Goal: Task Accomplishment & Management: Manage account settings

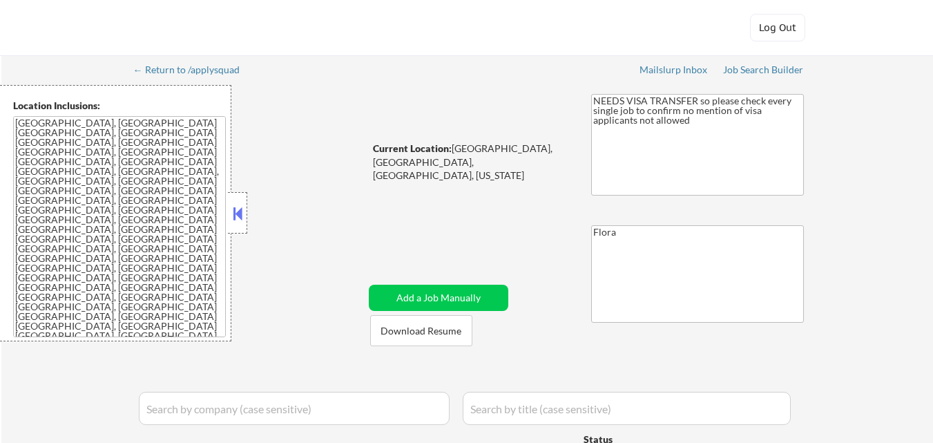
select select ""pending""
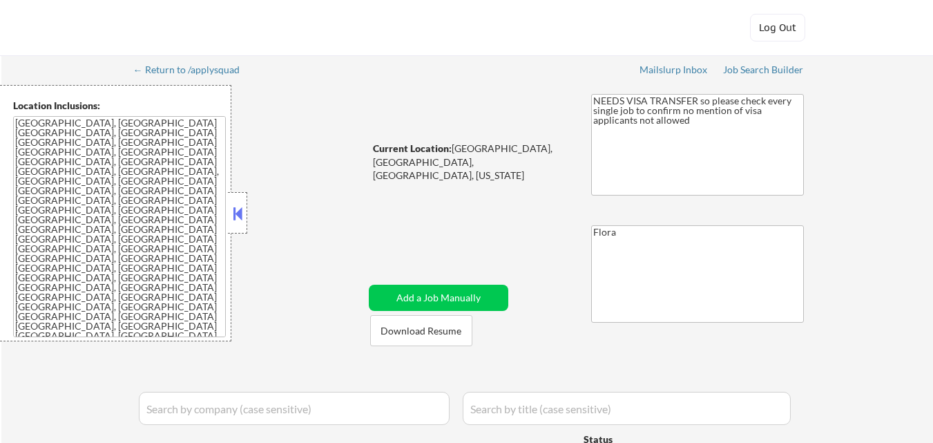
select select ""pending""
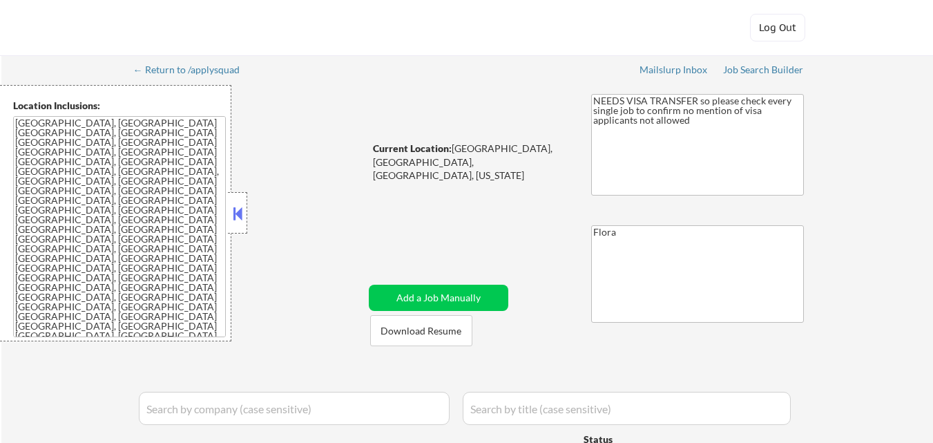
select select ""pending""
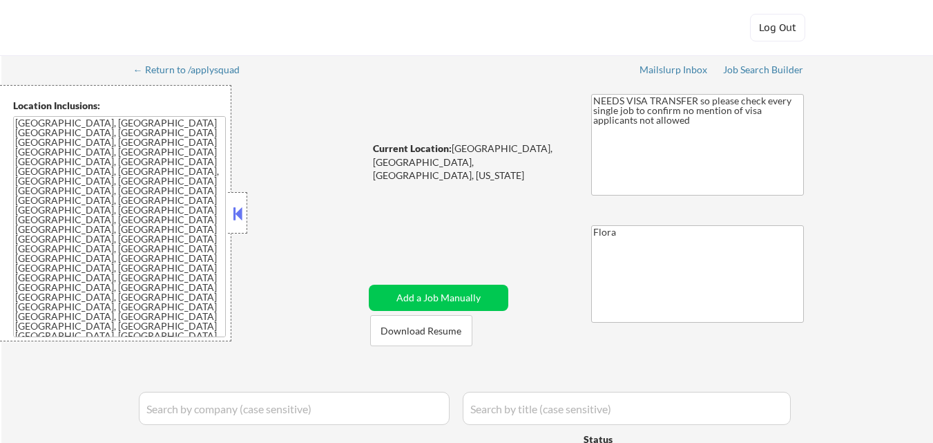
select select ""pending""
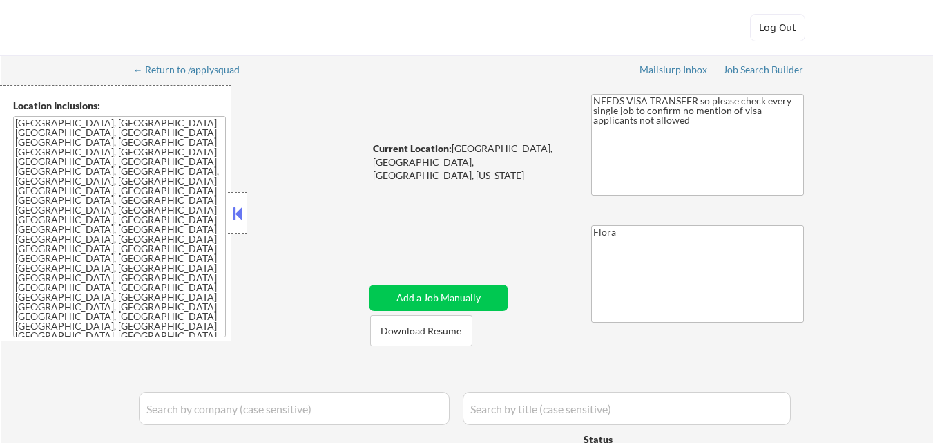
select select ""pending""
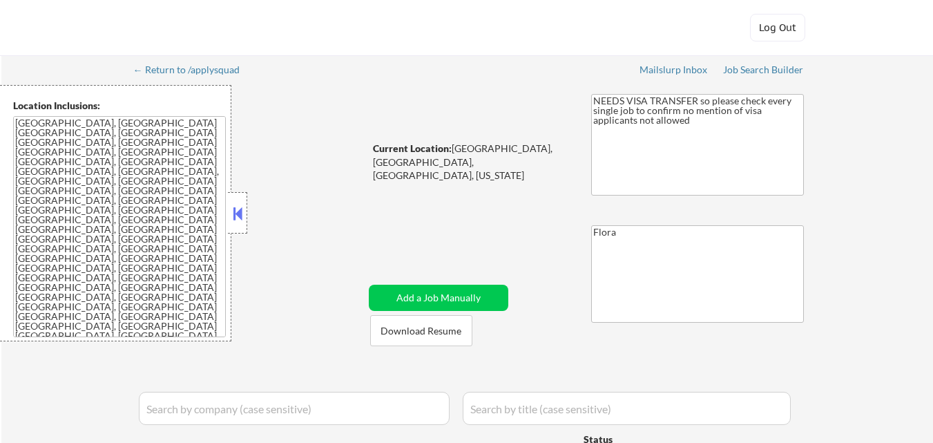
select select ""pending""
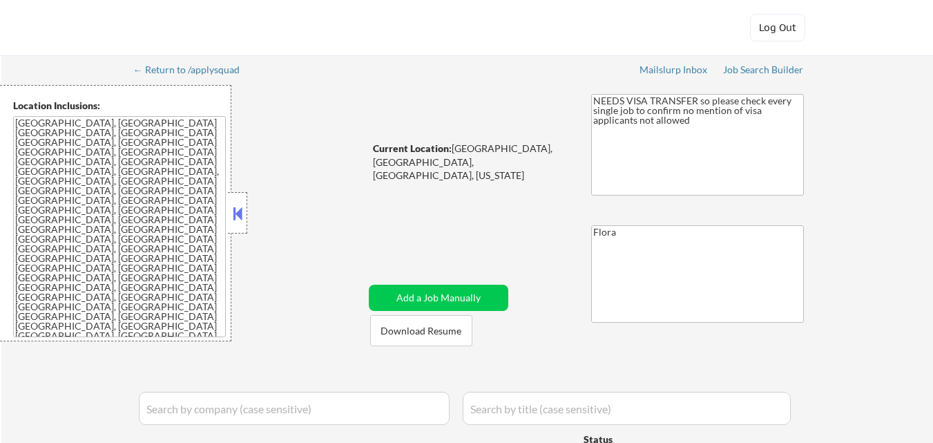
select select ""pending""
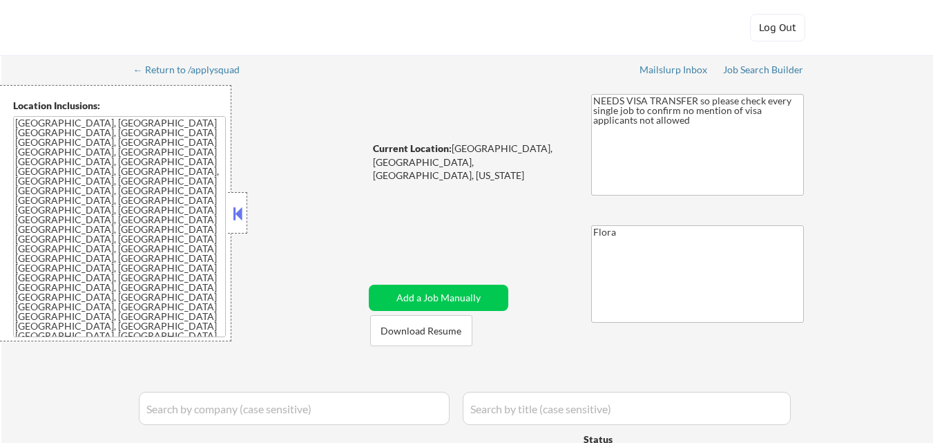
select select ""pending""
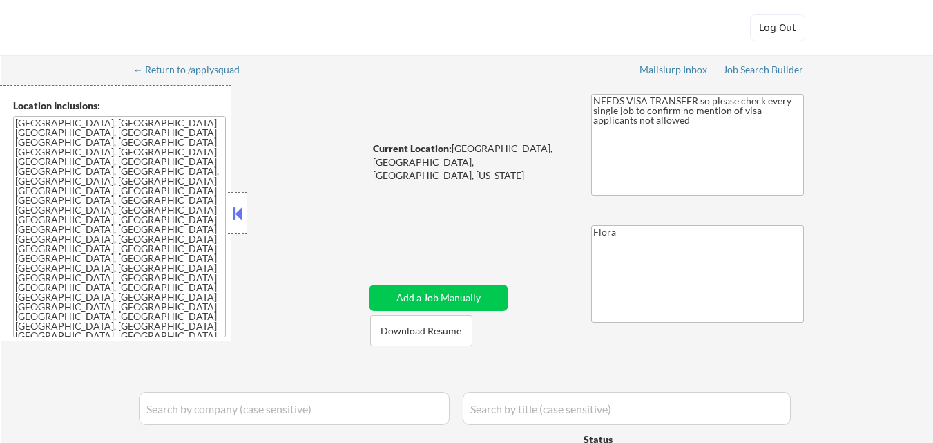
select select ""pending""
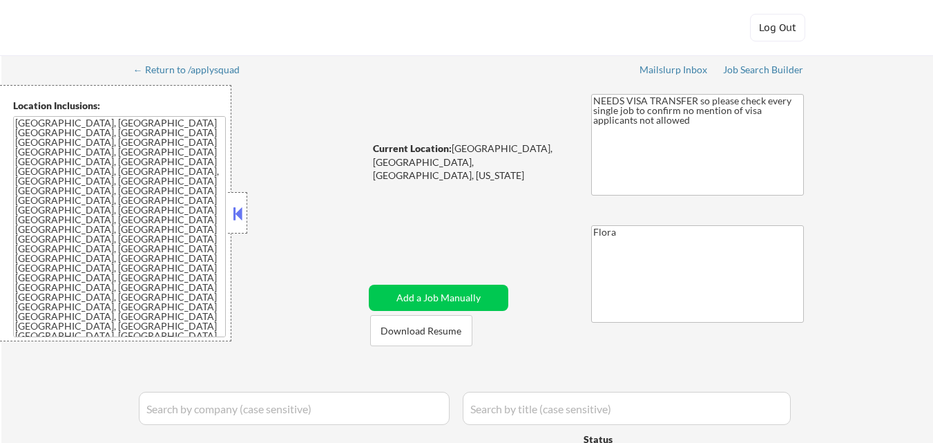
select select ""pending""
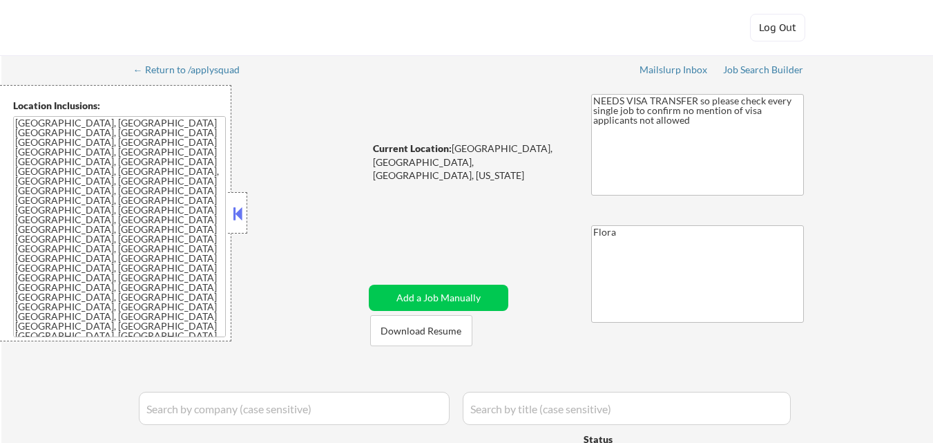
select select ""pending""
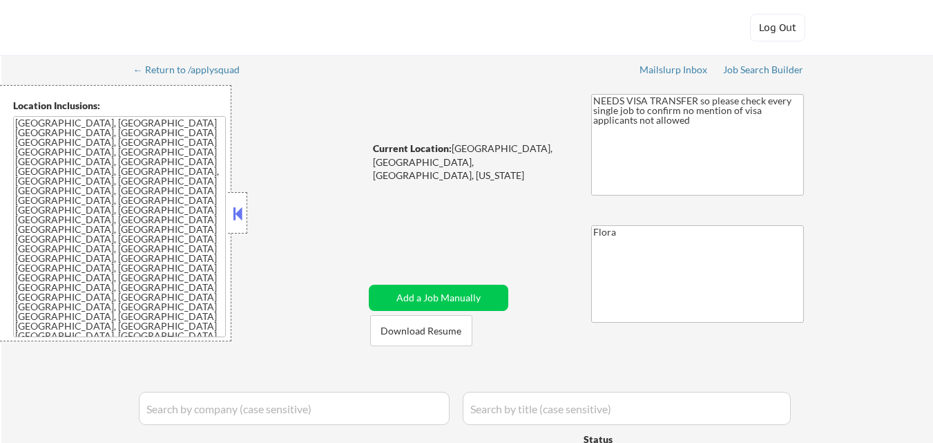
select select ""pending""
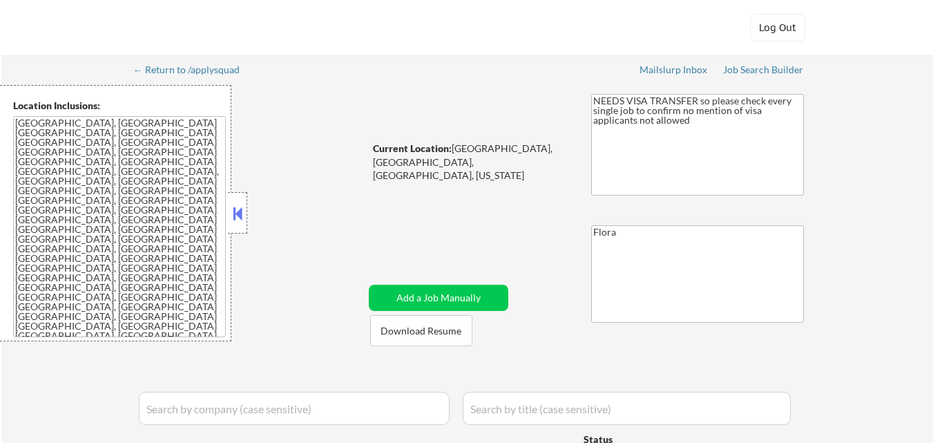
select select ""pending""
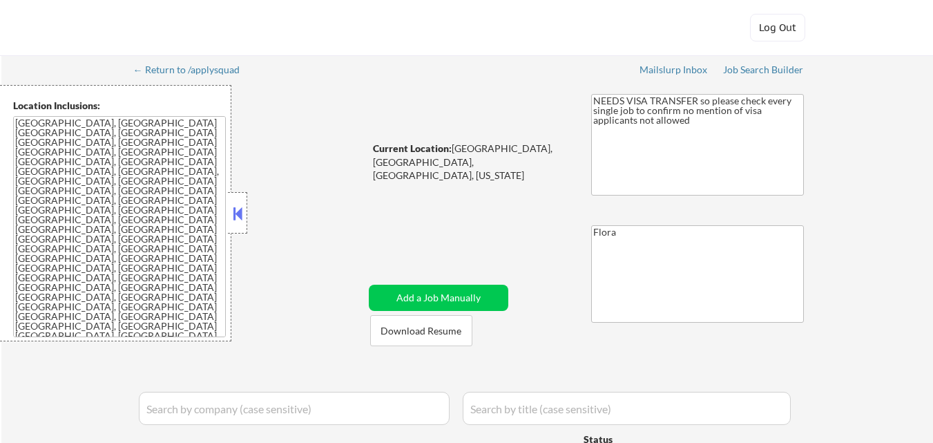
select select ""pending""
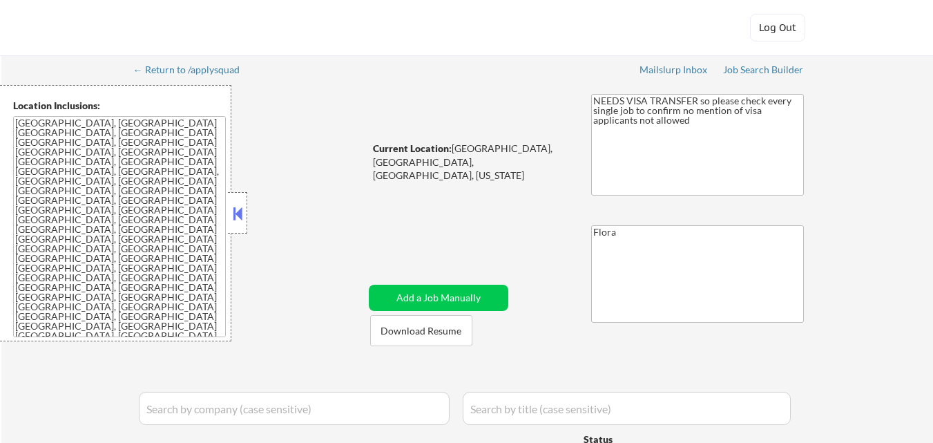
select select ""pending""
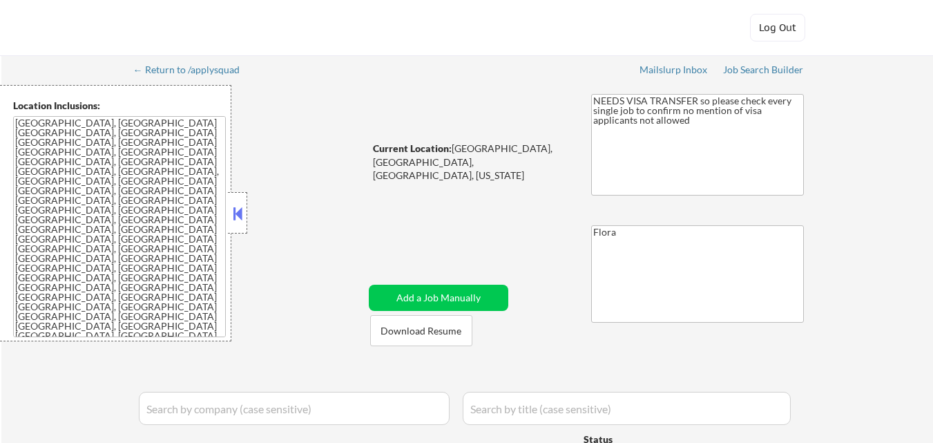
select select ""pending""
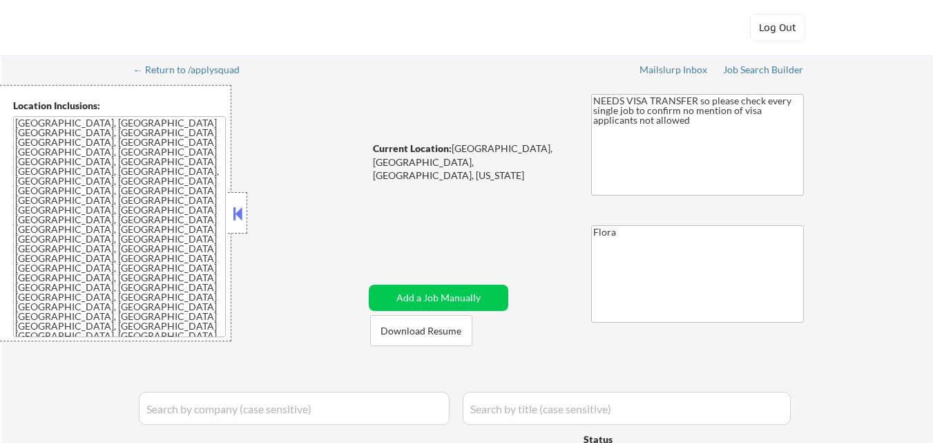
select select ""pending""
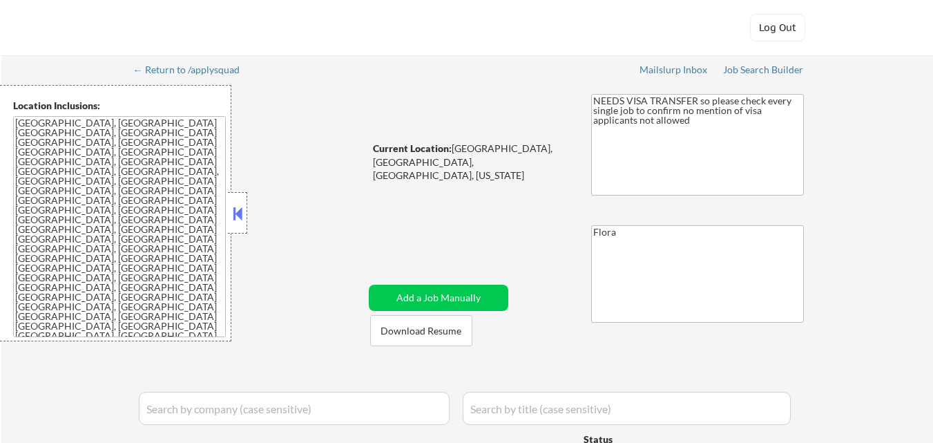
select select ""pending""
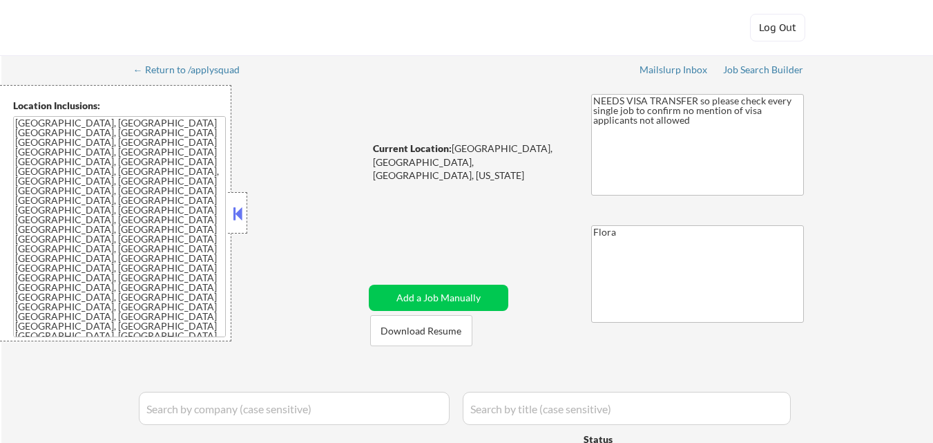
select select ""pending""
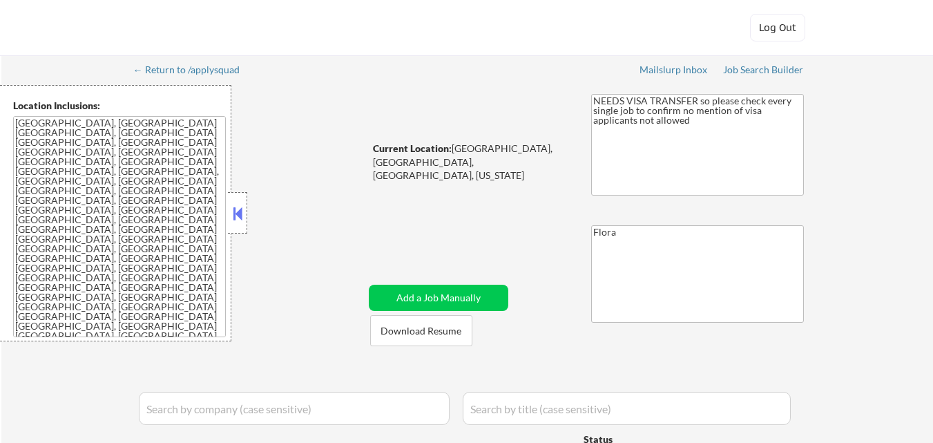
select select ""pending""
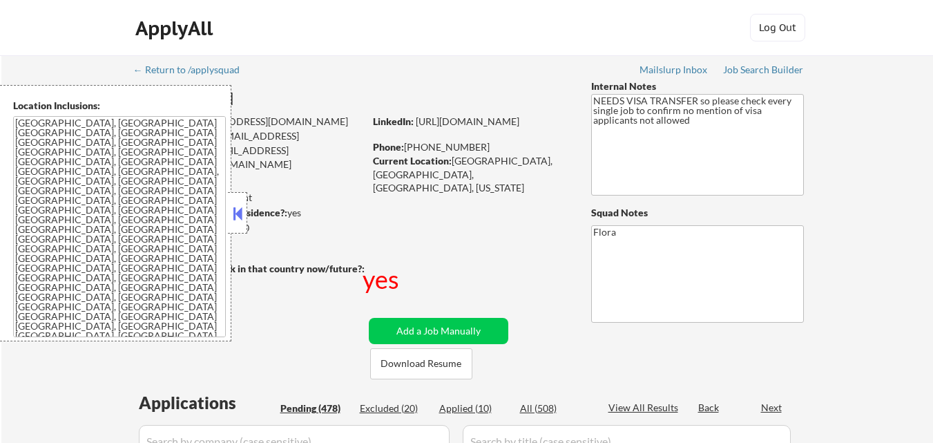
click at [242, 211] on button at bounding box center [237, 213] width 15 height 21
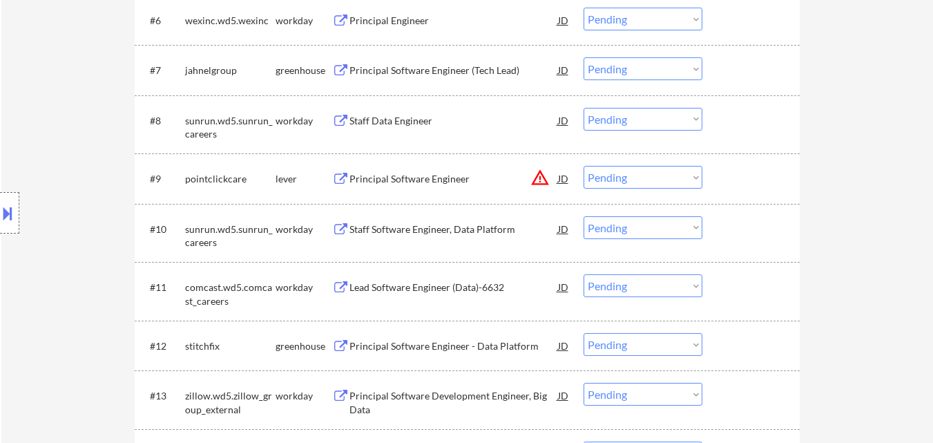
scroll to position [1036, 0]
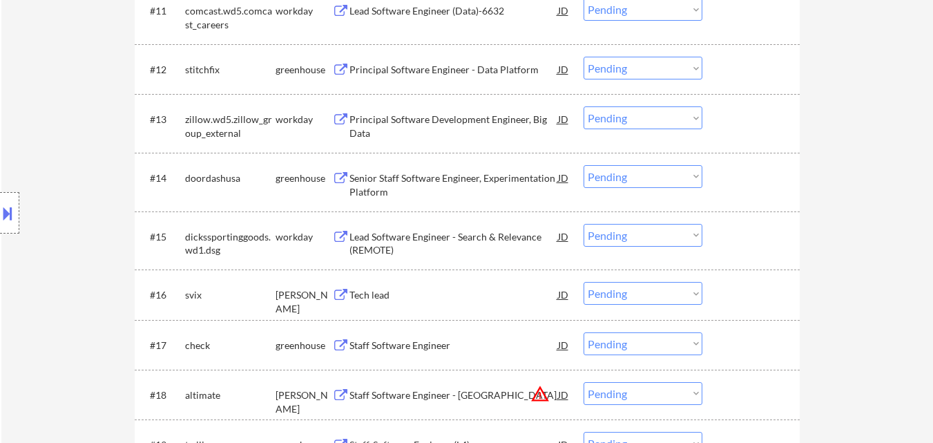
click at [372, 295] on div "Tech lead" at bounding box center [453, 295] width 209 height 14
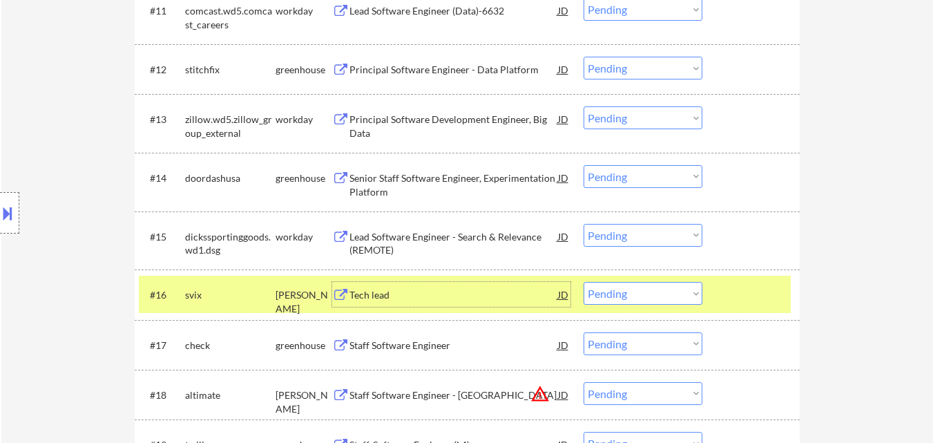
click at [380, 346] on div "Staff Software Engineer" at bounding box center [453, 345] width 209 height 14
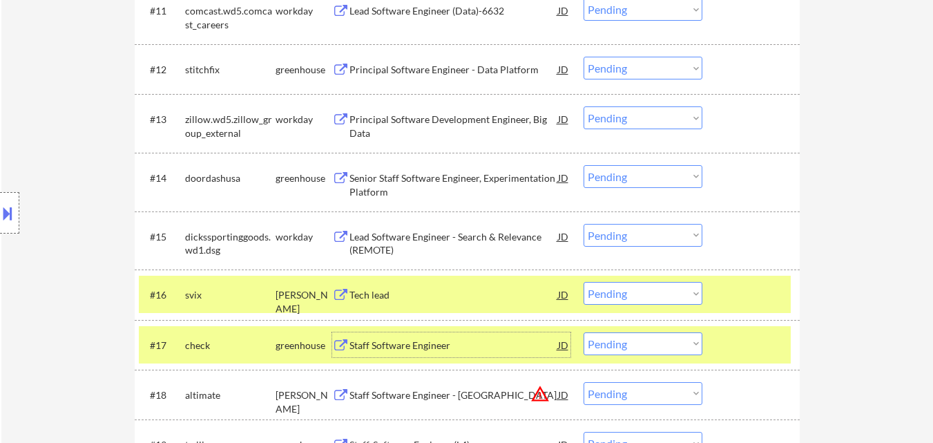
click at [665, 288] on select "Choose an option... Pending Applied Excluded (Questions) Excluded (Expired) Exc…" at bounding box center [643, 293] width 119 height 23
click at [584, 282] on select "Choose an option... Pending Applied Excluded (Questions) Excluded (Expired) Exc…" at bounding box center [643, 293] width 119 height 23
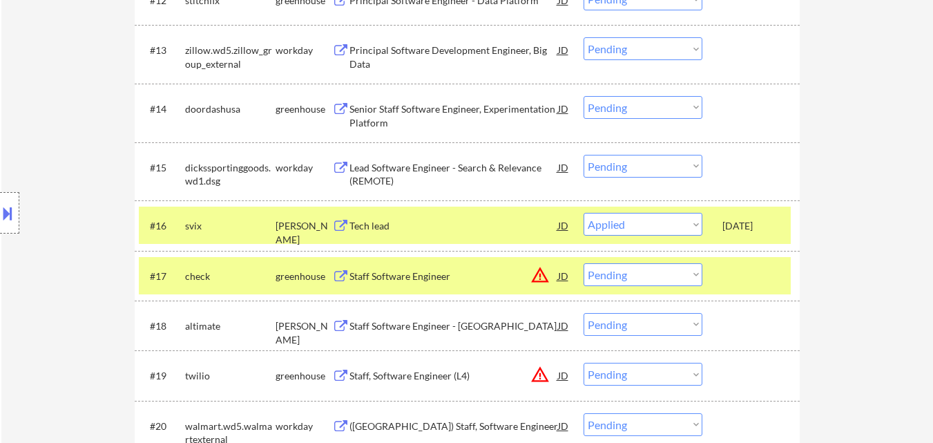
select select ""pending""
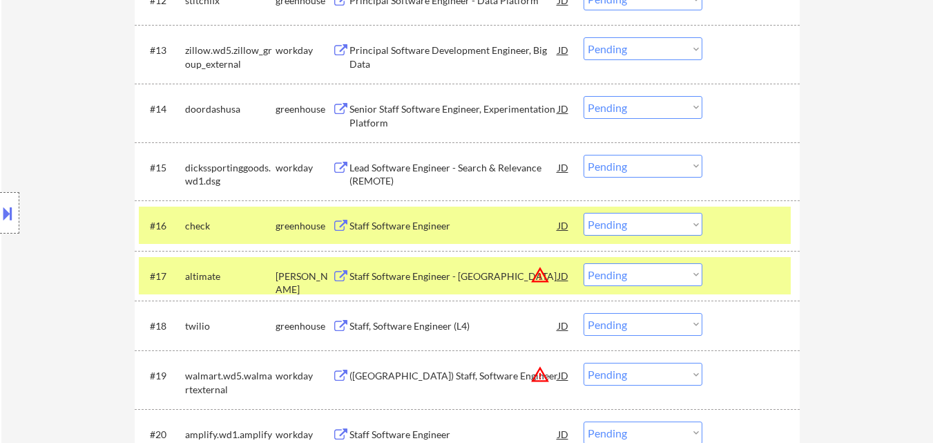
click at [728, 278] on div at bounding box center [752, 275] width 61 height 25
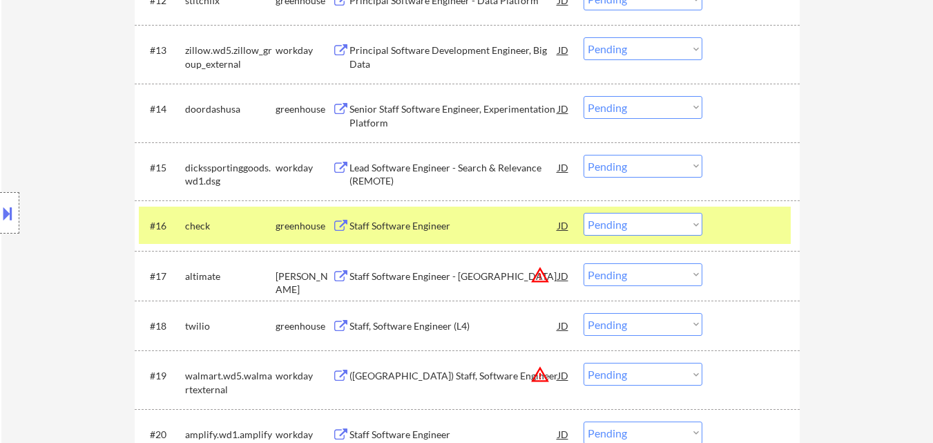
click at [666, 271] on select "Choose an option... Pending Applied Excluded (Questions) Excluded (Expired) Exc…" at bounding box center [643, 274] width 119 height 23
click at [584, 263] on select "Choose an option... Pending Applied Excluded (Questions) Excluded (Expired) Exc…" at bounding box center [643, 274] width 119 height 23
select select ""pending""
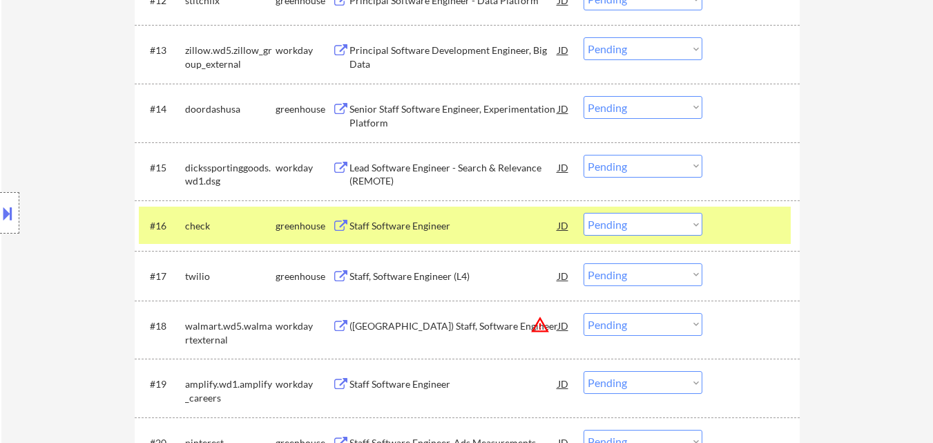
click at [673, 270] on select "Choose an option... Pending Applied Excluded (Questions) Excluded (Expired) Exc…" at bounding box center [643, 274] width 119 height 23
click at [650, 321] on select "Choose an option... Pending Applied Excluded (Questions) Excluded (Expired) Exc…" at bounding box center [643, 324] width 119 height 23
click at [584, 313] on select "Choose an option... Pending Applied Excluded (Questions) Excluded (Expired) Exc…" at bounding box center [643, 324] width 119 height 23
select select ""pending""
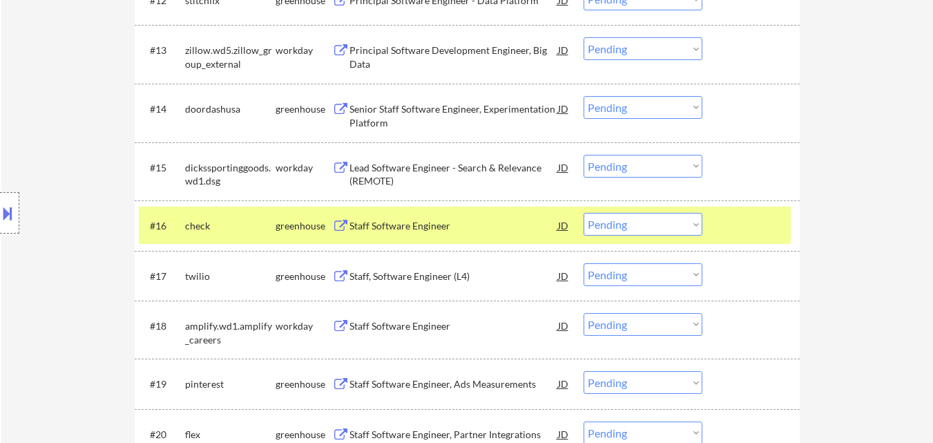
click at [438, 381] on div "Staff Software Engineer, Ads Measurements" at bounding box center [453, 384] width 209 height 14
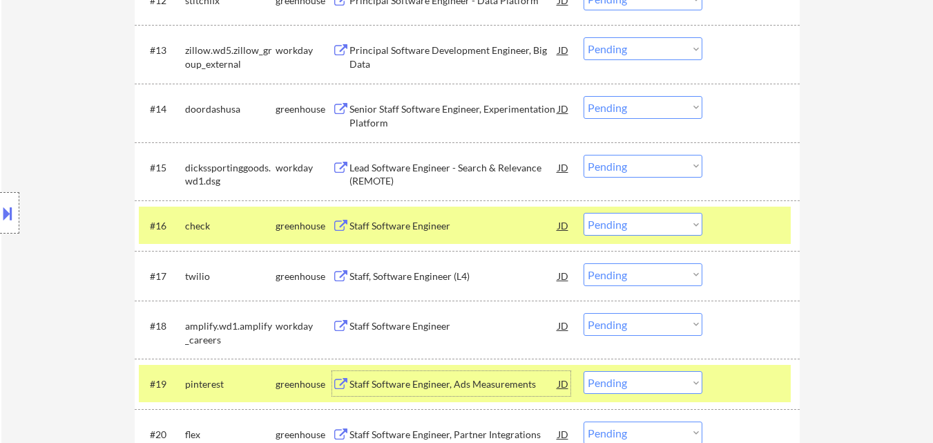
click at [651, 219] on select "Choose an option... Pending Applied Excluded (Questions) Excluded (Expired) Exc…" at bounding box center [643, 224] width 119 height 23
click at [584, 213] on select "Choose an option... Pending Applied Excluded (Questions) Excluded (Expired) Exc…" at bounding box center [643, 224] width 119 height 23
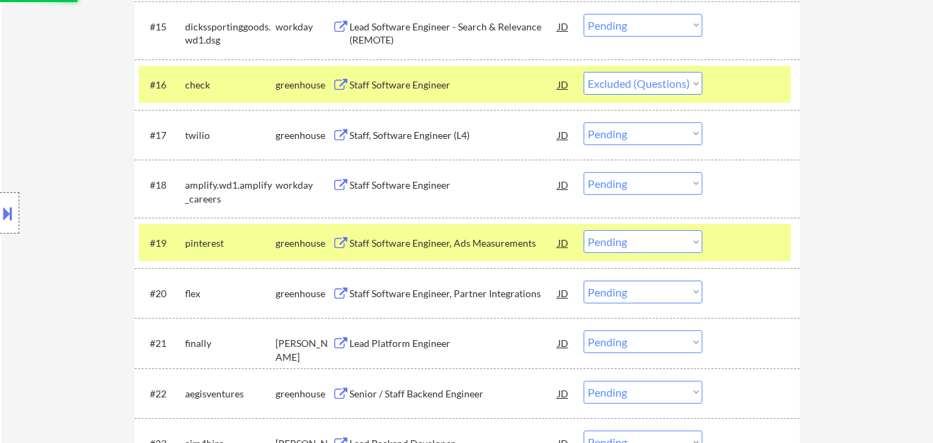
scroll to position [1312, 0]
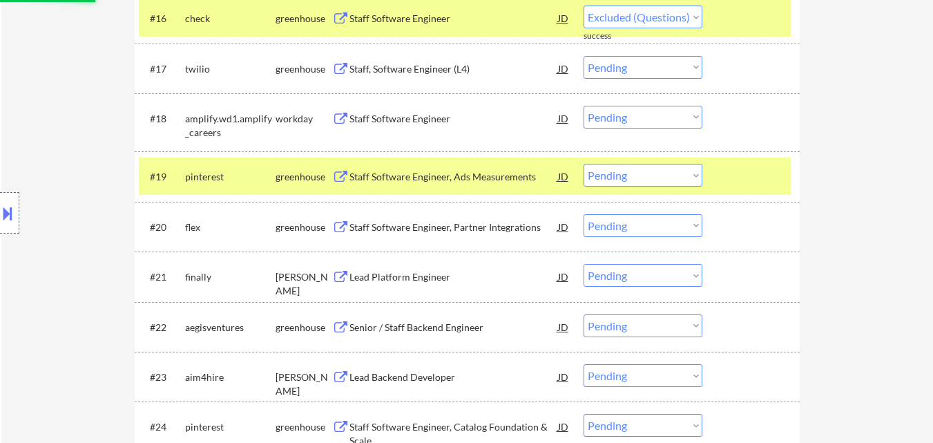
select select ""pending""
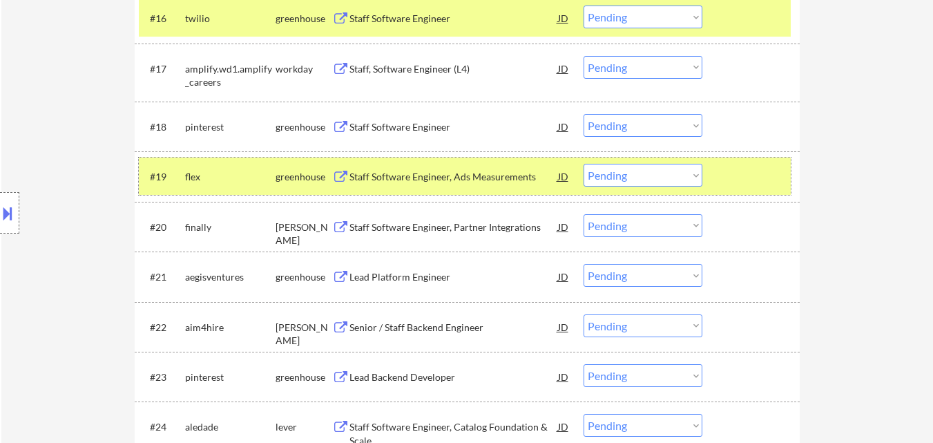
click at [729, 175] on div at bounding box center [752, 176] width 61 height 25
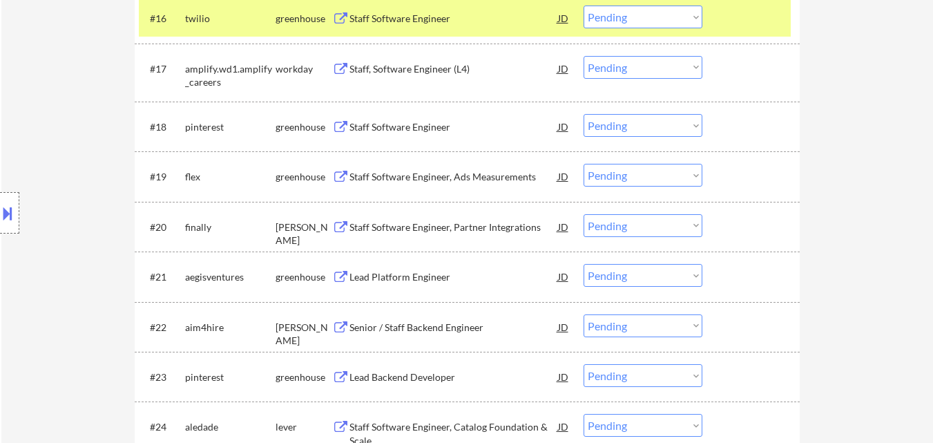
click at [405, 220] on div "Staff Software Engineer, Partner Integrations" at bounding box center [453, 227] width 209 height 14
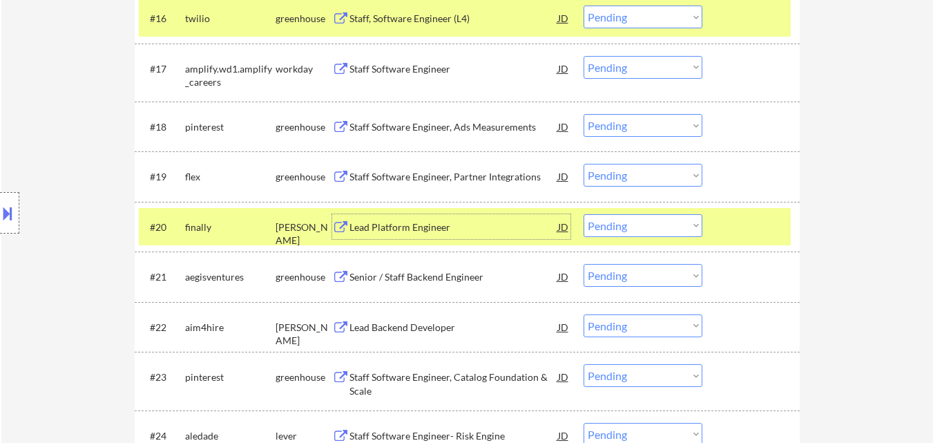
click at [759, 24] on div at bounding box center [752, 18] width 61 height 25
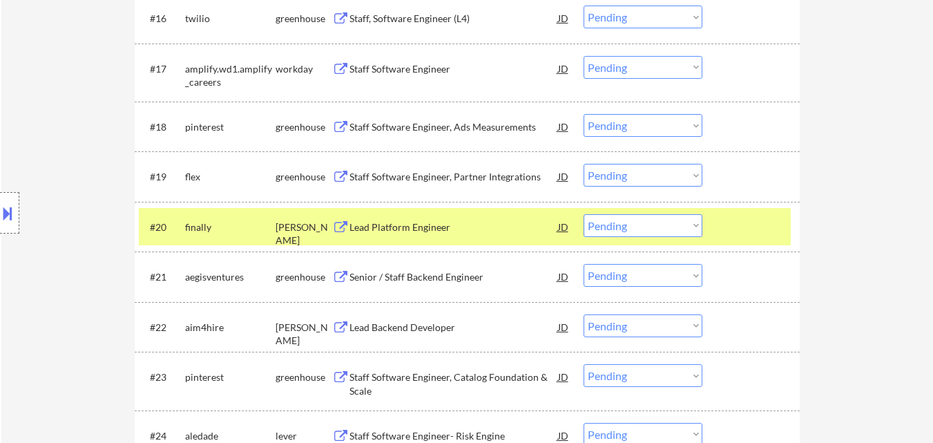
drag, startPoint x: 688, startPoint y: 122, endPoint x: 682, endPoint y: 128, distance: 8.3
click at [688, 122] on select "Choose an option... Pending Applied Excluded (Questions) Excluded (Expired) Exc…" at bounding box center [643, 125] width 119 height 23
click at [584, 114] on select "Choose an option... Pending Applied Excluded (Questions) Excluded (Expired) Exc…" at bounding box center [643, 125] width 119 height 23
select select ""pending""
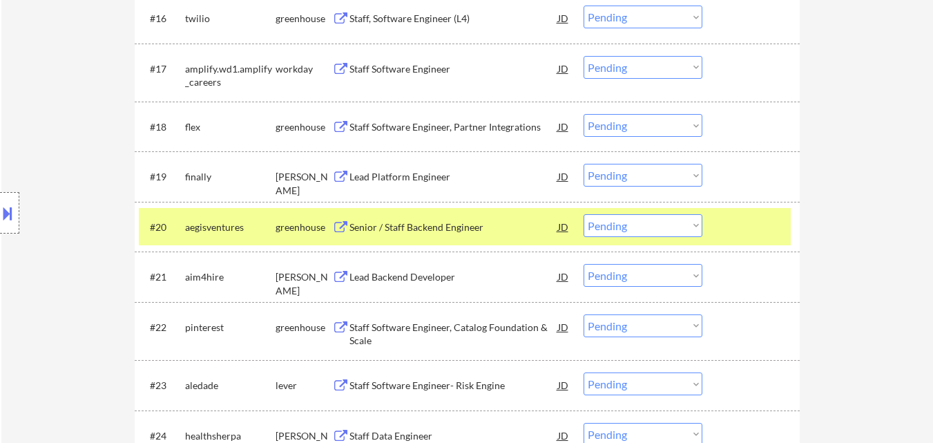
click at [749, 226] on div at bounding box center [752, 226] width 61 height 25
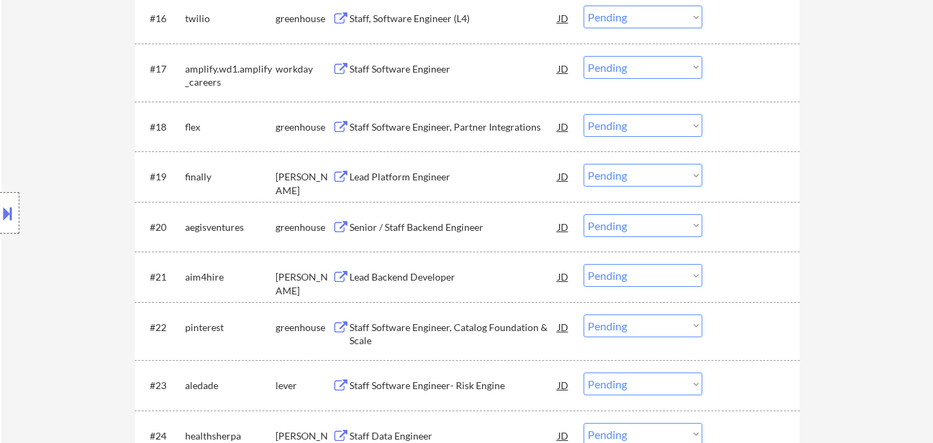
click at [421, 229] on div "Senior / Staff Backend Engineer" at bounding box center [453, 227] width 209 height 14
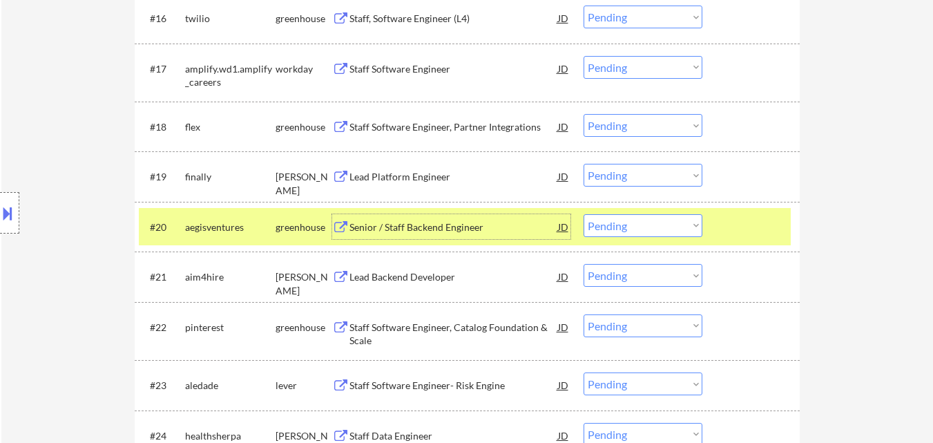
click at [668, 172] on select "Choose an option... Pending Applied Excluded (Questions) Excluded (Expired) Exc…" at bounding box center [643, 175] width 119 height 23
click at [584, 164] on select "Choose an option... Pending Applied Excluded (Questions) Excluded (Expired) Exc…" at bounding box center [643, 175] width 119 height 23
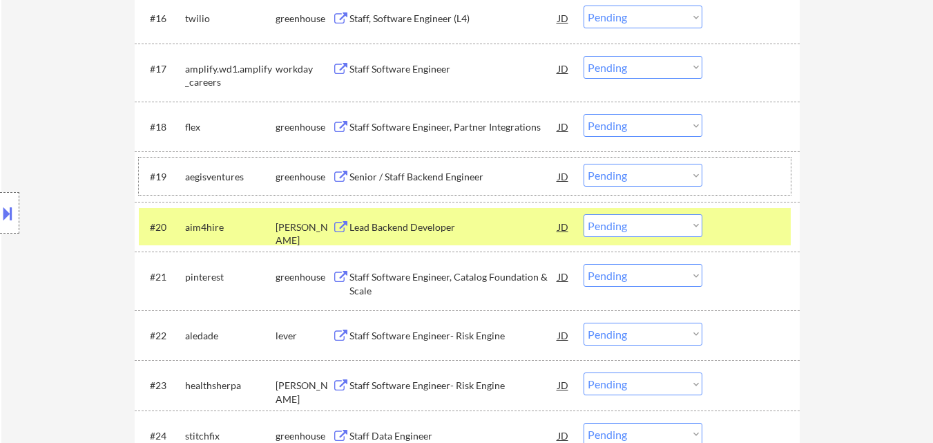
click at [746, 182] on div at bounding box center [752, 176] width 61 height 25
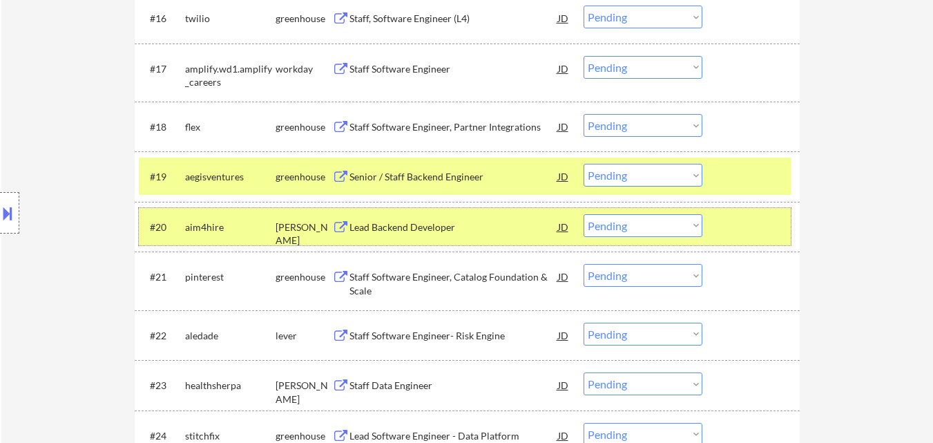
click at [733, 220] on div at bounding box center [752, 226] width 61 height 25
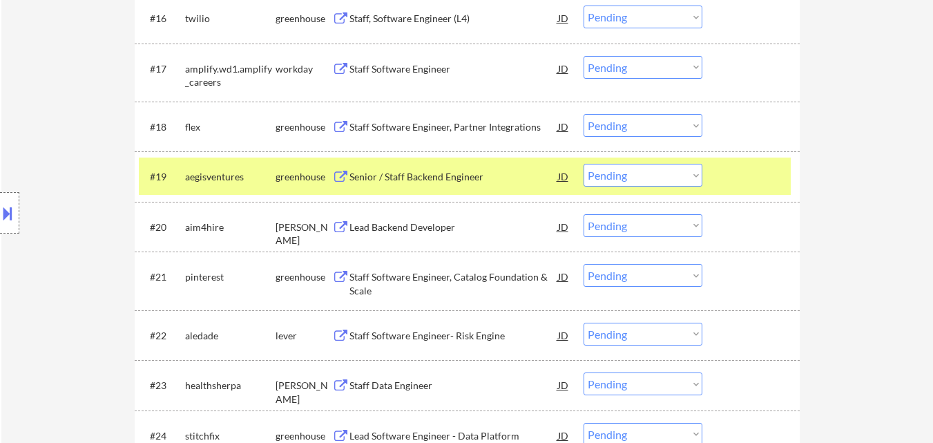
click at [385, 228] on div "Lead Backend Developer" at bounding box center [453, 227] width 209 height 14
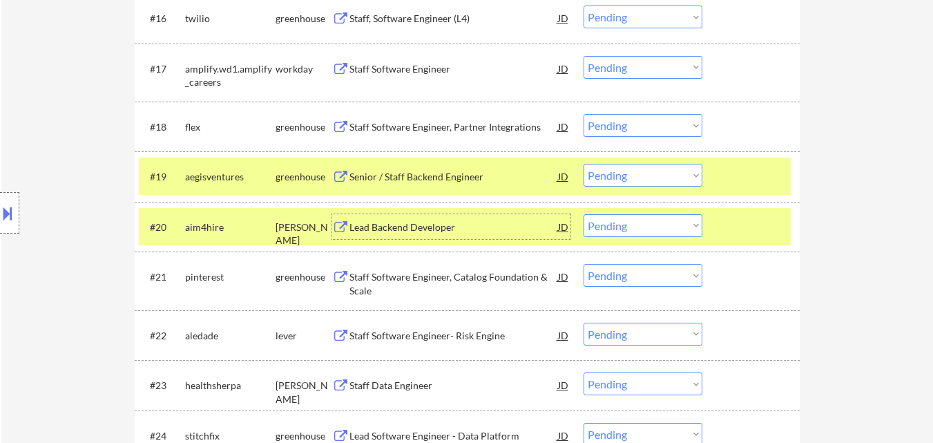
click at [626, 177] on select "Choose an option... Pending Applied Excluded (Questions) Excluded (Expired) Exc…" at bounding box center [643, 175] width 119 height 23
click at [584, 164] on select "Choose an option... Pending Applied Excluded (Questions) Excluded (Expired) Exc…" at bounding box center [643, 175] width 119 height 23
click at [778, 235] on div at bounding box center [752, 226] width 61 height 25
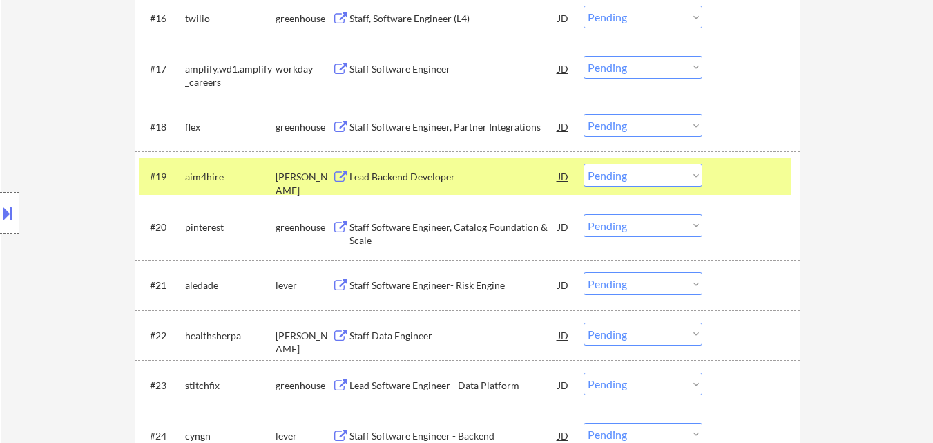
click at [458, 280] on div "Staff Software Engineer- Risk Engine" at bounding box center [453, 285] width 209 height 14
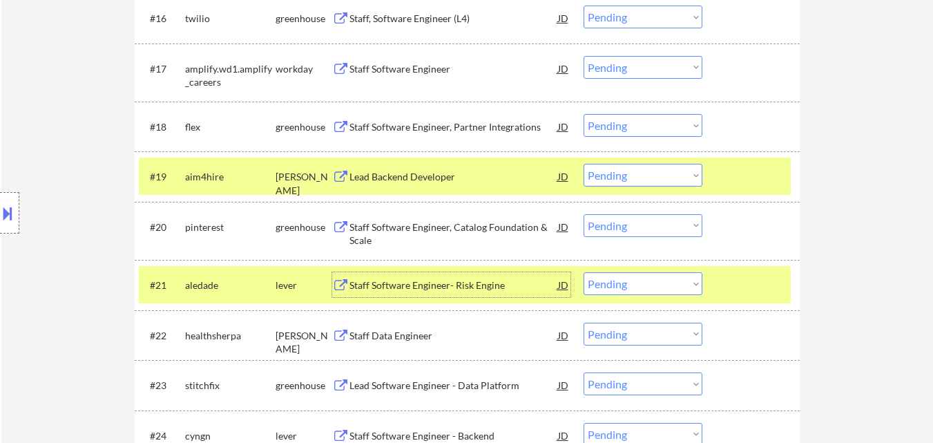
click at [749, 287] on div at bounding box center [752, 284] width 61 height 25
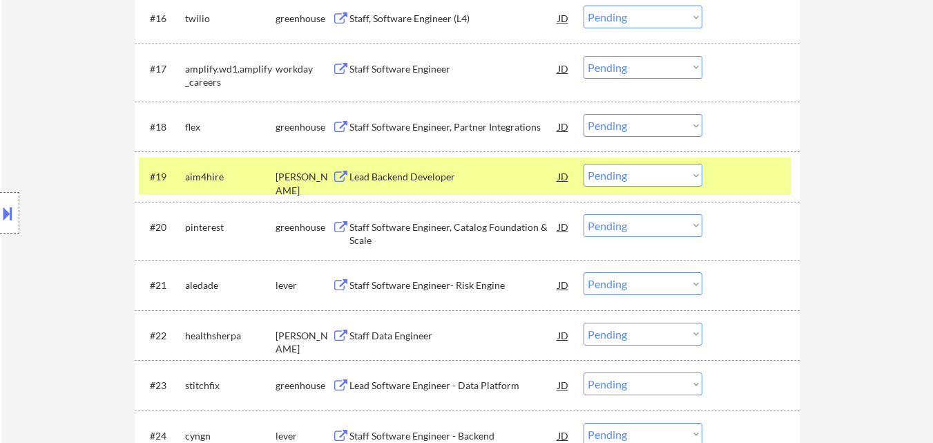
click at [470, 280] on div "Staff Software Engineer- Risk Engine" at bounding box center [453, 285] width 209 height 14
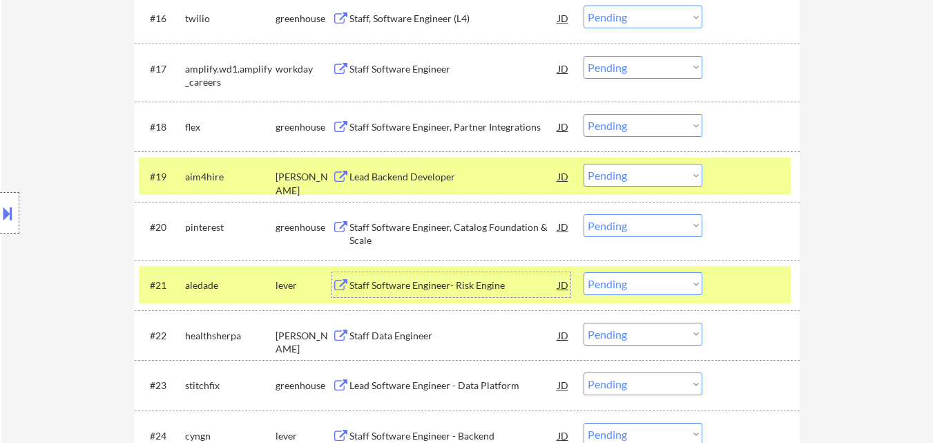
click at [665, 176] on select "Choose an option... Pending Applied Excluded (Questions) Excluded (Expired) Exc…" at bounding box center [643, 175] width 119 height 23
click at [584, 164] on select "Choose an option... Pending Applied Excluded (Questions) Excluded (Expired) Exc…" at bounding box center [643, 175] width 119 height 23
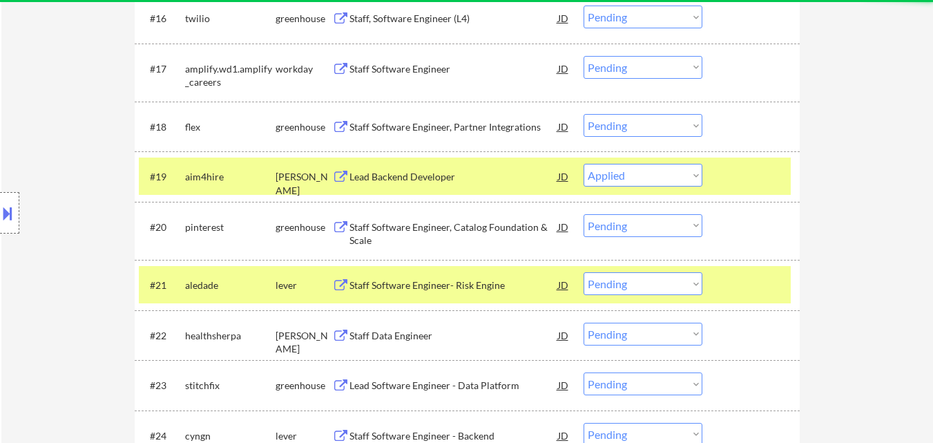
select select ""pending""
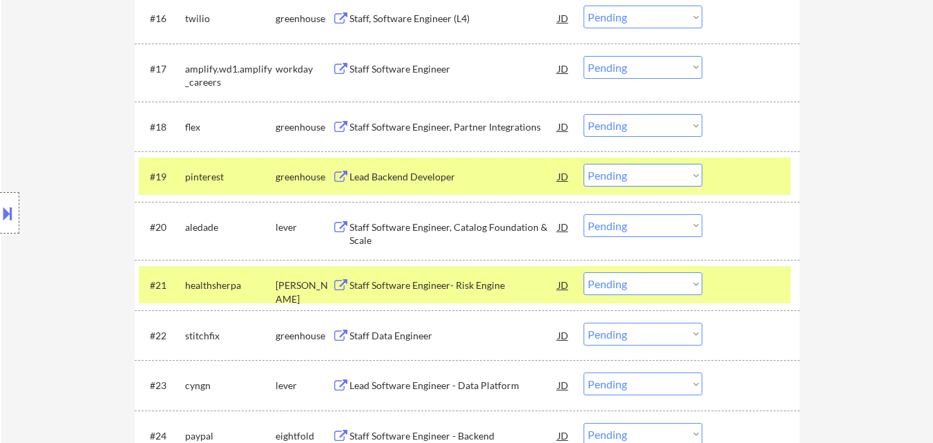
click at [758, 278] on div at bounding box center [752, 284] width 61 height 25
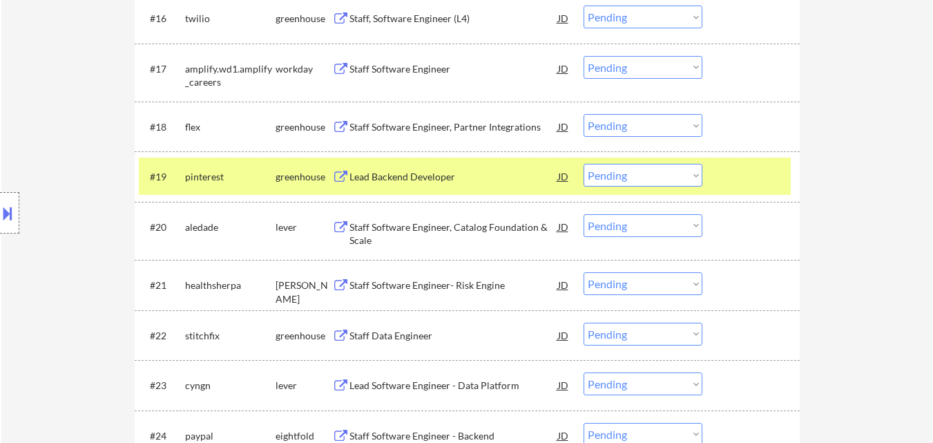
click at [450, 281] on div "Staff Software Engineer- Risk Engine" at bounding box center [453, 285] width 209 height 14
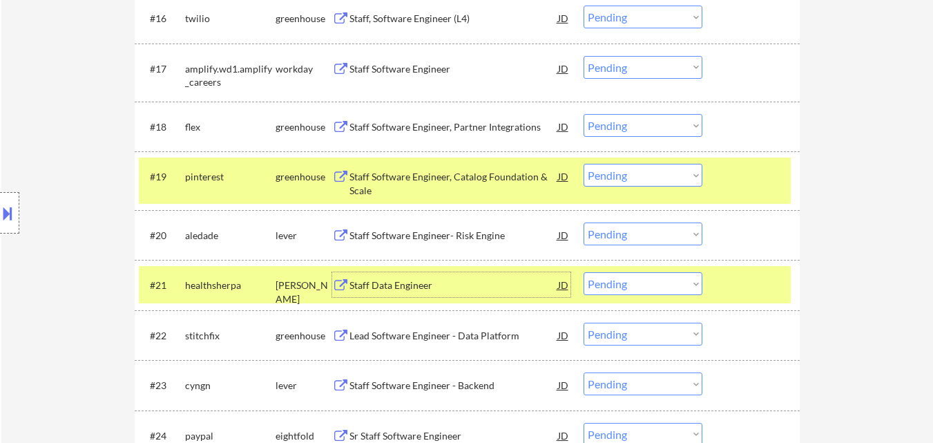
click at [627, 293] on select "Choose an option... Pending Applied Excluded (Questions) Excluded (Expired) Exc…" at bounding box center [643, 283] width 119 height 23
click at [584, 272] on select "Choose an option... Pending Applied Excluded (Questions) Excluded (Expired) Exc…" at bounding box center [643, 283] width 119 height 23
click at [740, 179] on div at bounding box center [752, 176] width 61 height 25
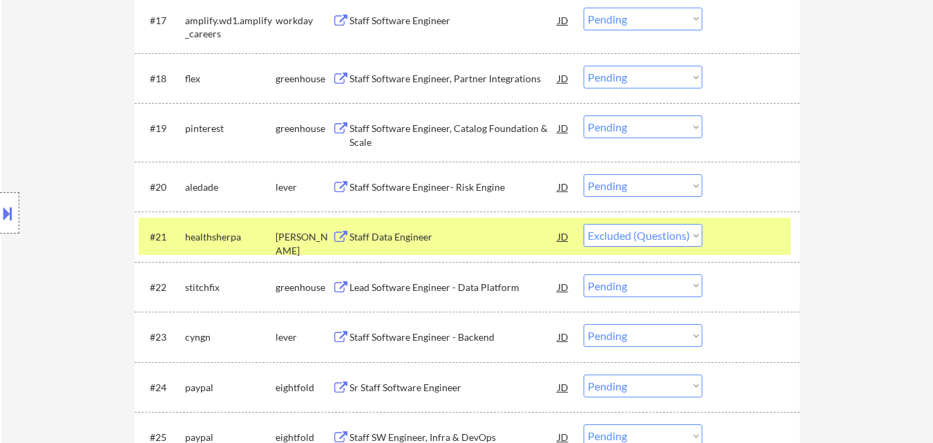
scroll to position [1381, 0]
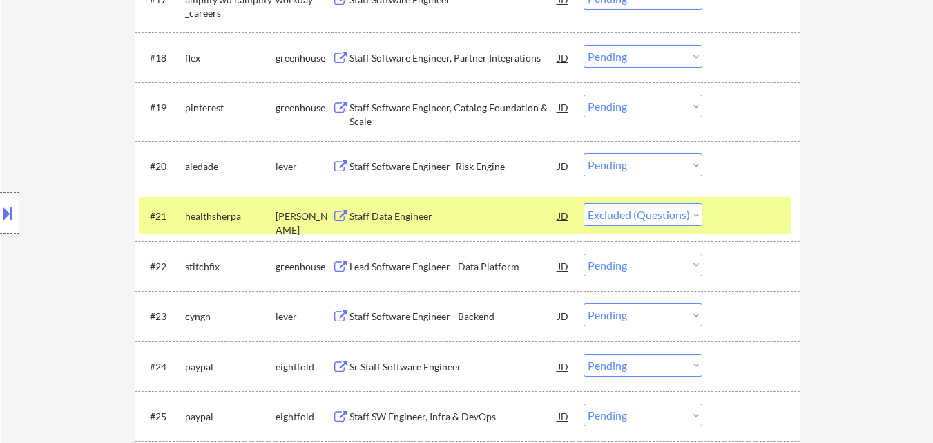
select select ""pending""
click at [787, 220] on div "#21 stitchfix greenhouse Staff Data Engineer JD Choose an option... Pending App…" at bounding box center [465, 215] width 652 height 37
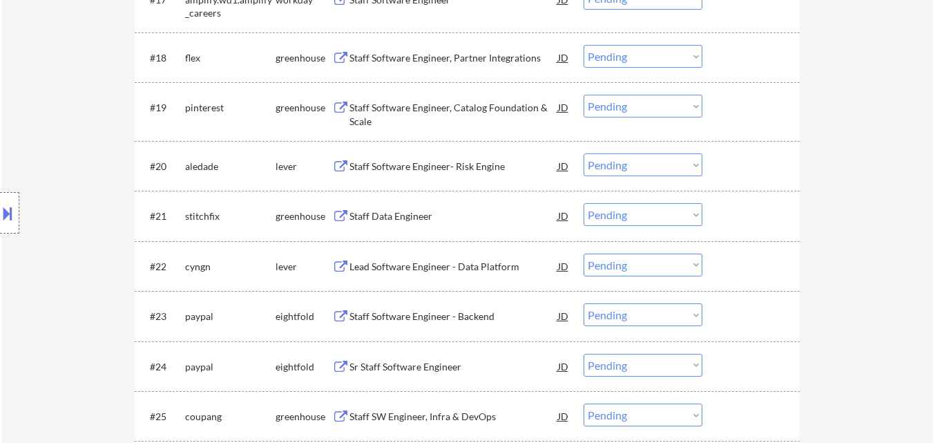
click at [753, 172] on div at bounding box center [752, 165] width 61 height 25
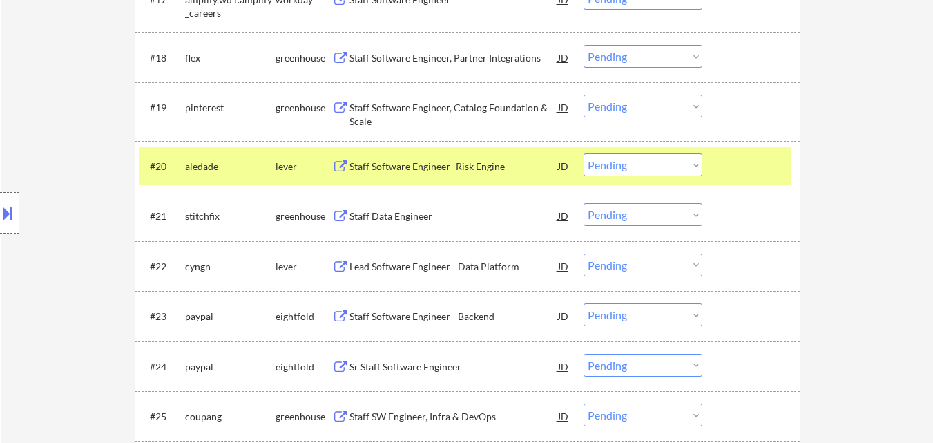
click at [441, 260] on div "Lead Software Engineer - Data Platform" at bounding box center [453, 267] width 209 height 14
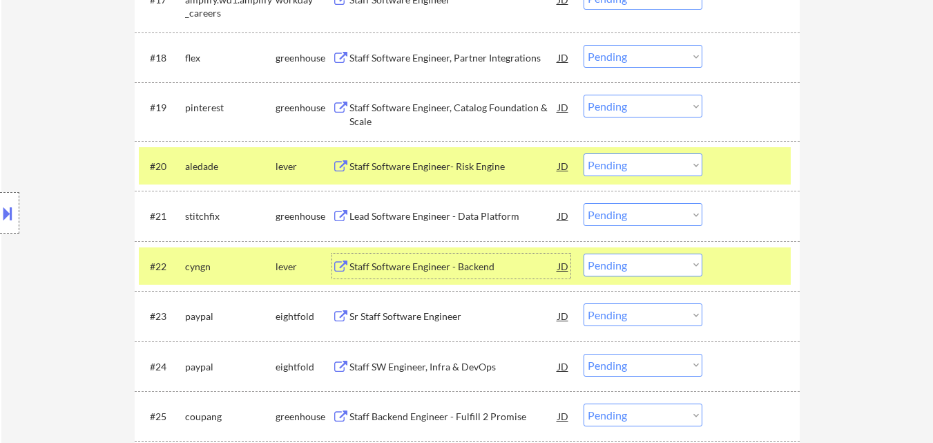
click at [639, 267] on select "Choose an option... Pending Applied Excluded (Questions) Excluded (Expired) Exc…" at bounding box center [643, 264] width 119 height 23
click at [584, 253] on select "Choose an option... Pending Applied Excluded (Questions) Excluded (Expired) Exc…" at bounding box center [643, 264] width 119 height 23
click at [409, 414] on div "Staff Backend Engineer - Fulfill 2 Promise" at bounding box center [453, 416] width 209 height 14
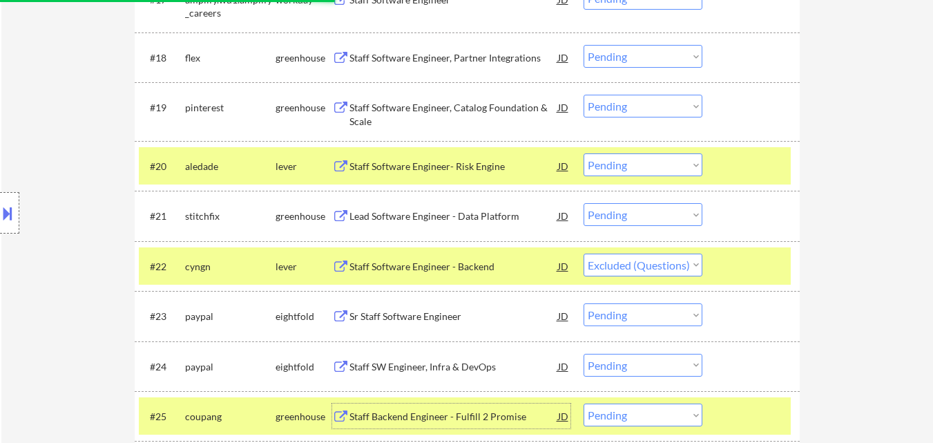
scroll to position [1519, 0]
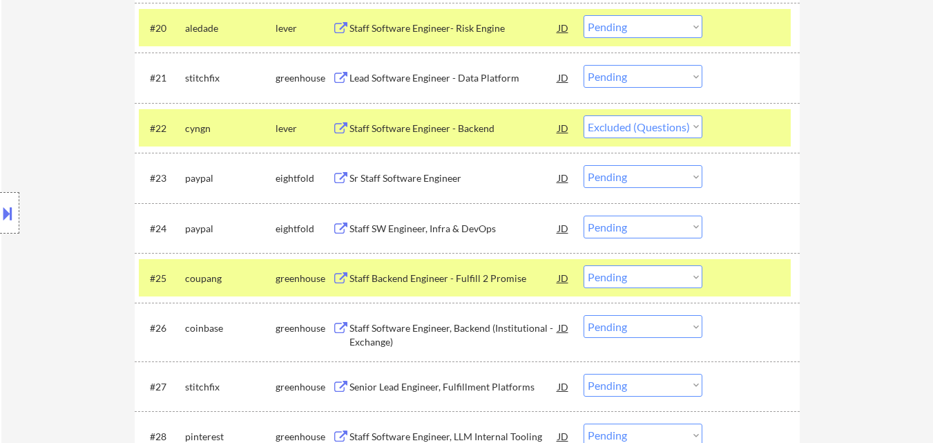
select select ""pending""
click at [778, 278] on div at bounding box center [752, 277] width 61 height 25
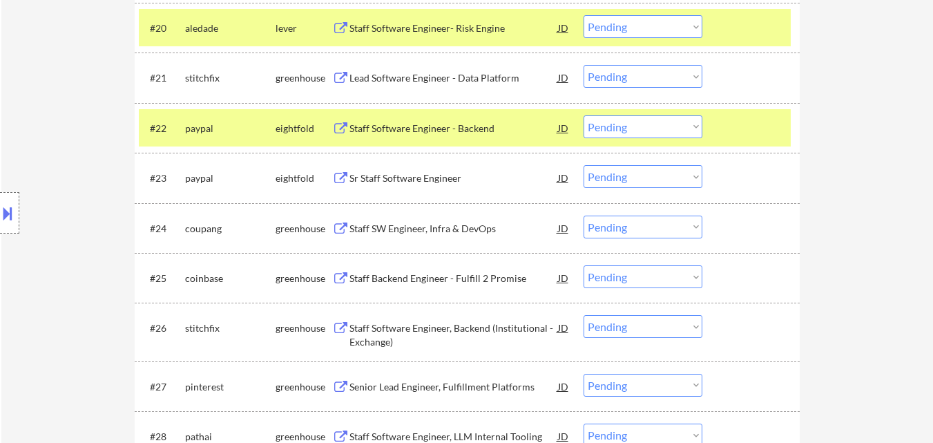
click at [749, 117] on div at bounding box center [752, 127] width 61 height 25
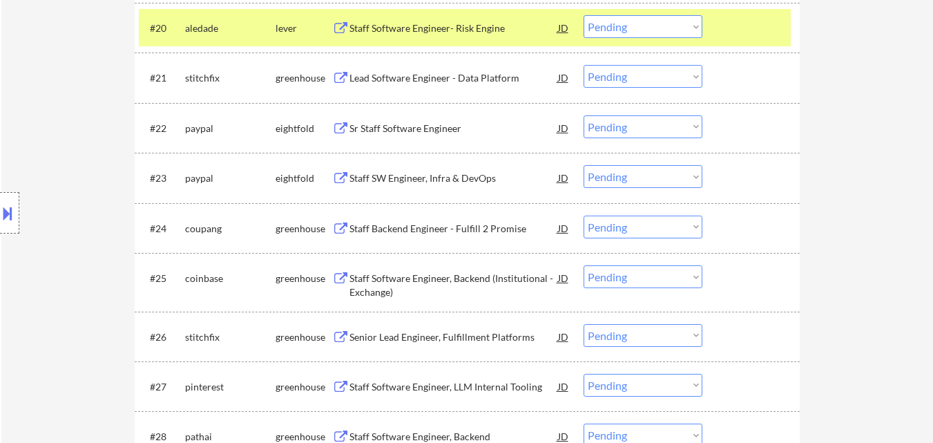
click at [648, 231] on select "Choose an option... Pending Applied Excluded (Questions) Excluded (Expired) Exc…" at bounding box center [643, 226] width 119 height 23
click at [584, 215] on select "Choose an option... Pending Applied Excluded (Questions) Excluded (Expired) Exc…" at bounding box center [643, 226] width 119 height 23
select select ""pending""
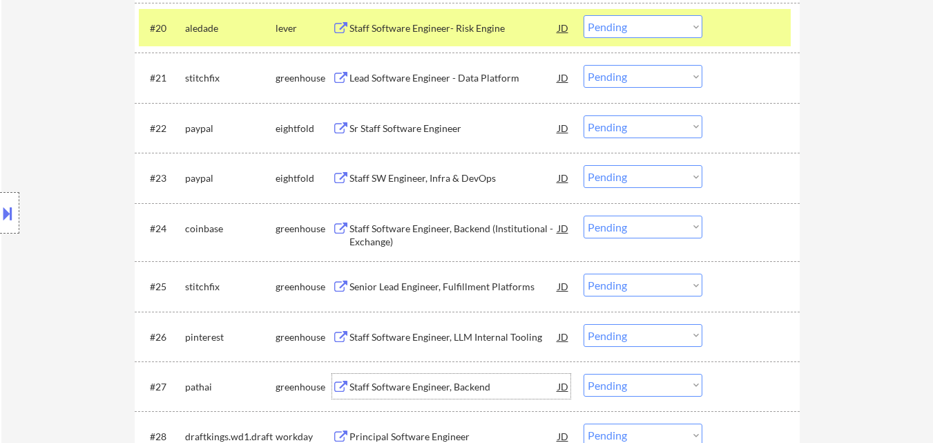
click at [438, 385] on div "Staff Software Engineer, Backend" at bounding box center [453, 387] width 209 height 14
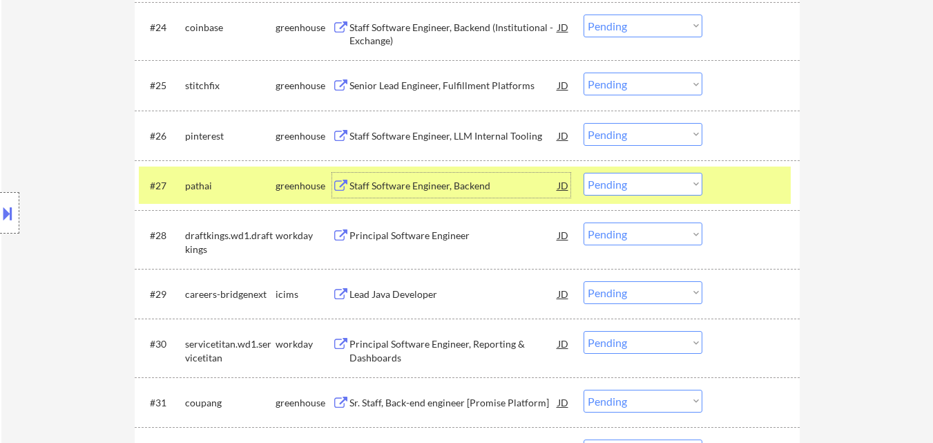
scroll to position [1726, 0]
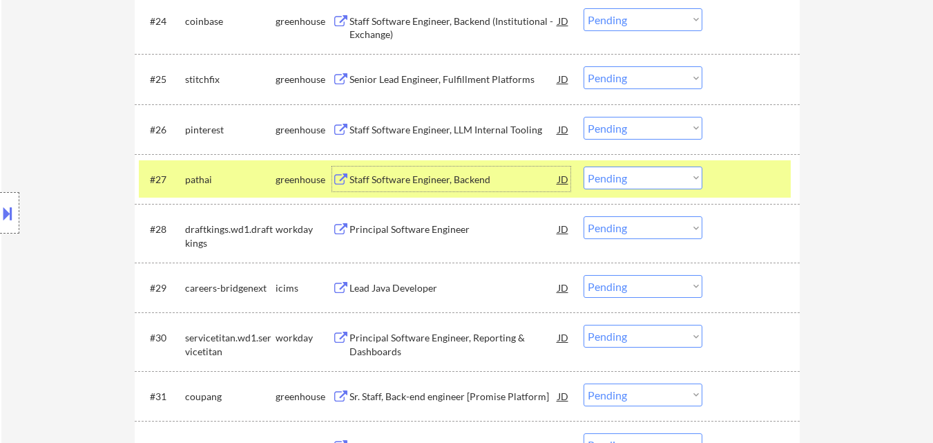
click at [423, 393] on div "Sr. Staff, Back-end engineer [Promise Platform]" at bounding box center [453, 396] width 209 height 14
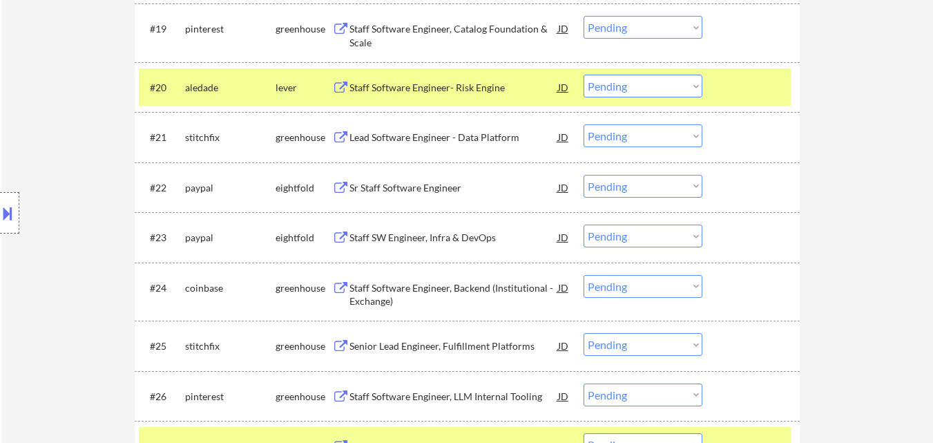
scroll to position [1450, 0]
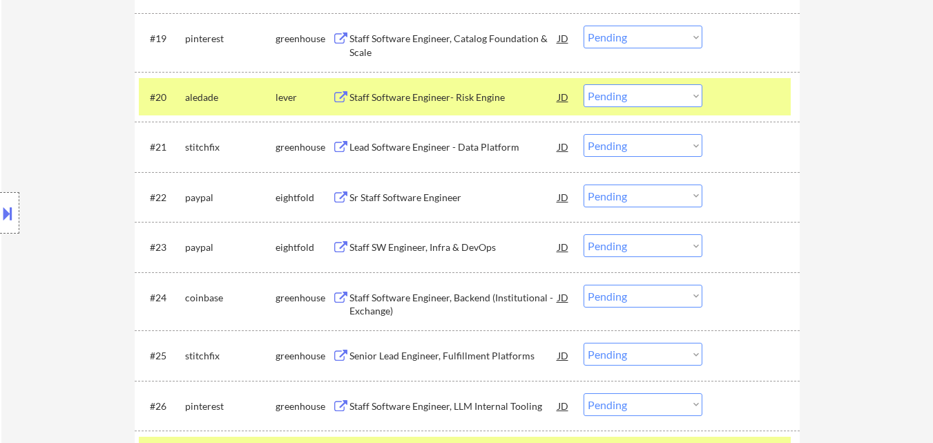
click at [651, 90] on select "Choose an option... Pending Applied Excluded (Questions) Excluded (Expired) Exc…" at bounding box center [643, 95] width 119 height 23
click at [584, 84] on select "Choose an option... Pending Applied Excluded (Questions) Excluded (Expired) Exc…" at bounding box center [643, 95] width 119 height 23
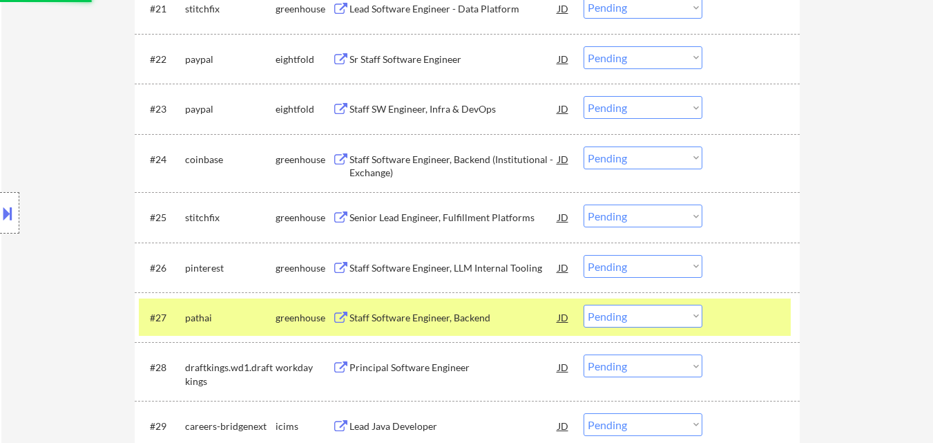
scroll to position [1730, 0]
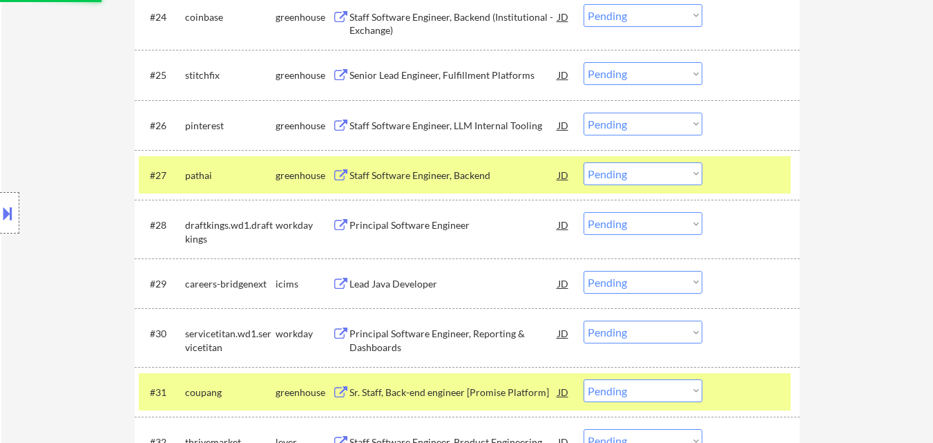
select select ""pending""
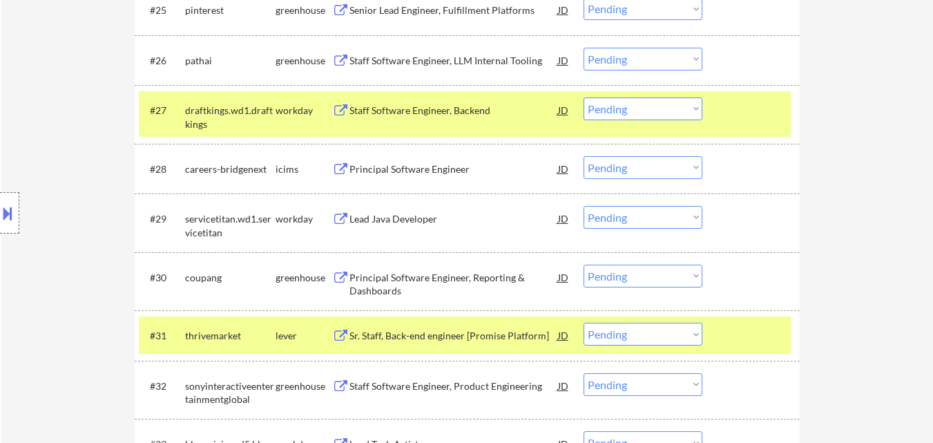
click at [762, 122] on div at bounding box center [752, 109] width 61 height 25
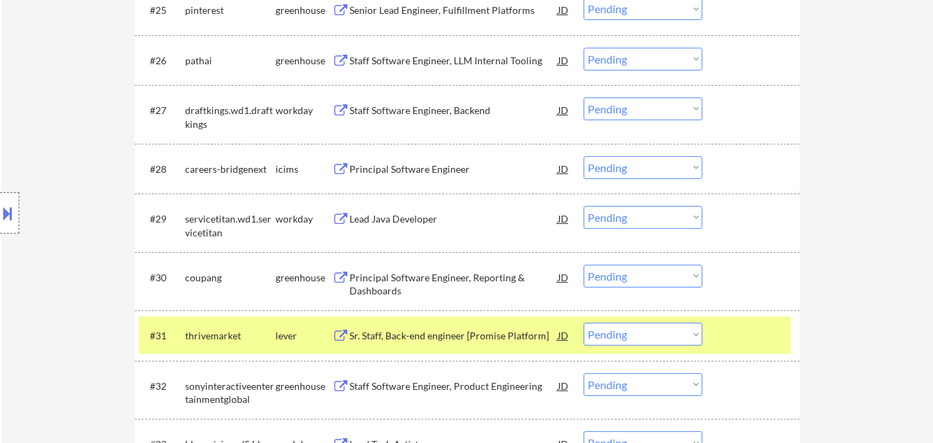
click at [764, 331] on div at bounding box center [752, 334] width 61 height 25
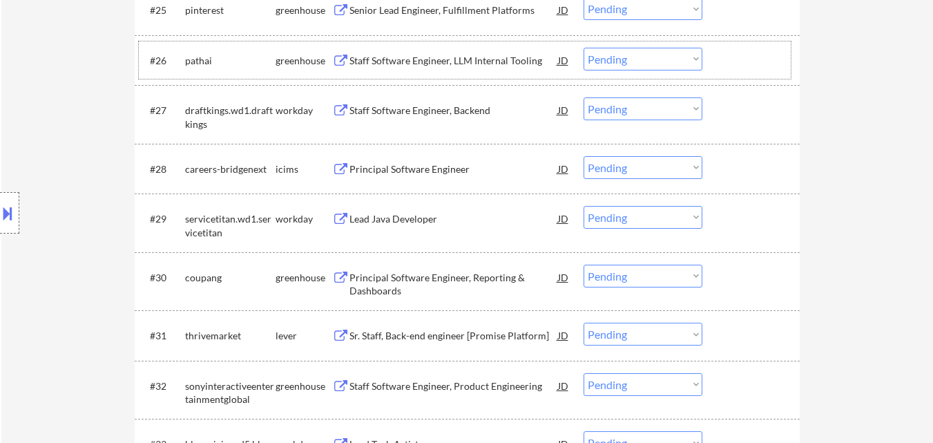
click at [731, 51] on div at bounding box center [752, 60] width 61 height 25
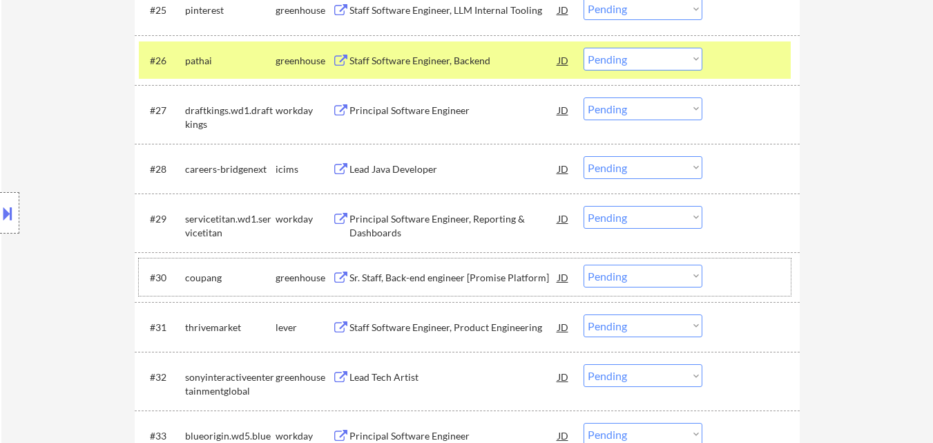
click at [736, 293] on div "#30 coupang greenhouse Sr. Staff, Back-end engineer [Promise Platform] JD Choos…" at bounding box center [465, 276] width 652 height 37
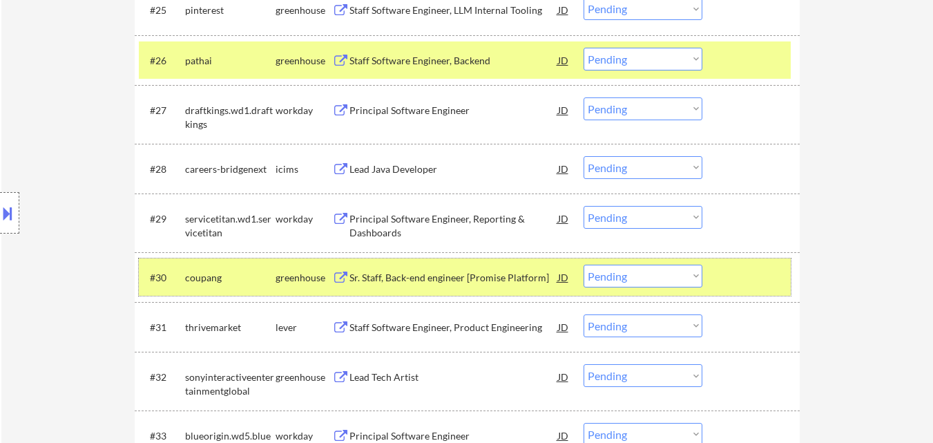
click at [658, 57] on select "Choose an option... Pending Applied Excluded (Questions) Excluded (Expired) Exc…" at bounding box center [643, 59] width 119 height 23
click at [584, 48] on select "Choose an option... Pending Applied Excluded (Questions) Excluded (Expired) Exc…" at bounding box center [643, 59] width 119 height 23
select select ""pending""
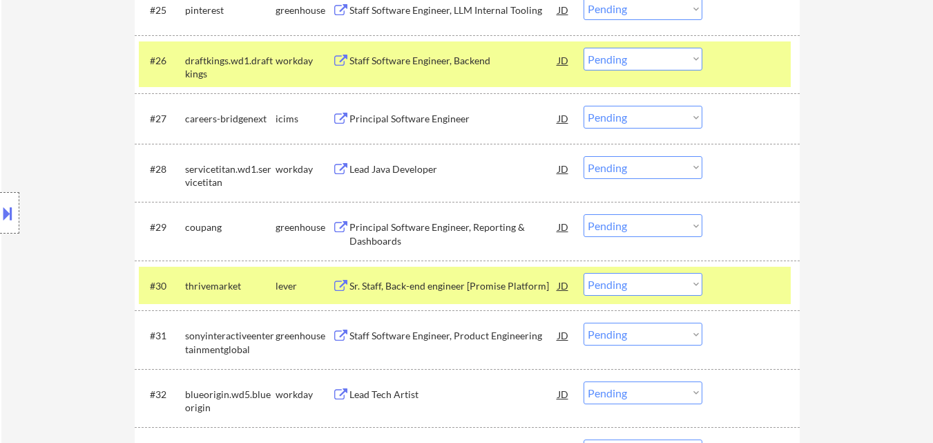
click at [755, 70] on div at bounding box center [752, 60] width 61 height 25
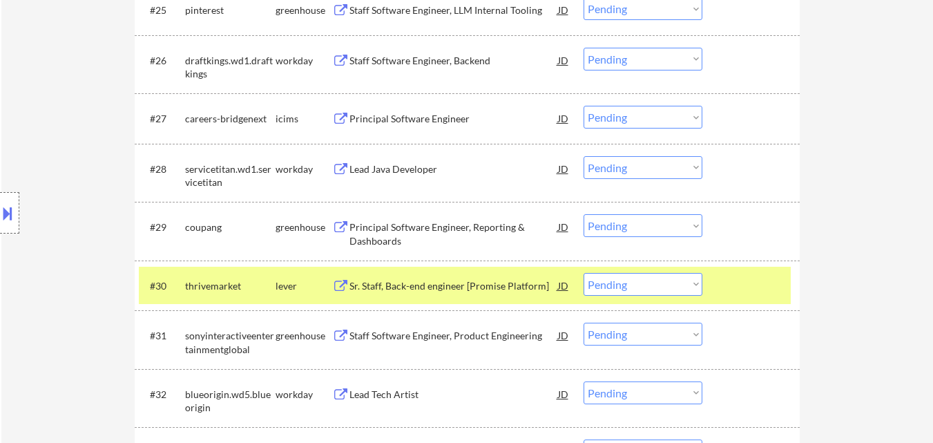
click at [735, 293] on div at bounding box center [752, 285] width 61 height 25
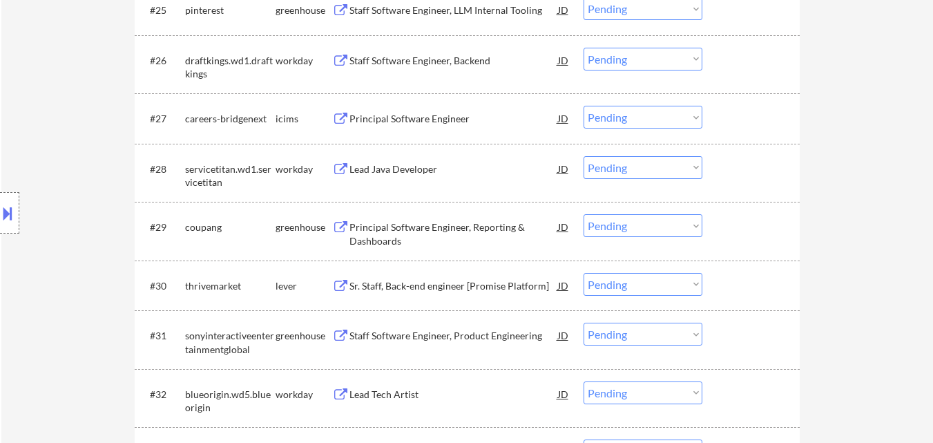
click at [733, 225] on div at bounding box center [752, 226] width 61 height 25
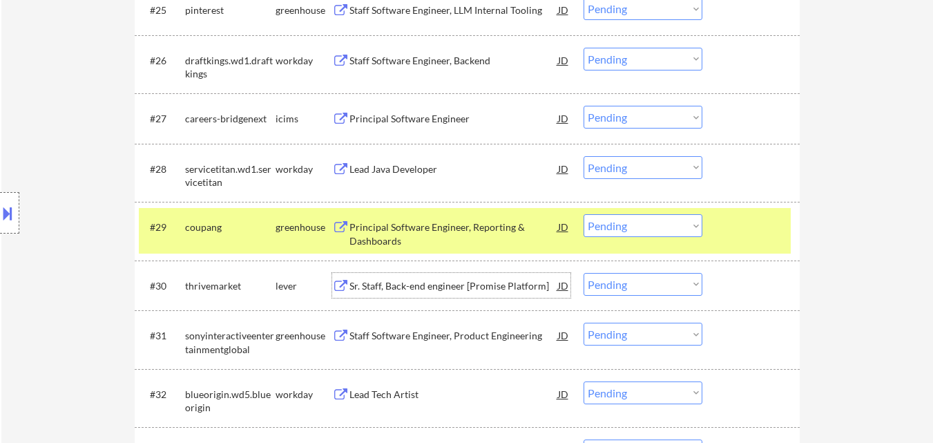
click at [488, 293] on div "Sr. Staff, Back-end engineer [Promise Platform]" at bounding box center [453, 285] width 209 height 25
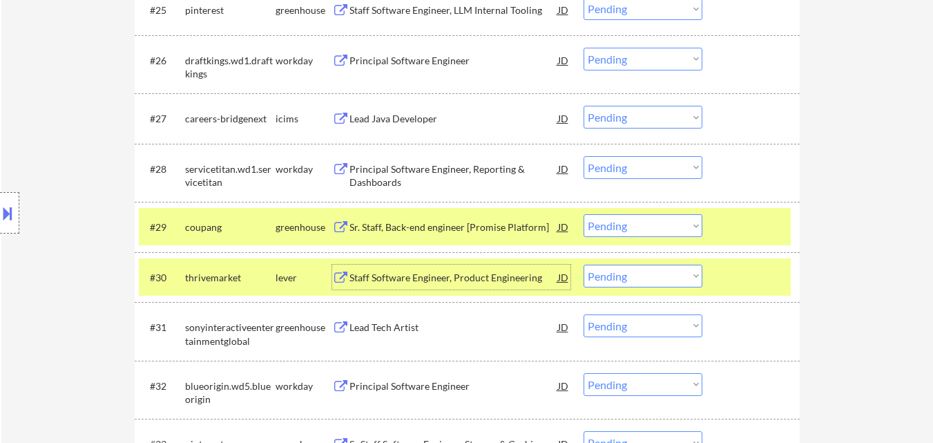
click at [693, 274] on select "Choose an option... Pending Applied Excluded (Questions) Excluded (Expired) Exc…" at bounding box center [643, 275] width 119 height 23
click at [584, 264] on select "Choose an option... Pending Applied Excluded (Questions) Excluded (Expired) Exc…" at bounding box center [643, 275] width 119 height 23
select select ""pending""
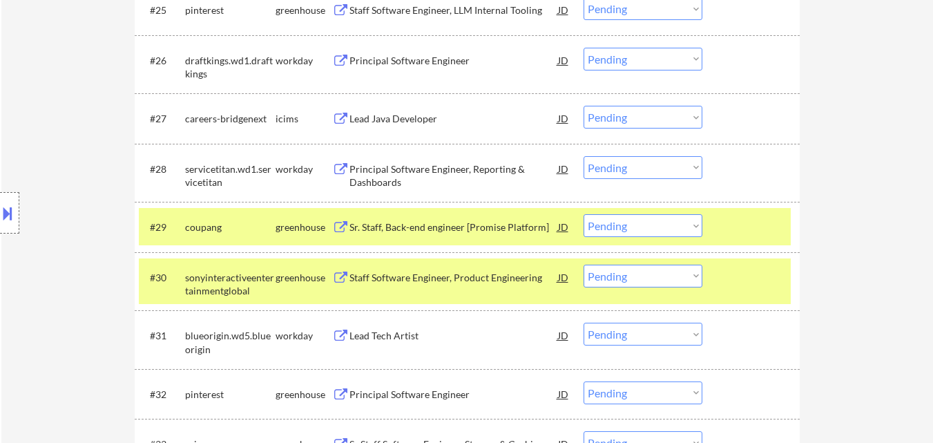
click at [748, 294] on div "#30 sonyinteractiveentertainmentglobal greenhouse Staff Software Engineer, Prod…" at bounding box center [465, 281] width 652 height 46
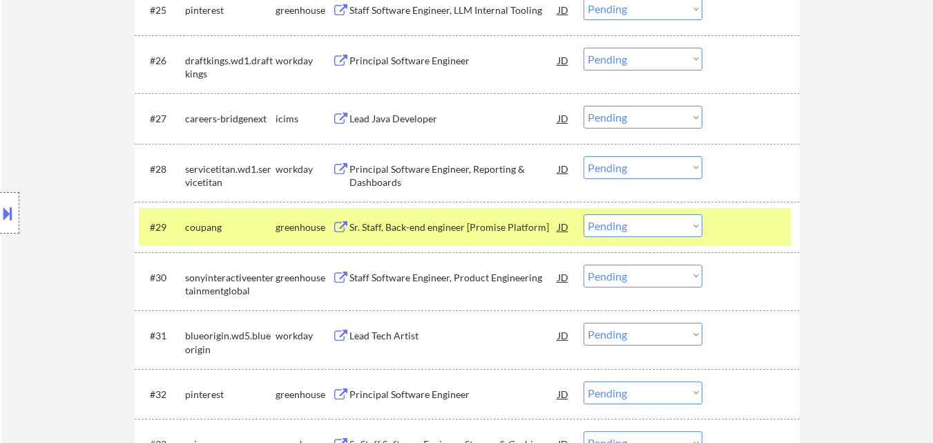
click at [459, 271] on div "Staff Software Engineer, Product Engineering" at bounding box center [453, 278] width 209 height 14
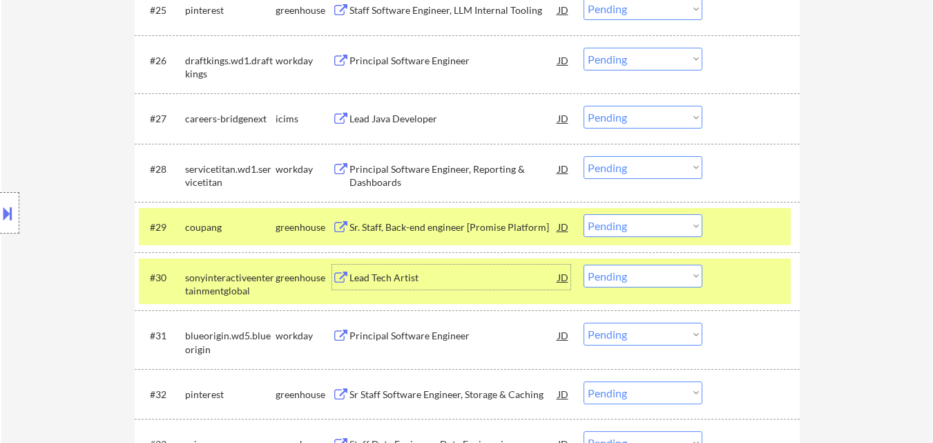
click at [637, 228] on select "Choose an option... Pending Applied Excluded (Questions) Excluded (Expired) Exc…" at bounding box center [643, 225] width 119 height 23
click at [584, 214] on select "Choose an option... Pending Applied Excluded (Questions) Excluded (Expired) Exc…" at bounding box center [643, 225] width 119 height 23
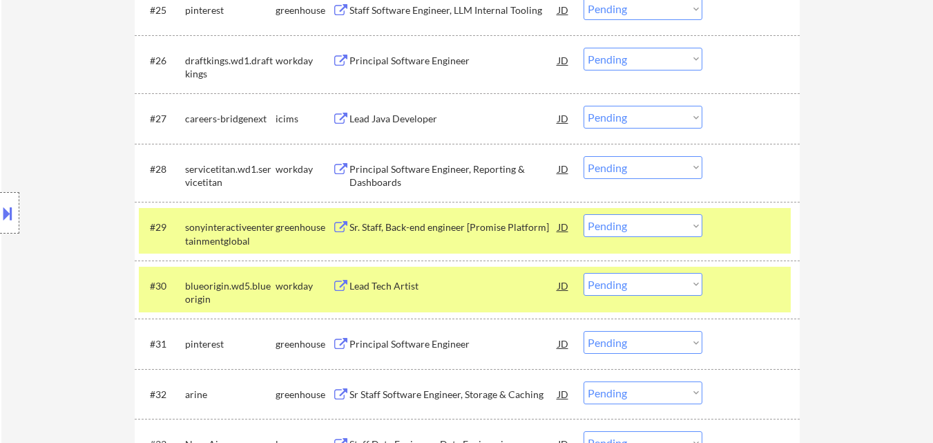
drag, startPoint x: 715, startPoint y: 291, endPoint x: 706, endPoint y: 295, distance: 9.3
click at [715, 290] on div "#30 blueorigin.wd5.blueorigin workday Lead Tech Artist JD Choose an option... P…" at bounding box center [465, 290] width 652 height 46
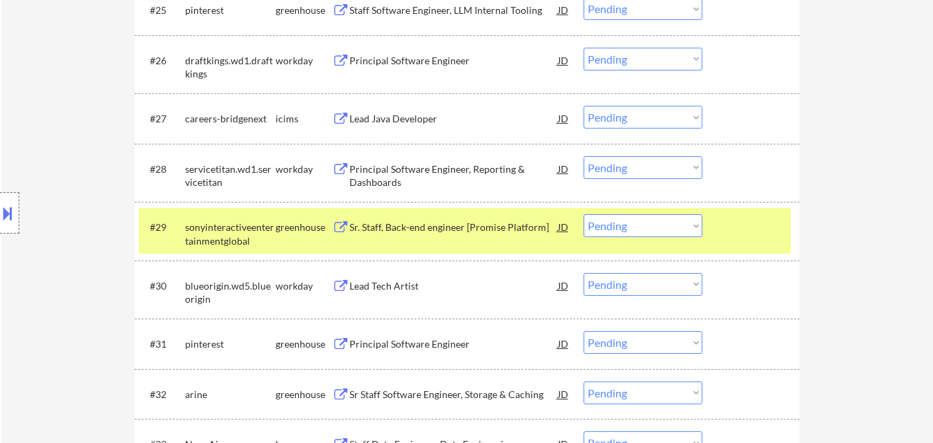
click at [440, 342] on div "Principal Software Engineer" at bounding box center [453, 344] width 209 height 14
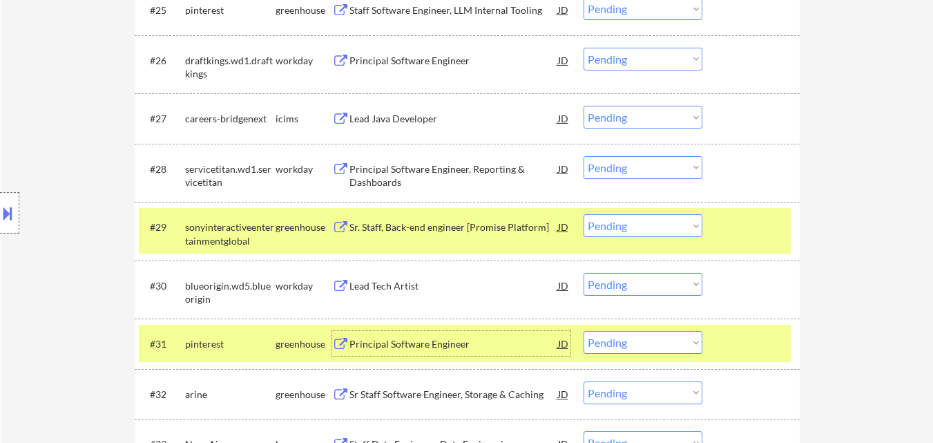
click at [729, 343] on div at bounding box center [752, 343] width 61 height 25
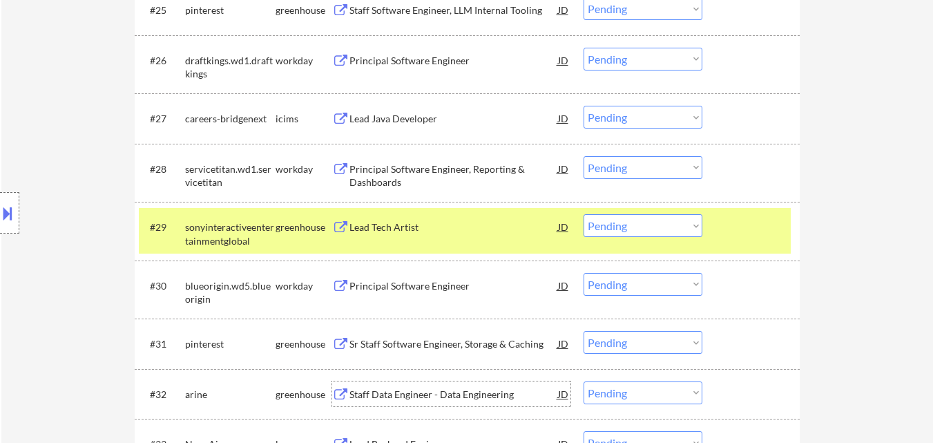
click at [459, 397] on div "Staff Data Engineer - Data Engineering" at bounding box center [453, 394] width 209 height 14
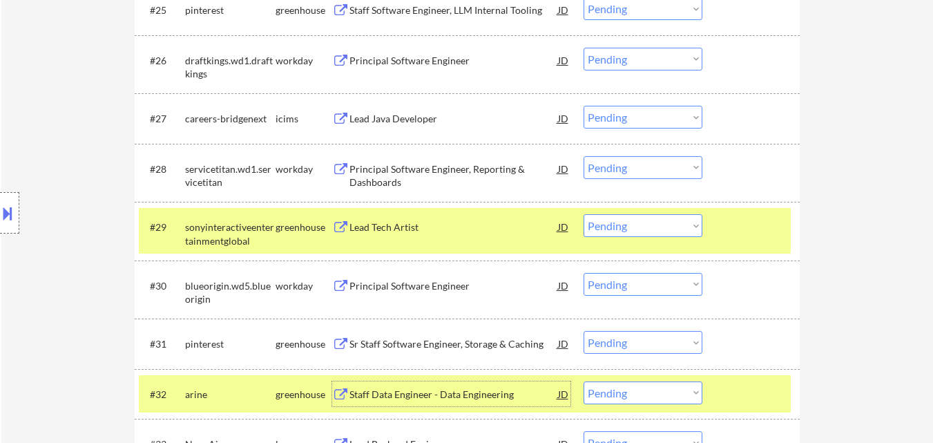
click at [631, 226] on select "Choose an option... Pending Applied Excluded (Questions) Excluded (Expired) Exc…" at bounding box center [643, 225] width 119 height 23
click at [584, 214] on select "Choose an option... Pending Applied Excluded (Questions) Excluded (Expired) Exc…" at bounding box center [643, 225] width 119 height 23
select select ""pending""
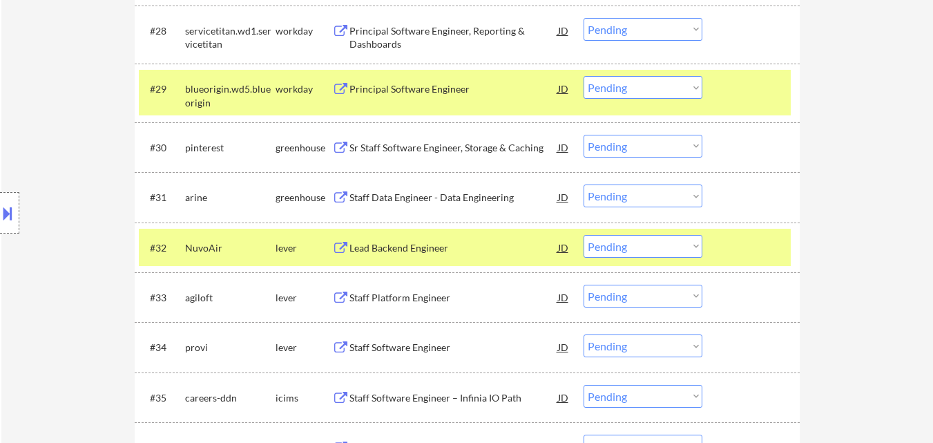
click at [723, 93] on div at bounding box center [752, 88] width 61 height 25
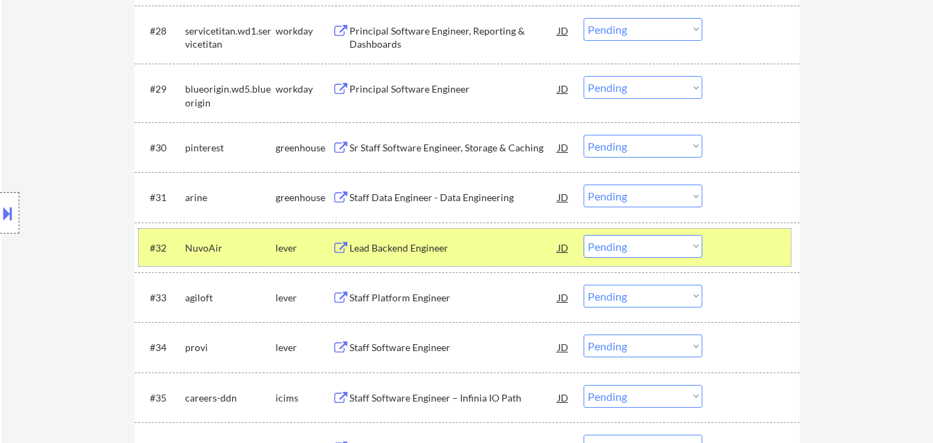
click at [732, 237] on div at bounding box center [752, 247] width 61 height 25
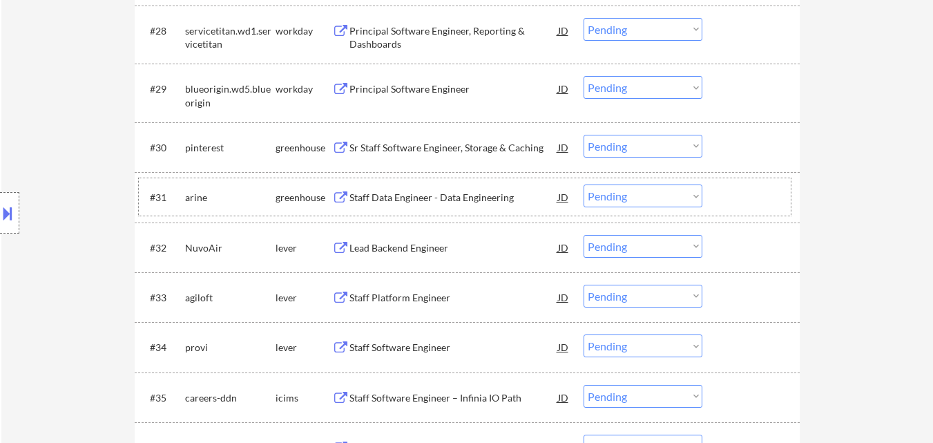
click at [722, 186] on div at bounding box center [752, 196] width 61 height 25
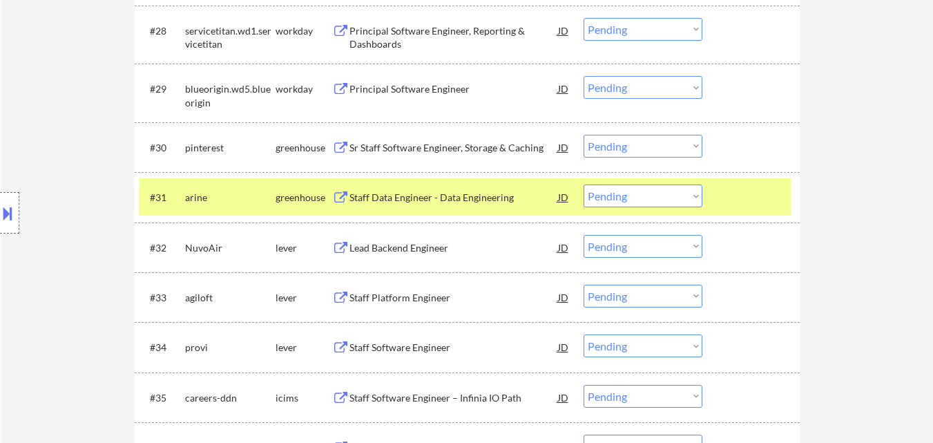
drag, startPoint x: 394, startPoint y: 252, endPoint x: 421, endPoint y: 249, distance: 27.8
click at [394, 251] on div "Lead Backend Engineer" at bounding box center [453, 248] width 209 height 14
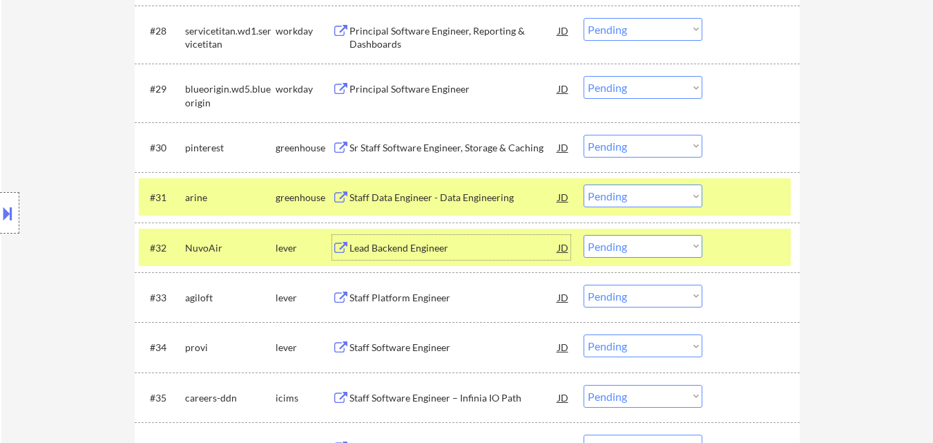
click at [629, 245] on select "Choose an option... Pending Applied Excluded (Questions) Excluded (Expired) Exc…" at bounding box center [643, 246] width 119 height 23
click at [584, 235] on select "Choose an option... Pending Applied Excluded (Questions) Excluded (Expired) Exc…" at bounding box center [643, 246] width 119 height 23
click at [762, 247] on div at bounding box center [752, 247] width 61 height 25
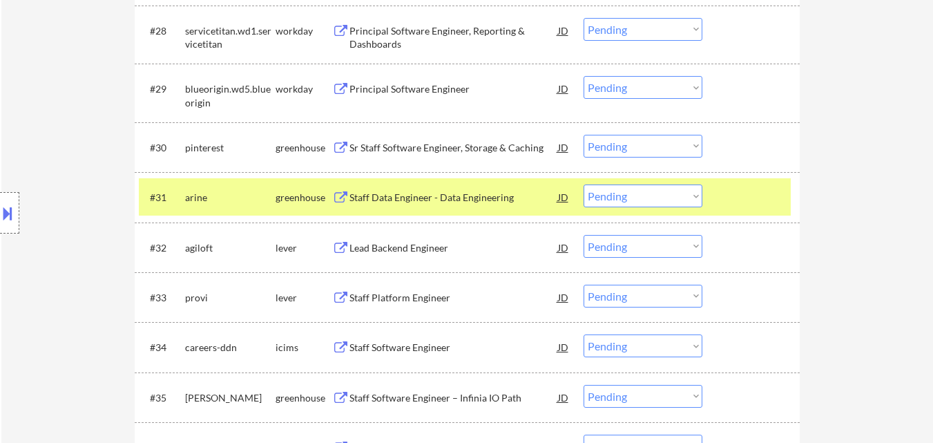
click at [415, 244] on div "Lead Backend Engineer" at bounding box center [453, 248] width 209 height 14
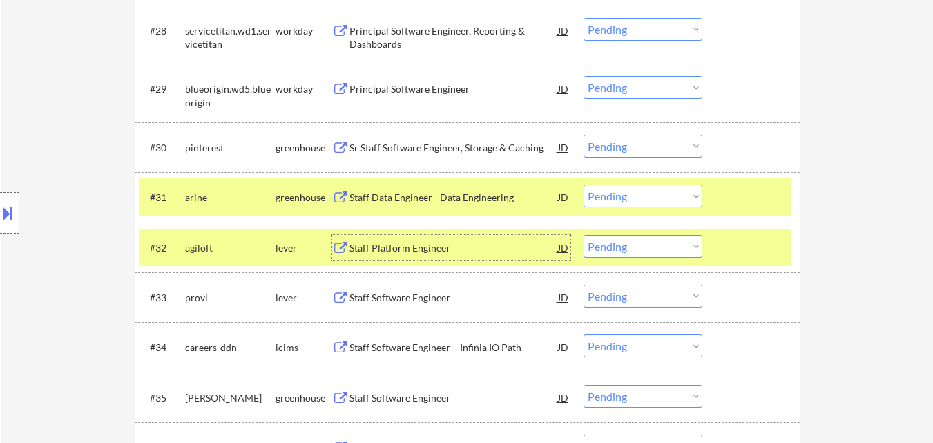
click at [685, 244] on select "Choose an option... Pending Applied Excluded (Questions) Excluded (Expired) Exc…" at bounding box center [643, 246] width 119 height 23
click at [584, 235] on select "Choose an option... Pending Applied Excluded (Questions) Excluded (Expired) Exc…" at bounding box center [643, 246] width 119 height 23
select select ""pending""
click at [742, 249] on div at bounding box center [752, 247] width 61 height 25
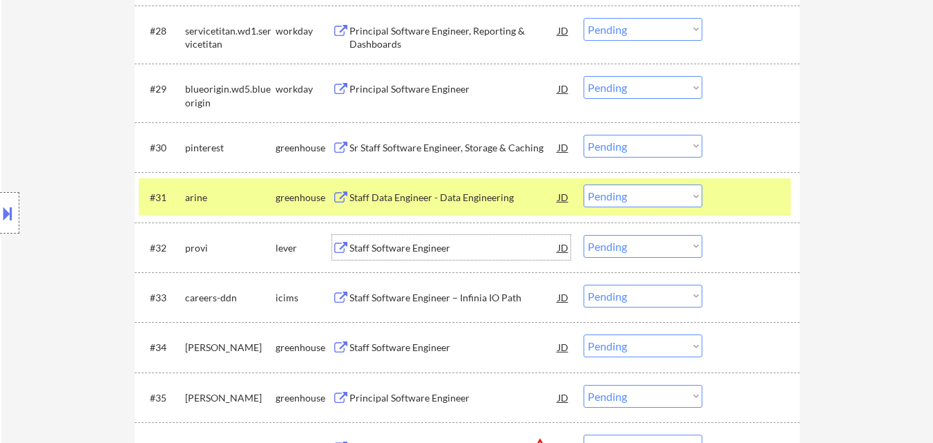
click at [435, 251] on div "Staff Software Engineer" at bounding box center [453, 248] width 209 height 14
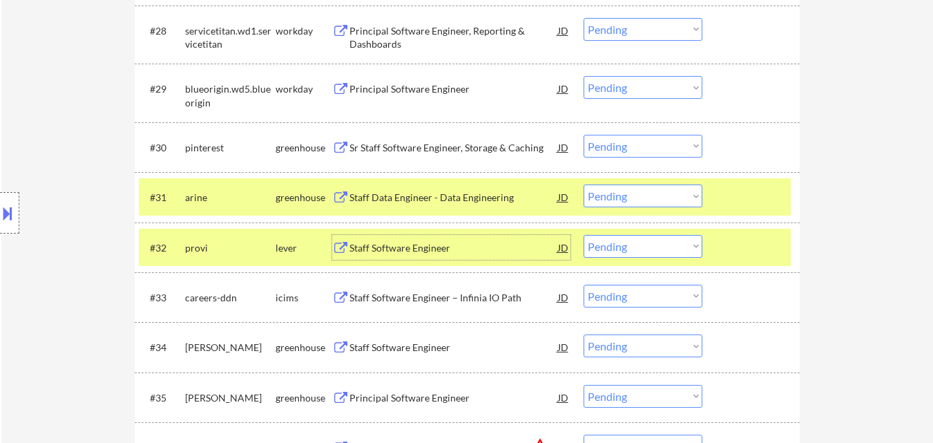
click at [729, 244] on div at bounding box center [752, 247] width 61 height 25
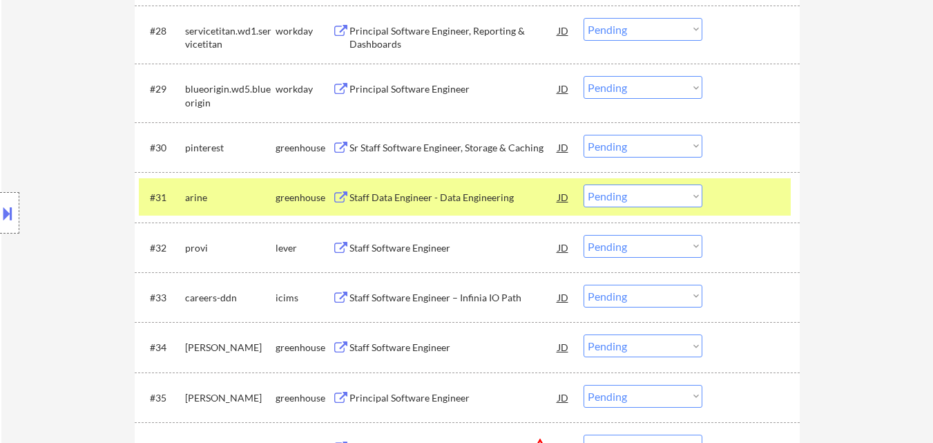
click at [406, 251] on div "Staff Software Engineer" at bounding box center [453, 248] width 209 height 14
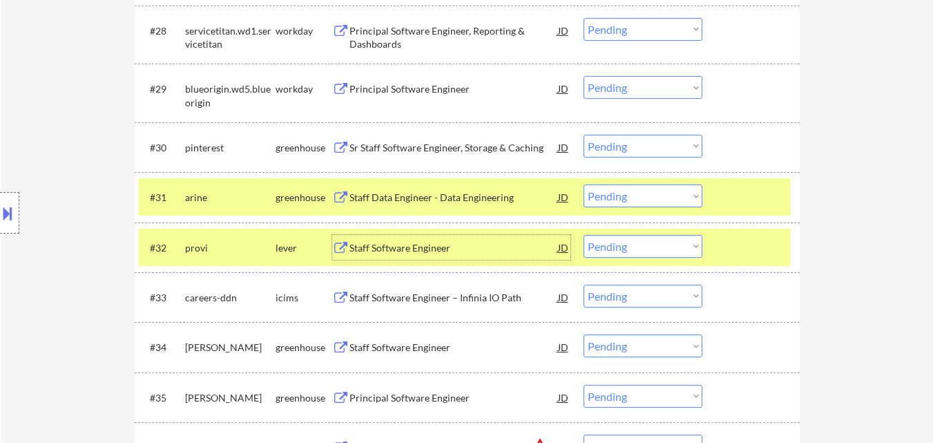
click at [650, 195] on select "Choose an option... Pending Applied Excluded (Questions) Excluded (Expired) Exc…" at bounding box center [643, 195] width 119 height 23
click at [584, 184] on select "Choose an option... Pending Applied Excluded (Questions) Excluded (Expired) Exc…" at bounding box center [643, 195] width 119 height 23
select select ""pending""
click at [730, 250] on div at bounding box center [752, 247] width 61 height 25
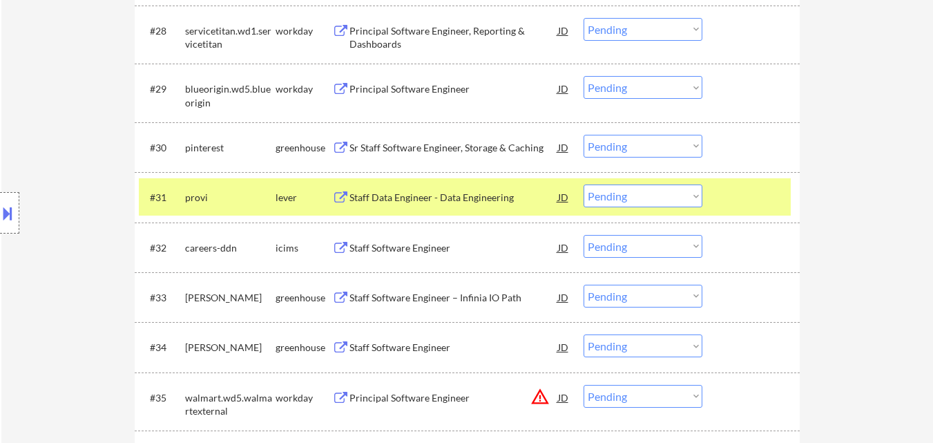
click at [442, 297] on div "Staff Software Engineer – Infinia IO Path" at bounding box center [453, 298] width 209 height 14
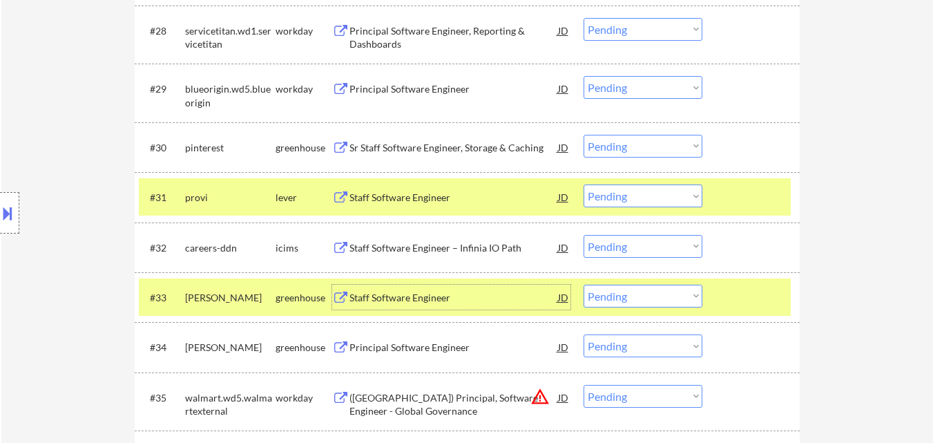
click at [664, 294] on select "Choose an option... Pending Applied Excluded (Questions) Excluded (Expired) Exc…" at bounding box center [643, 296] width 119 height 23
click at [584, 285] on select "Choose an option... Pending Applied Excluded (Questions) Excluded (Expired) Exc…" at bounding box center [643, 296] width 119 height 23
select select ""pending""
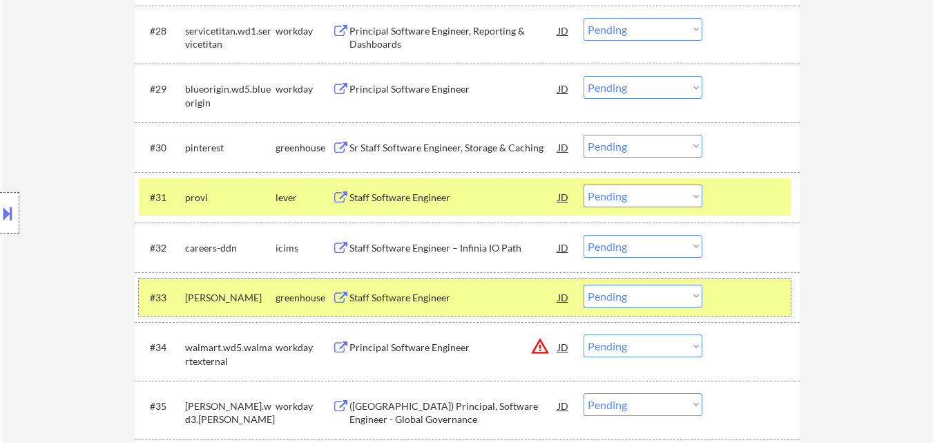
click at [741, 289] on div at bounding box center [752, 297] width 61 height 25
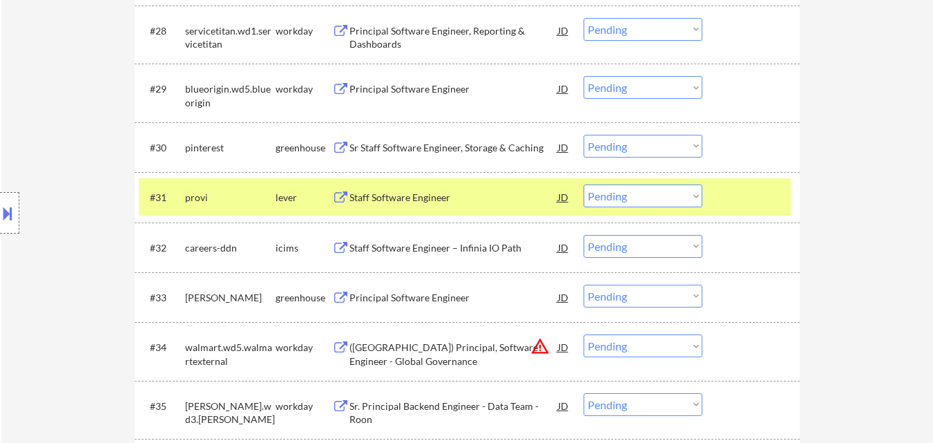
click at [429, 287] on div "Principal Software Engineer" at bounding box center [453, 297] width 209 height 25
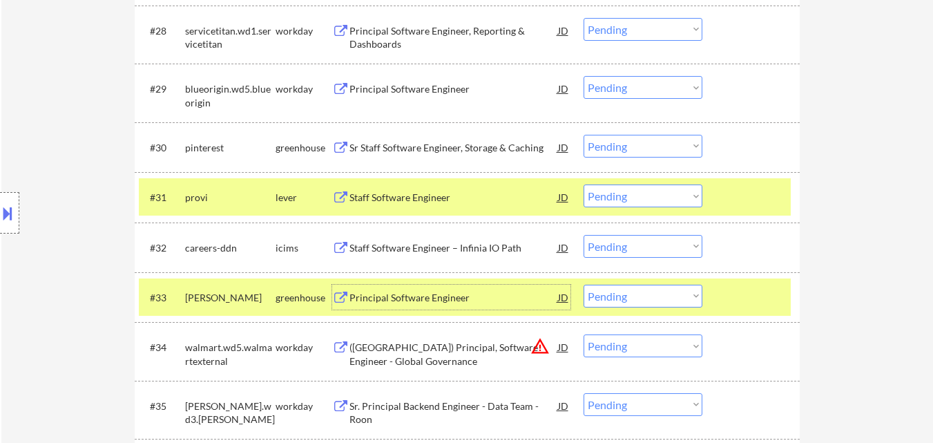
click at [679, 193] on select "Choose an option... Pending Applied Excluded (Questions) Excluded (Expired) Exc…" at bounding box center [643, 195] width 119 height 23
click at [584, 184] on select "Choose an option... Pending Applied Excluded (Questions) Excluded (Expired) Exc…" at bounding box center [643, 195] width 119 height 23
select select ""pending""
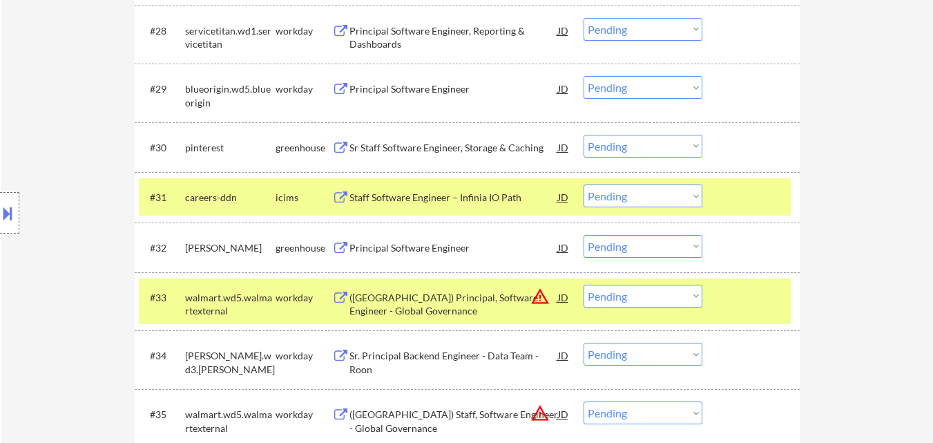
click at [653, 244] on select "Choose an option... Pending Applied Excluded (Questions) Excluded (Expired) Exc…" at bounding box center [643, 246] width 119 height 23
click at [584, 235] on select "Choose an option... Pending Applied Excluded (Questions) Excluded (Expired) Exc…" at bounding box center [643, 246] width 119 height 23
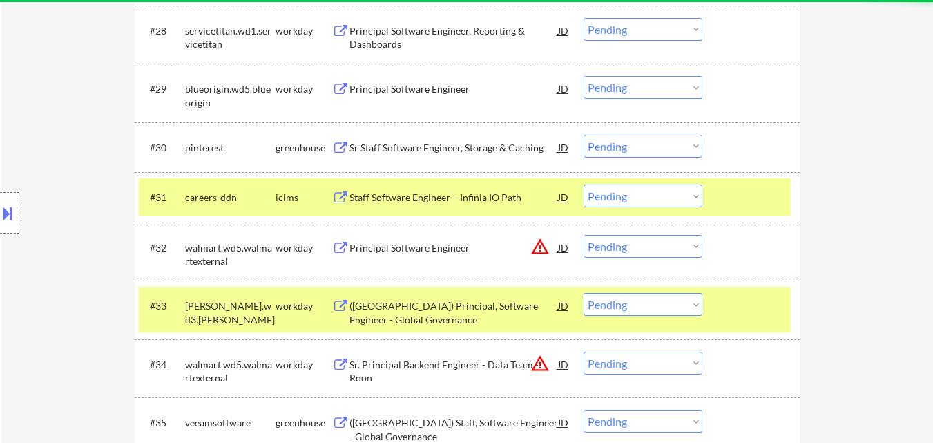
click at [742, 199] on div at bounding box center [752, 196] width 61 height 25
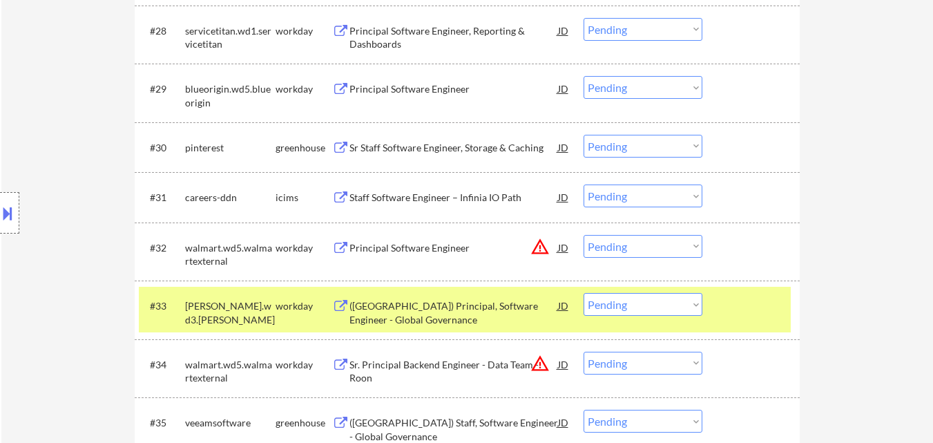
click at [645, 307] on select "Choose an option... Pending Applied Excluded (Questions) Excluded (Expired) Exc…" at bounding box center [643, 304] width 119 height 23
click at [667, 243] on select "Choose an option... Pending Applied Excluded (Questions) Excluded (Expired) Exc…" at bounding box center [643, 246] width 119 height 23
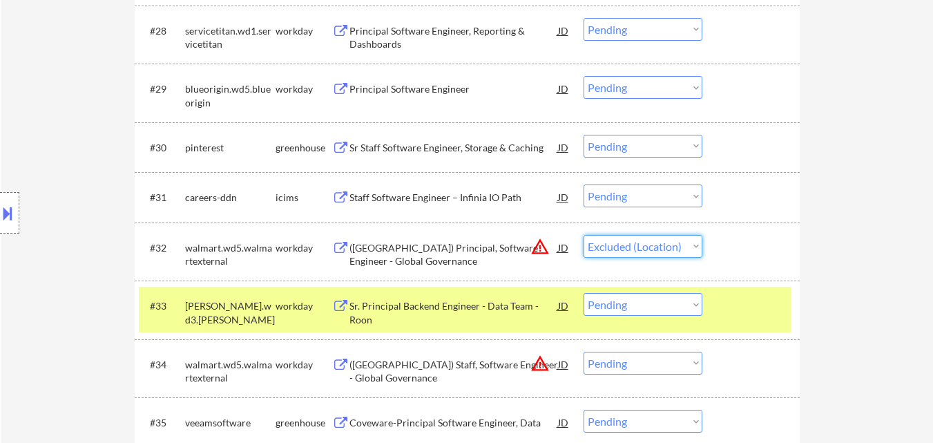
click at [584, 235] on select "Choose an option... Pending Applied Excluded (Questions) Excluded (Expired) Exc…" at bounding box center [643, 246] width 119 height 23
select select ""pending""
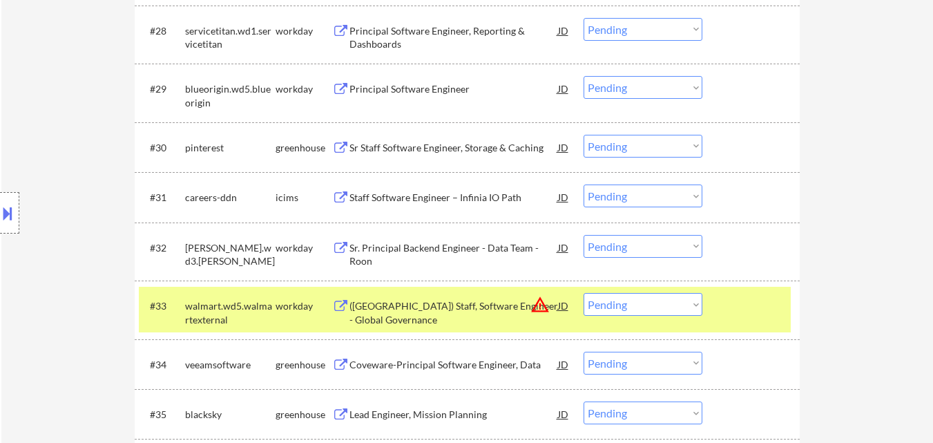
click at [653, 317] on div "#33 walmart.wd5.walmartexternal workday (USA) Staff, Software Engineer - Global…" at bounding box center [465, 310] width 652 height 46
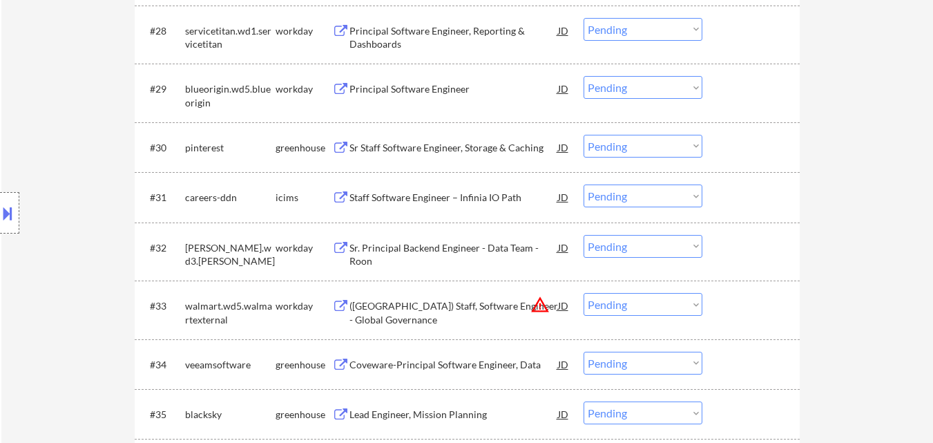
click at [651, 301] on select "Choose an option... Pending Applied Excluded (Questions) Excluded (Expired) Exc…" at bounding box center [643, 304] width 119 height 23
click at [584, 293] on select "Choose an option... Pending Applied Excluded (Questions) Excluded (Expired) Exc…" at bounding box center [643, 304] width 119 height 23
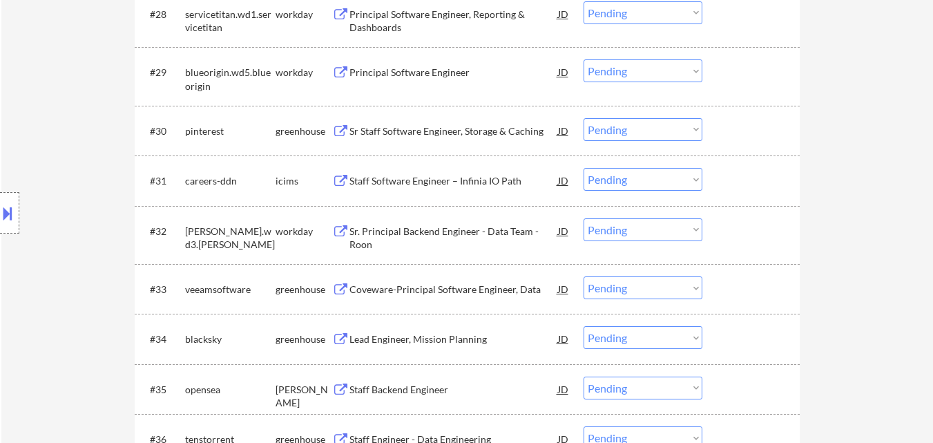
scroll to position [2003, 0]
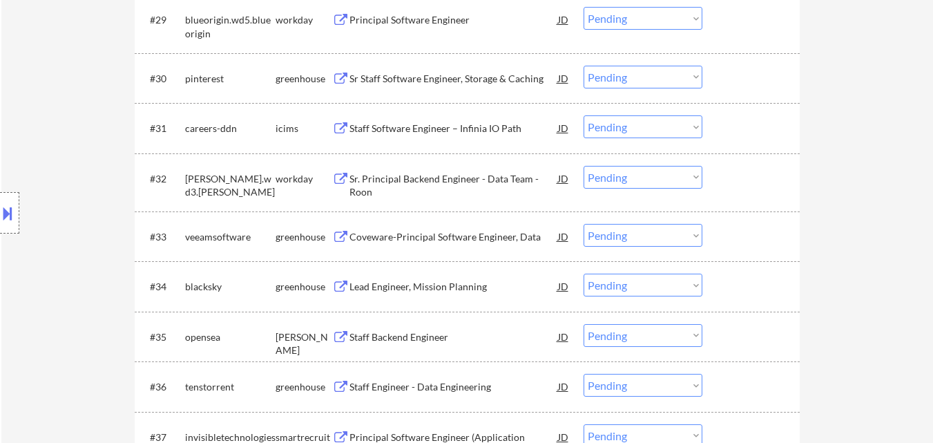
click at [440, 227] on div "Coveware-Principal Software Engineer, Data" at bounding box center [453, 236] width 209 height 25
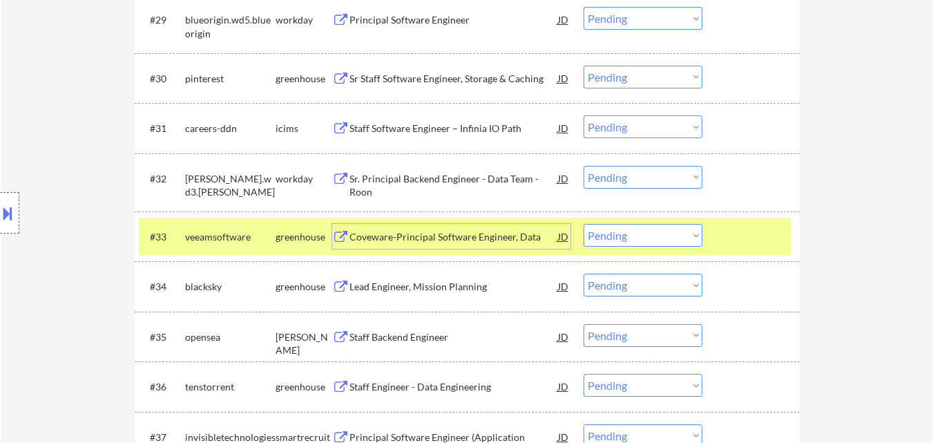
click at [663, 235] on select "Choose an option... Pending Applied Excluded (Questions) Excluded (Expired) Exc…" at bounding box center [643, 235] width 119 height 23
click at [584, 224] on select "Choose an option... Pending Applied Excluded (Questions) Excluded (Expired) Exc…" at bounding box center [643, 235] width 119 height 23
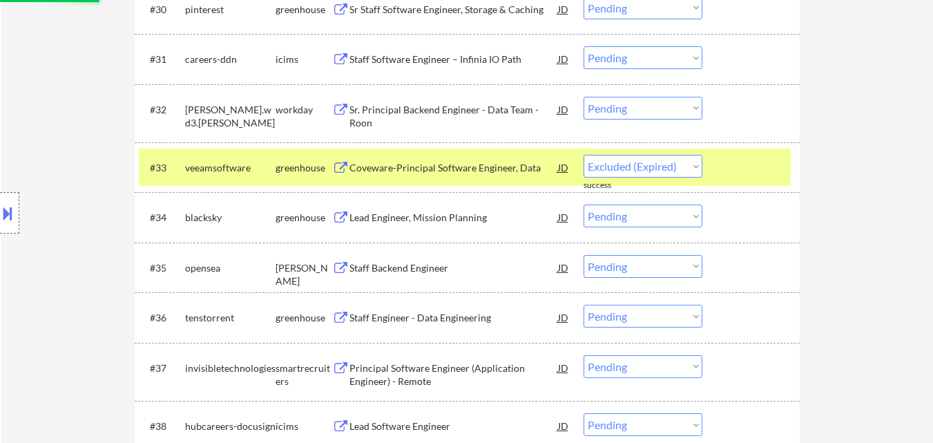
click at [420, 214] on div "Lead Engineer, Mission Planning" at bounding box center [453, 218] width 209 height 14
select select ""pending""
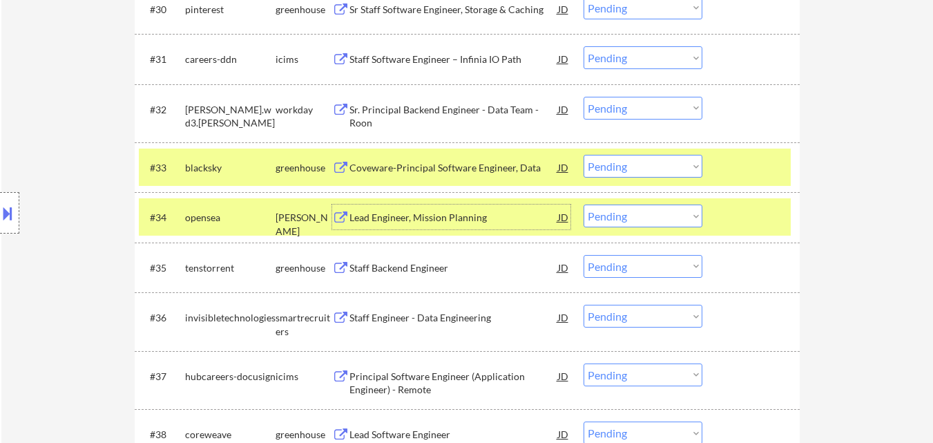
click at [745, 219] on div at bounding box center [752, 216] width 61 height 25
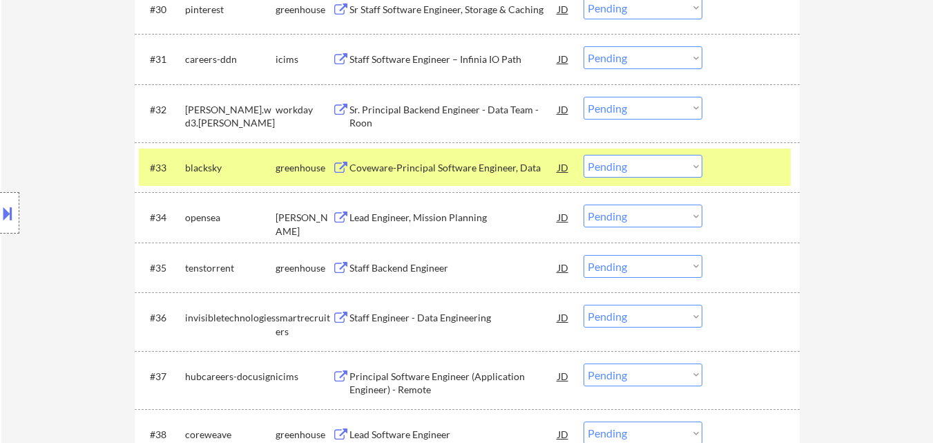
click at [423, 220] on div "Lead Engineer, Mission Planning" at bounding box center [453, 218] width 209 height 14
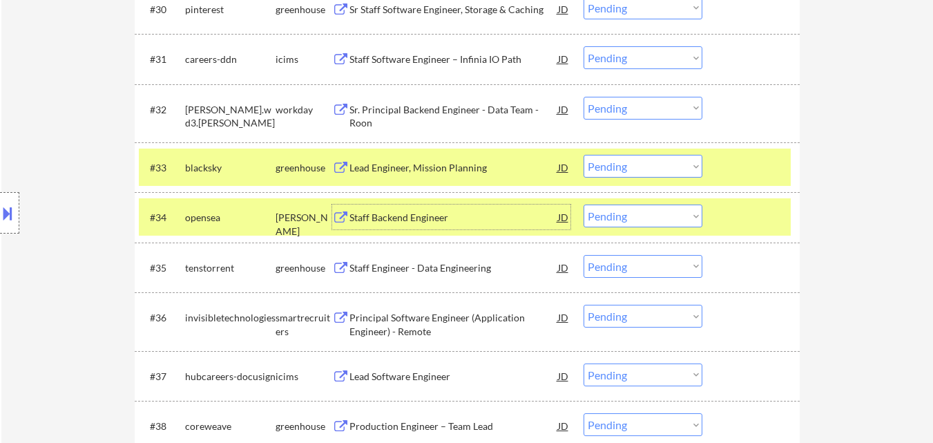
click at [664, 213] on select "Choose an option... Pending Applied Excluded (Questions) Excluded (Expired) Exc…" at bounding box center [643, 215] width 119 height 23
click at [584, 204] on select "Choose an option... Pending Applied Excluded (Questions) Excluded (Expired) Exc…" at bounding box center [643, 215] width 119 height 23
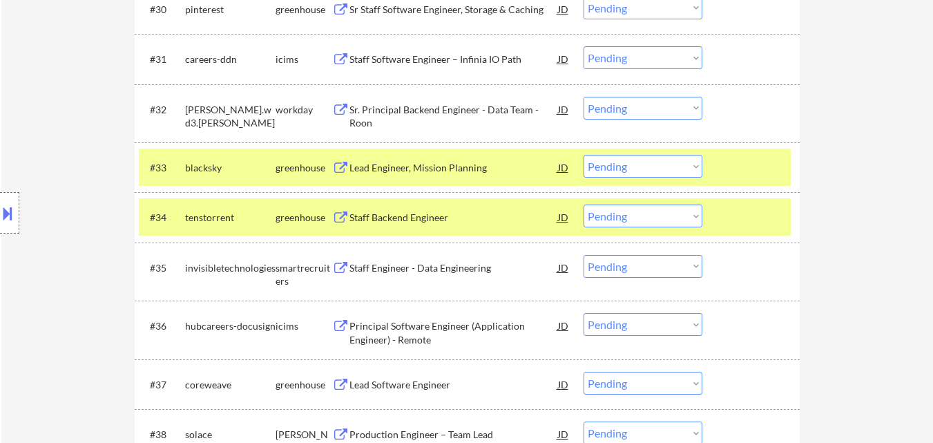
click at [755, 220] on div at bounding box center [752, 216] width 61 height 25
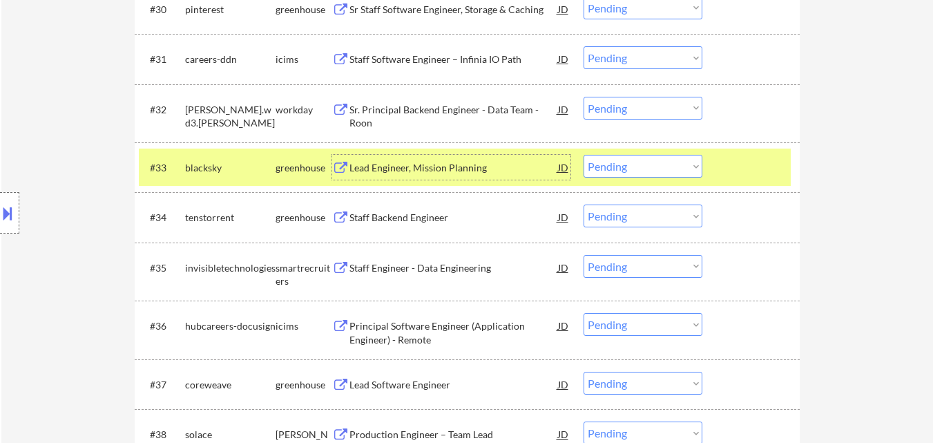
click at [448, 168] on div "Lead Engineer, Mission Planning" at bounding box center [453, 168] width 209 height 14
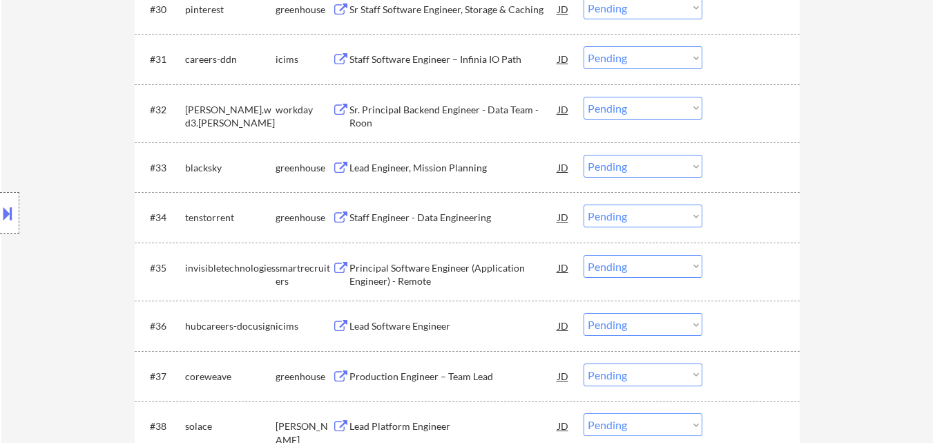
click at [720, 146] on div "#33 blacksky greenhouse Lead Engineer, Mission Planning JD warning_amber Choose…" at bounding box center [467, 167] width 665 height 50
click at [732, 168] on div at bounding box center [752, 167] width 61 height 25
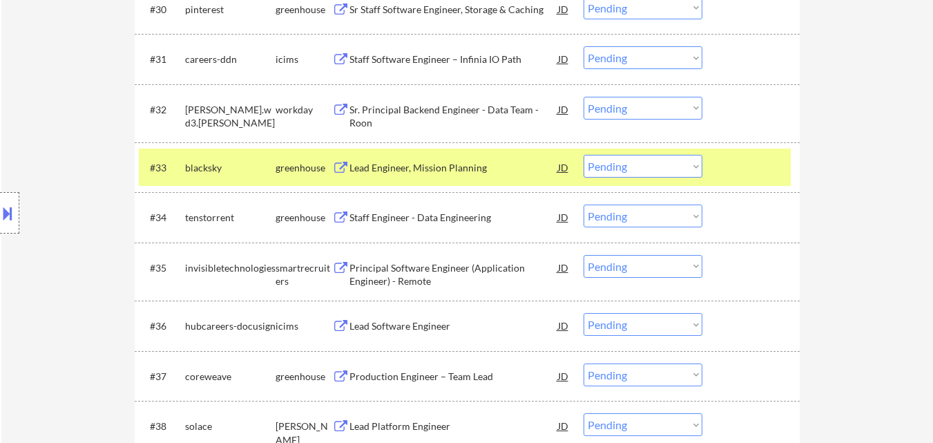
click at [437, 218] on div "Staff Engineer - Data Engineering" at bounding box center [453, 218] width 209 height 14
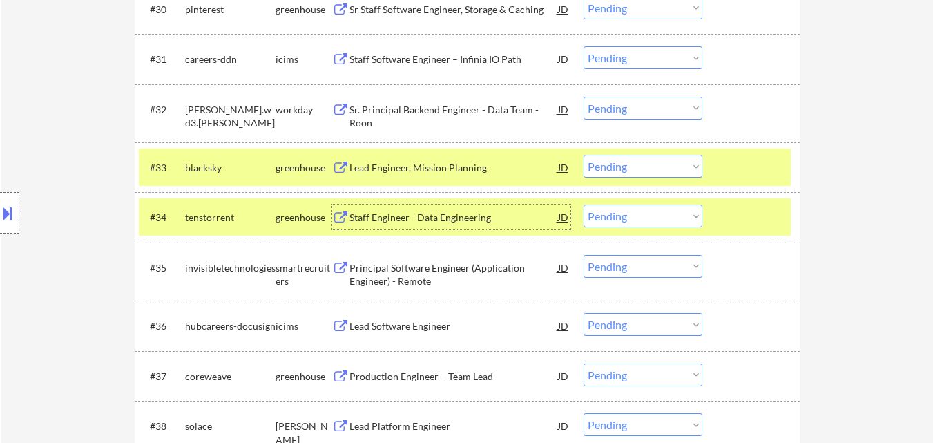
click at [677, 220] on select "Choose an option... Pending Applied Excluded (Questions) Excluded (Expired) Exc…" at bounding box center [643, 215] width 119 height 23
click at [584, 204] on select "Choose an option... Pending Applied Excluded (Questions) Excluded (Expired) Exc…" at bounding box center [643, 215] width 119 height 23
select select ""pending""
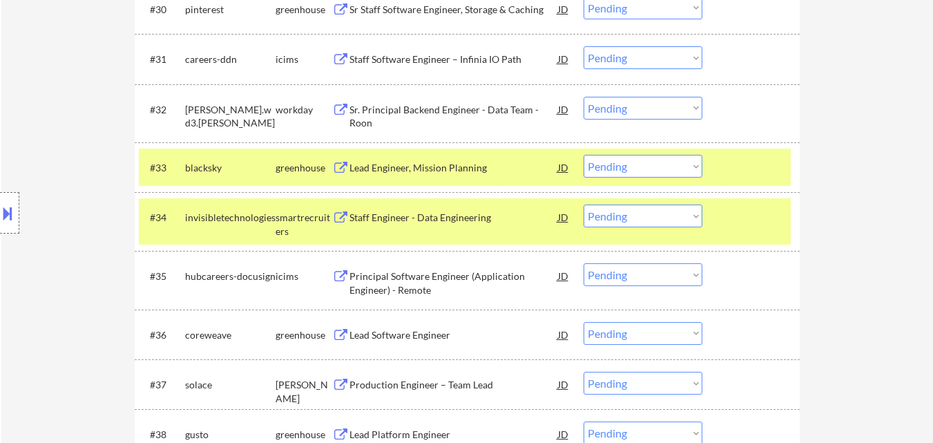
click at [740, 213] on div at bounding box center [752, 216] width 61 height 25
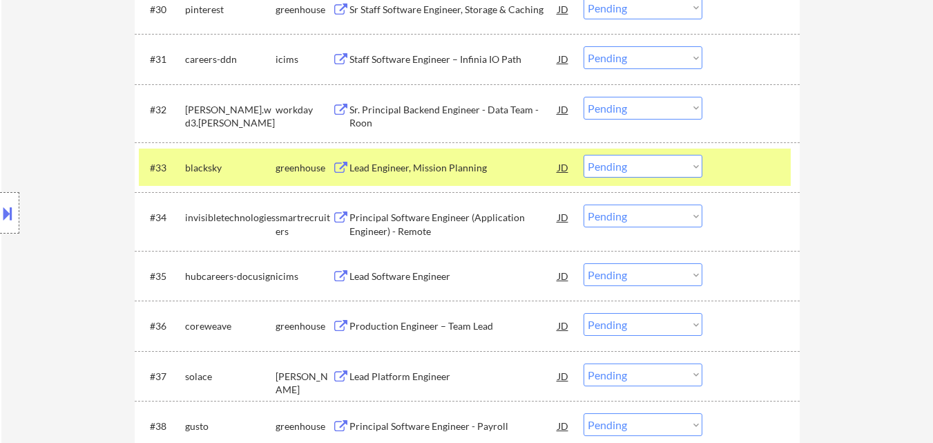
click at [409, 324] on div "Production Engineer – Team Lead" at bounding box center [453, 326] width 209 height 14
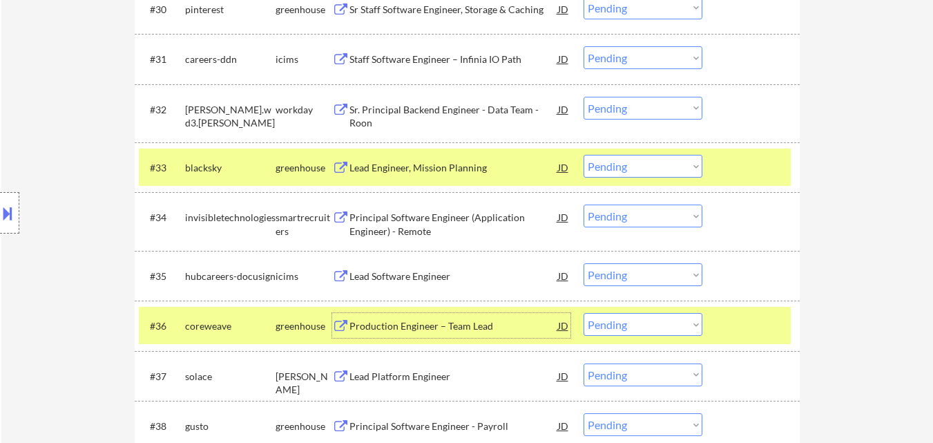
click at [643, 327] on select "Choose an option... Pending Applied Excluded (Questions) Excluded (Expired) Exc…" at bounding box center [643, 324] width 119 height 23
click at [584, 313] on select "Choose an option... Pending Applied Excluded (Questions) Excluded (Expired) Exc…" at bounding box center [643, 324] width 119 height 23
click at [412, 380] on div "Lead Platform Engineer" at bounding box center [453, 376] width 209 height 14
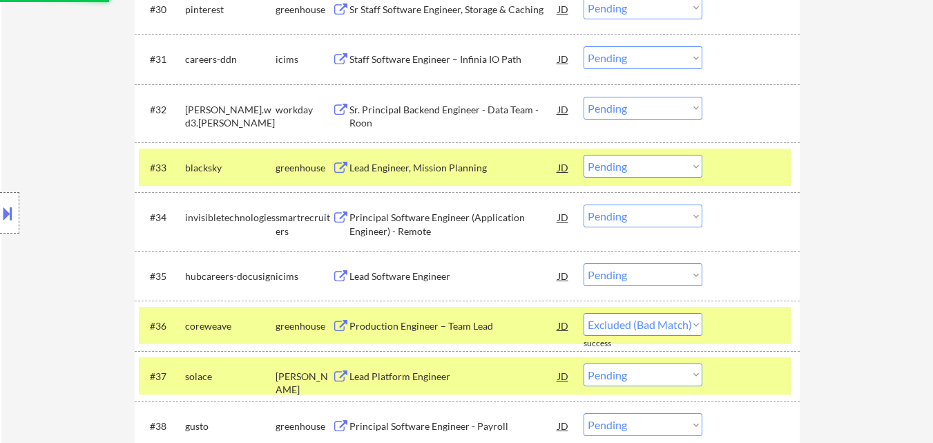
select select ""pending""
click at [679, 168] on select "Choose an option... Pending Applied Excluded (Questions) Excluded (Expired) Exc…" at bounding box center [643, 166] width 119 height 23
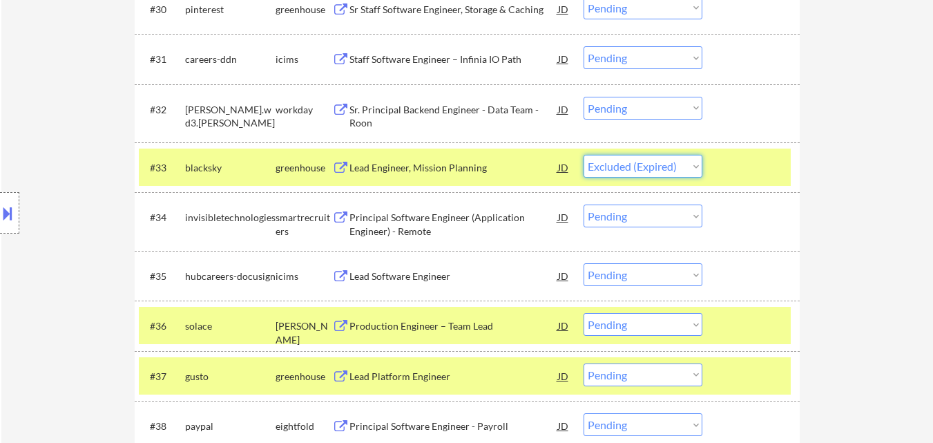
click at [584, 155] on select "Choose an option... Pending Applied Excluded (Questions) Excluded (Expired) Exc…" at bounding box center [643, 166] width 119 height 23
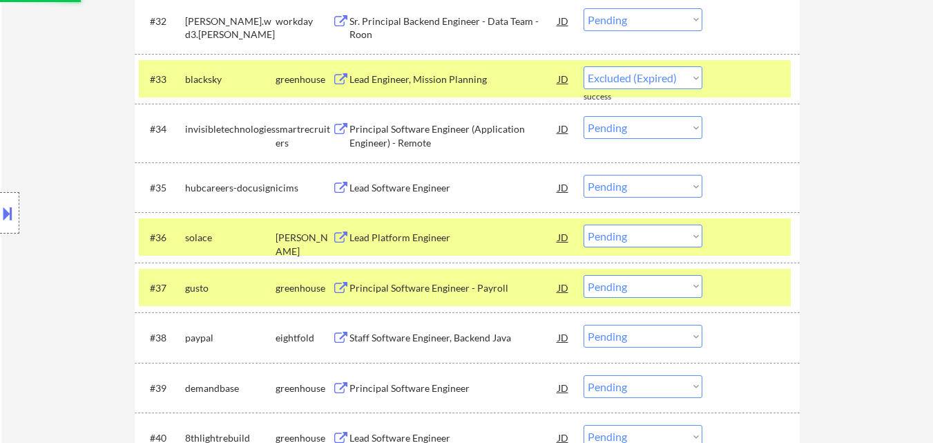
scroll to position [2210, 0]
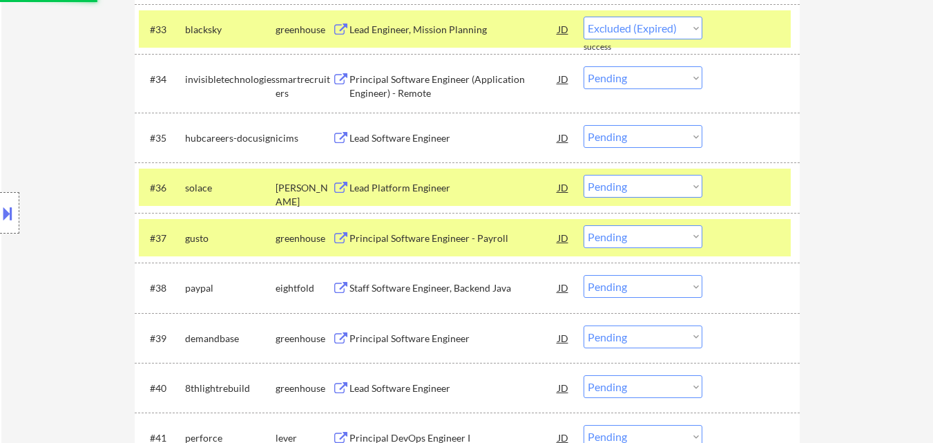
select select ""pending""
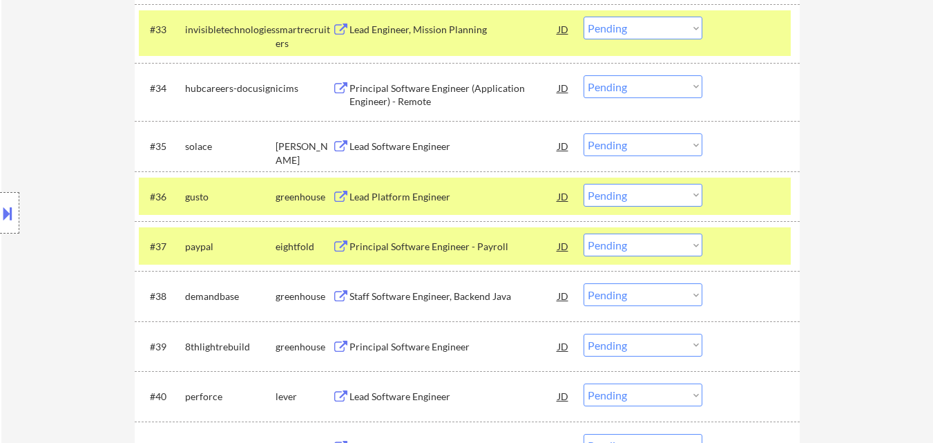
click at [726, 38] on div at bounding box center [752, 29] width 61 height 25
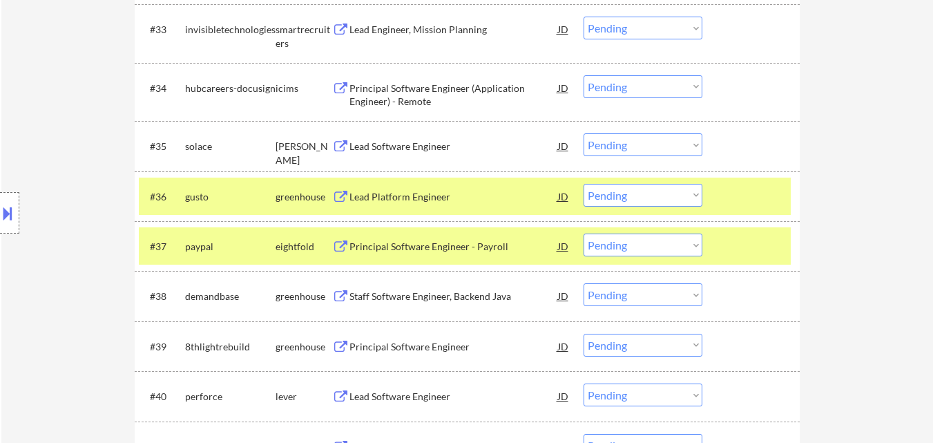
click at [740, 247] on div at bounding box center [752, 245] width 61 height 25
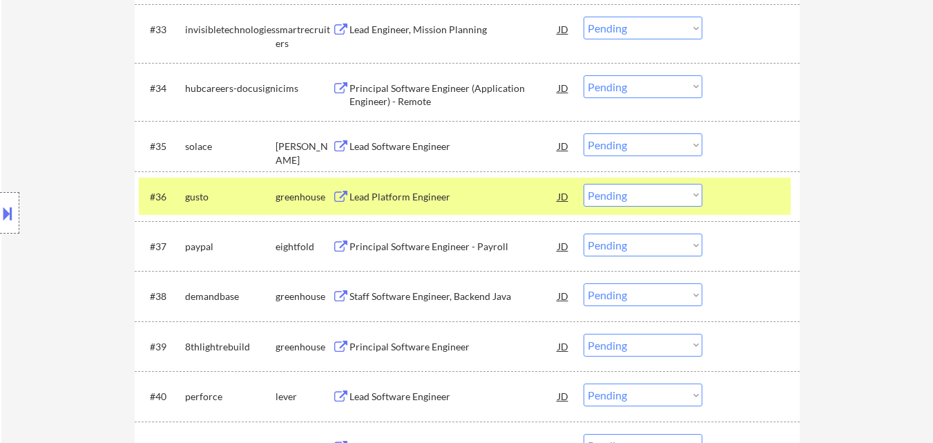
click at [728, 206] on div at bounding box center [752, 196] width 61 height 25
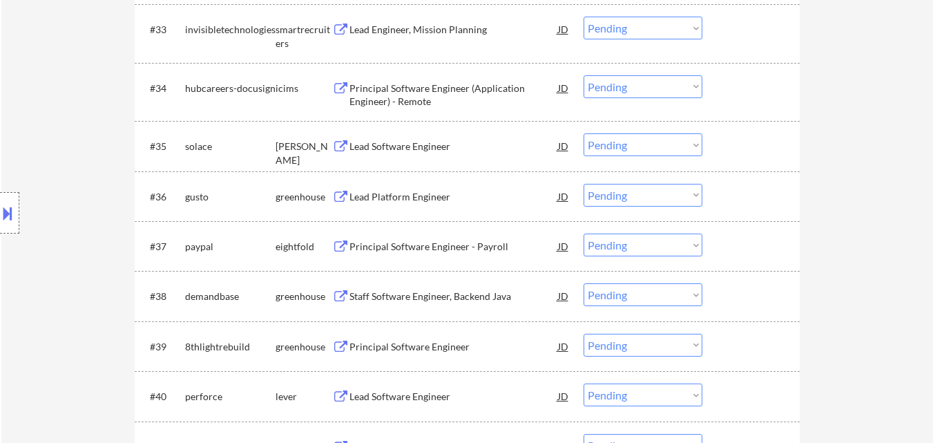
click at [731, 148] on div at bounding box center [752, 145] width 61 height 25
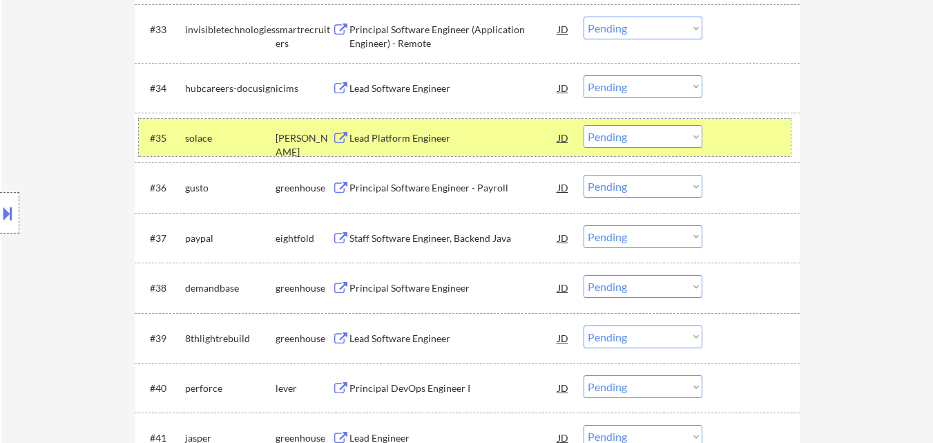
click at [666, 133] on select "Choose an option... Pending Applied Excluded (Questions) Excluded (Expired) Exc…" at bounding box center [643, 136] width 119 height 23
click at [584, 125] on select "Choose an option... Pending Applied Excluded (Questions) Excluded (Expired) Exc…" at bounding box center [643, 136] width 119 height 23
click at [717, 148] on div "#35 gusto greenhouse Lead Platform Engineer JD warning_amber Choose an option..…" at bounding box center [465, 137] width 652 height 37
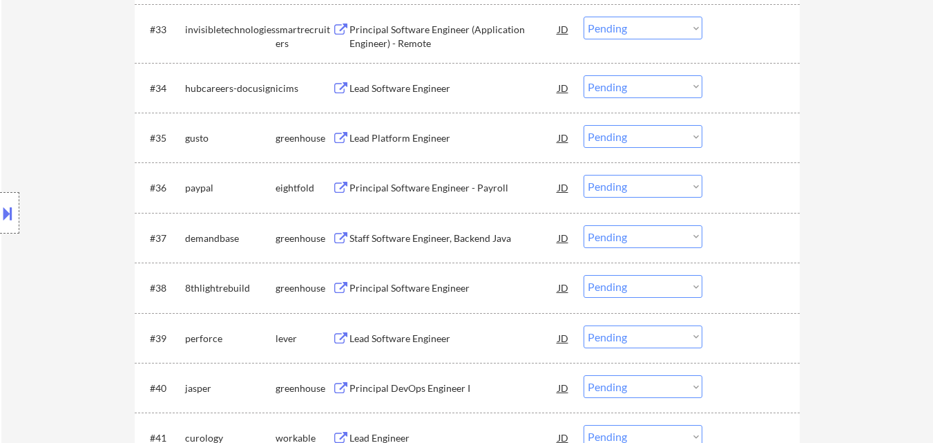
click at [409, 135] on div "Lead Platform Engineer" at bounding box center [453, 138] width 209 height 14
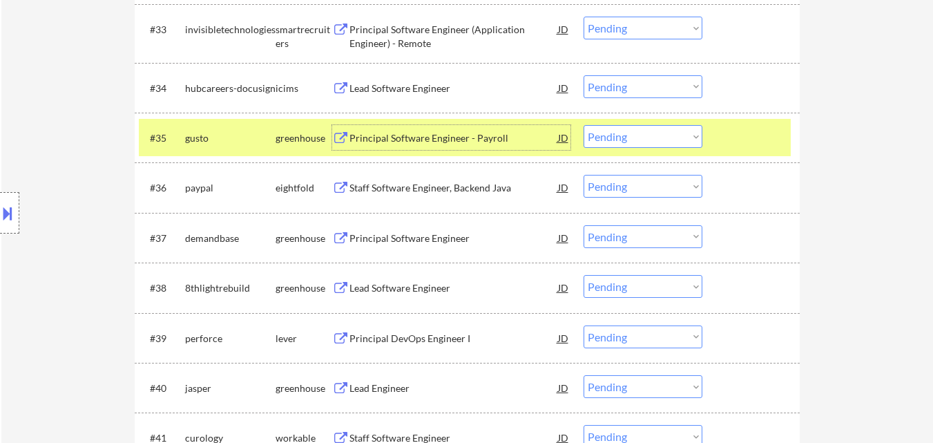
click at [389, 236] on div "Principal Software Engineer" at bounding box center [453, 238] width 209 height 14
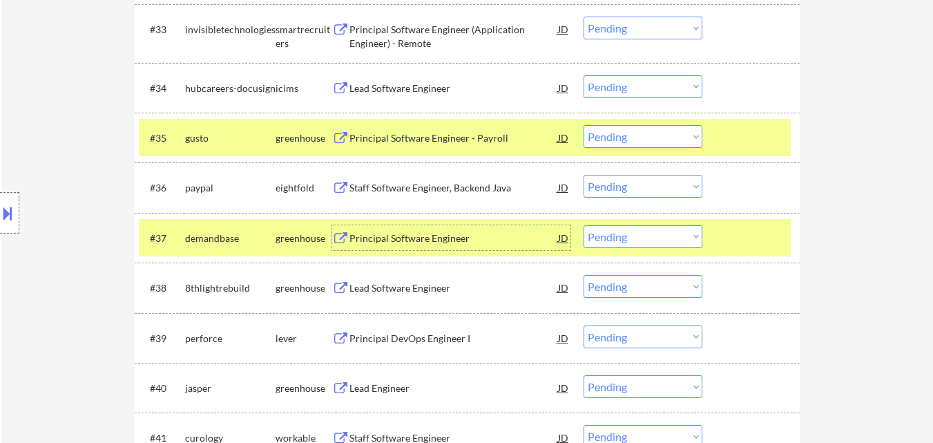
click at [682, 138] on select "Choose an option... Pending Applied Excluded (Questions) Excluded (Expired) Exc…" at bounding box center [643, 136] width 119 height 23
click at [584, 125] on select "Choose an option... Pending Applied Excluded (Questions) Excluded (Expired) Exc…" at bounding box center [643, 136] width 119 height 23
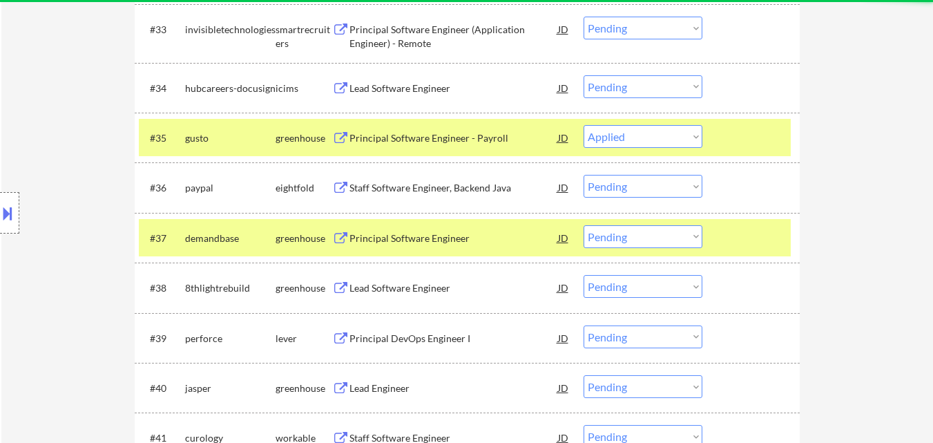
select select ""pending""
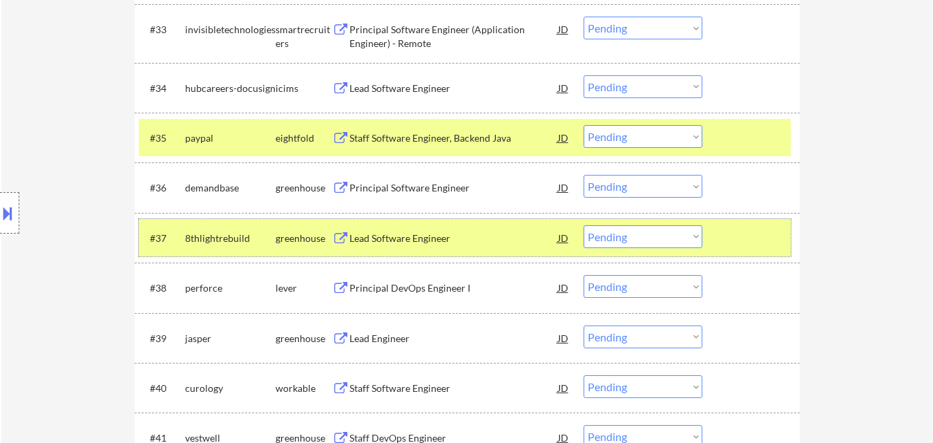
click at [749, 226] on div at bounding box center [752, 237] width 61 height 25
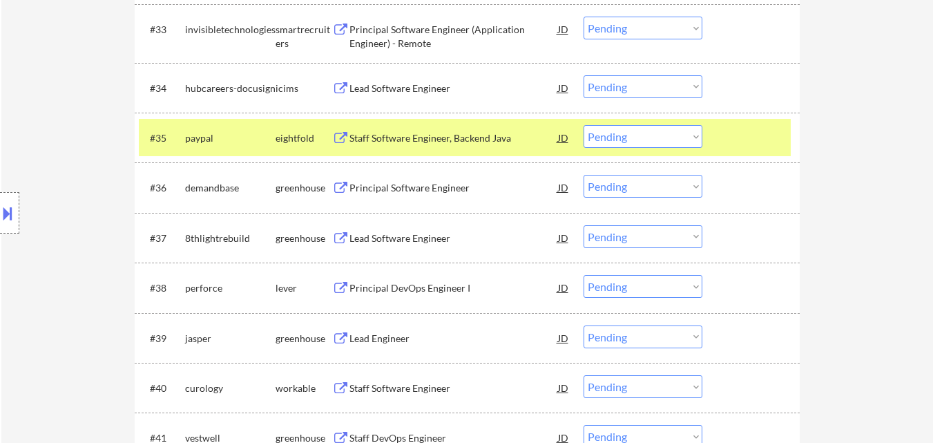
click at [742, 142] on div at bounding box center [752, 137] width 61 height 25
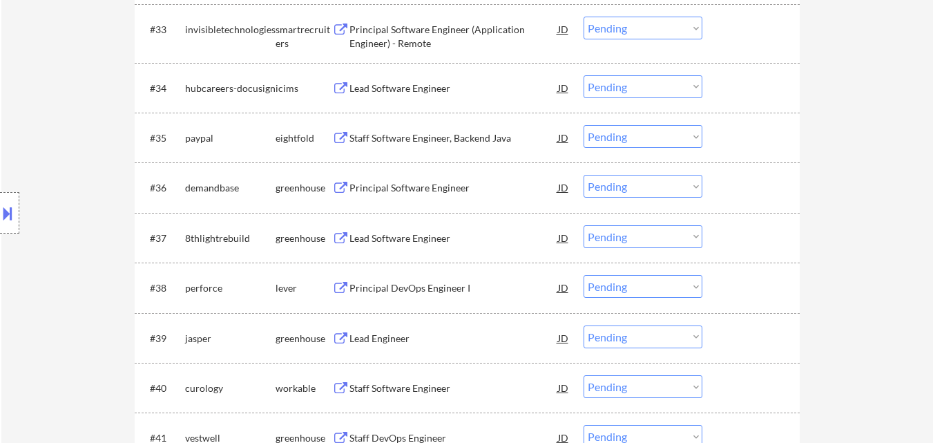
click at [669, 182] on select "Choose an option... Pending Applied Excluded (Questions) Excluded (Expired) Exc…" at bounding box center [643, 186] width 119 height 23
click at [584, 175] on select "Choose an option... Pending Applied Excluded (Questions) Excluded (Expired) Exc…" at bounding box center [643, 186] width 119 height 23
select select ""pending""
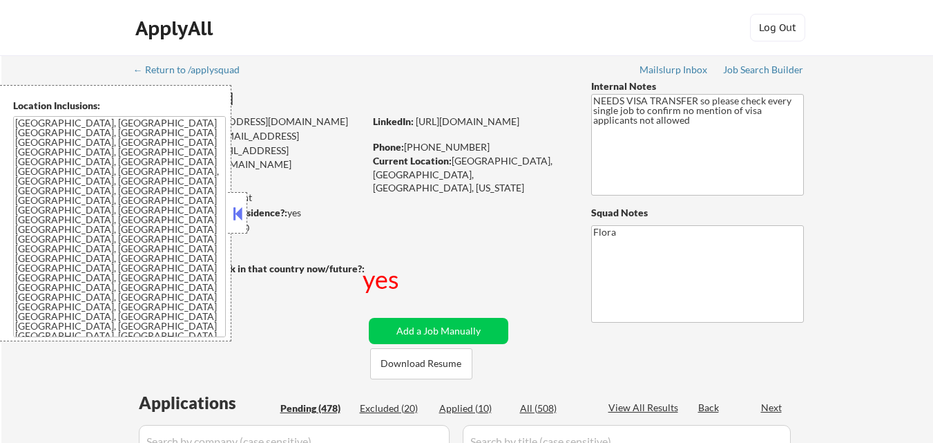
click at [479, 408] on div "Applied (10)" at bounding box center [473, 408] width 69 height 14
select select ""pending""
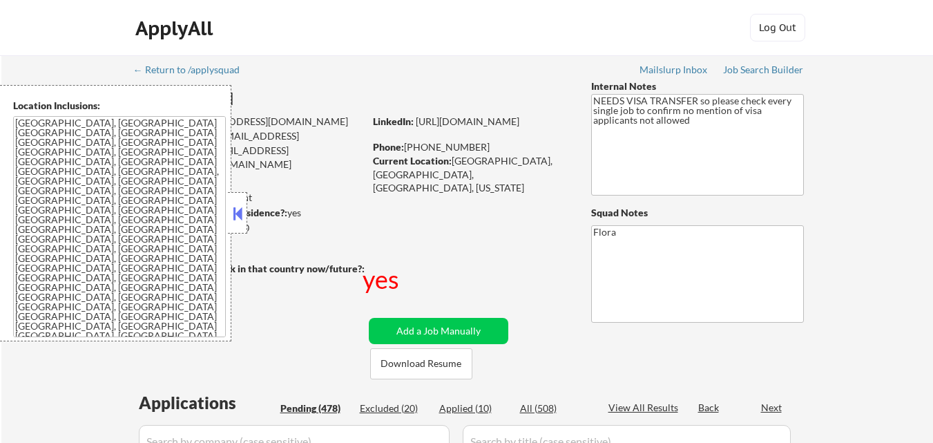
select select ""pending""
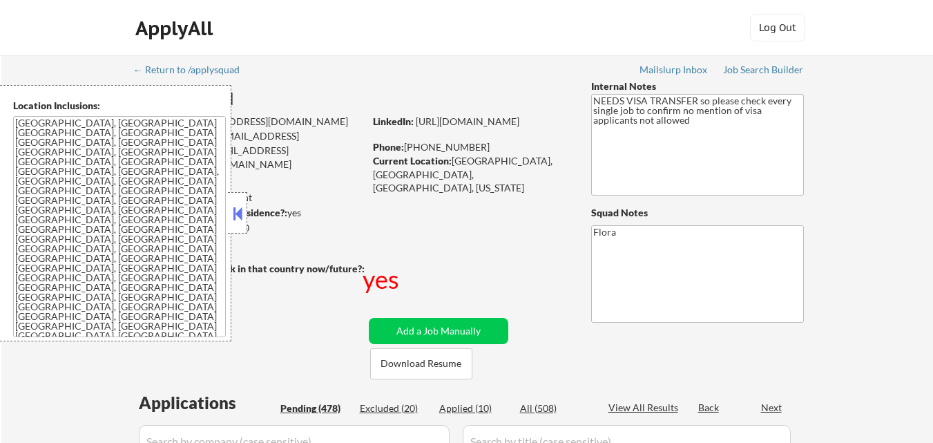
select select ""pending""
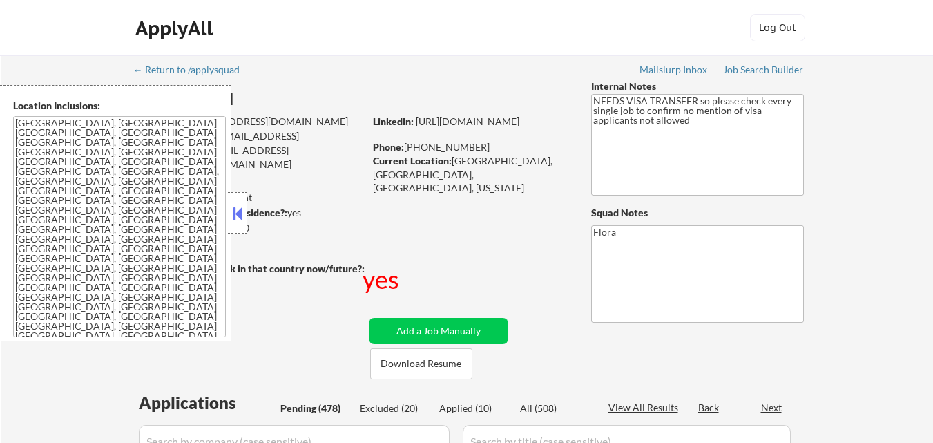
select select ""pending""
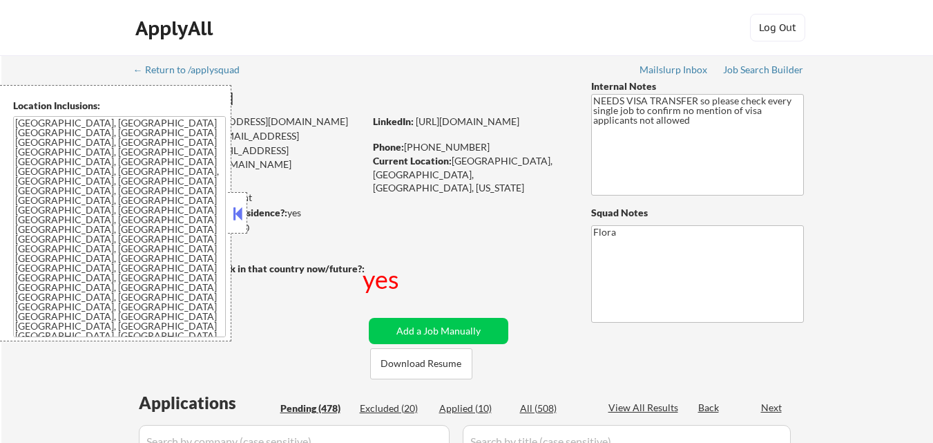
select select ""pending""
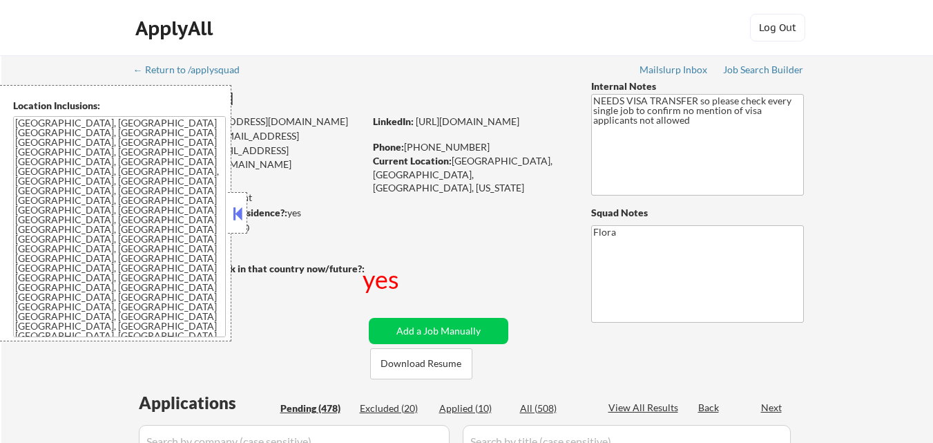
select select ""pending""
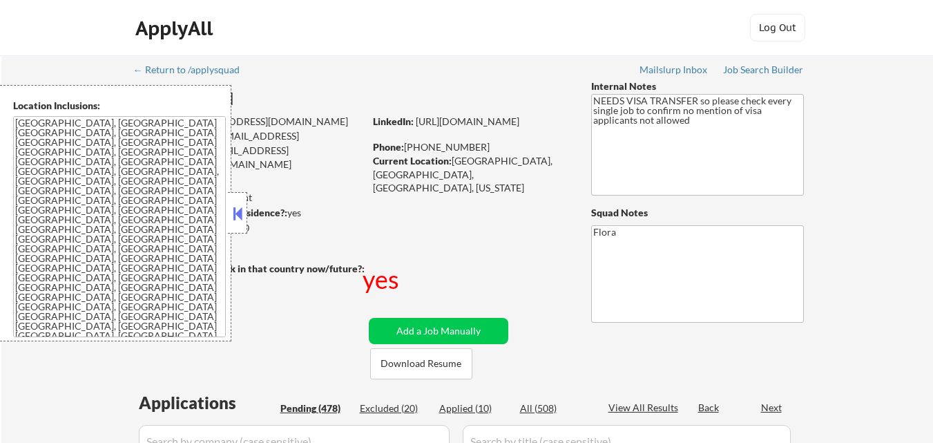
select select ""pending""
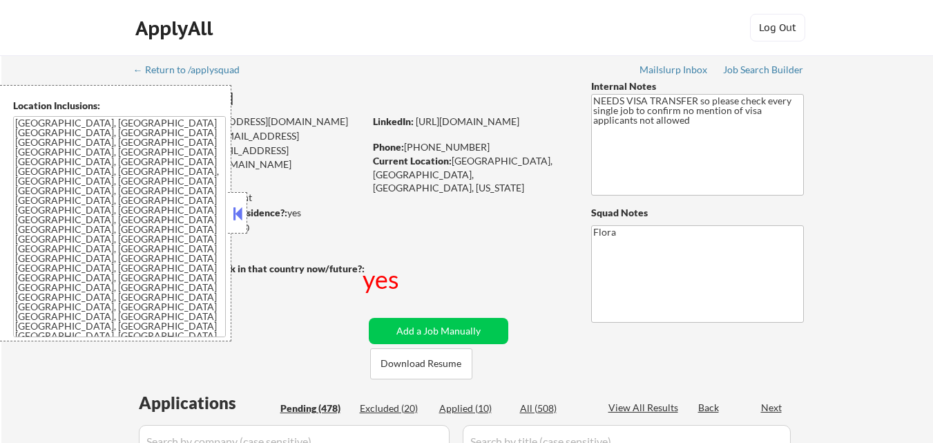
select select ""pending""
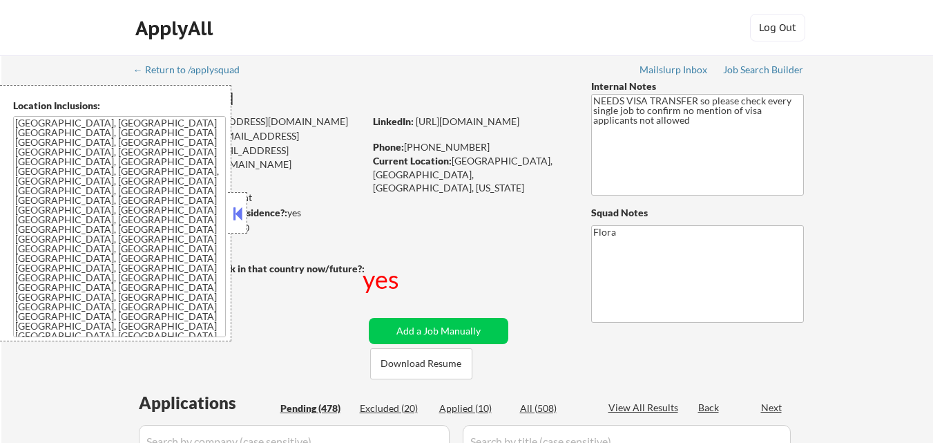
select select ""pending""
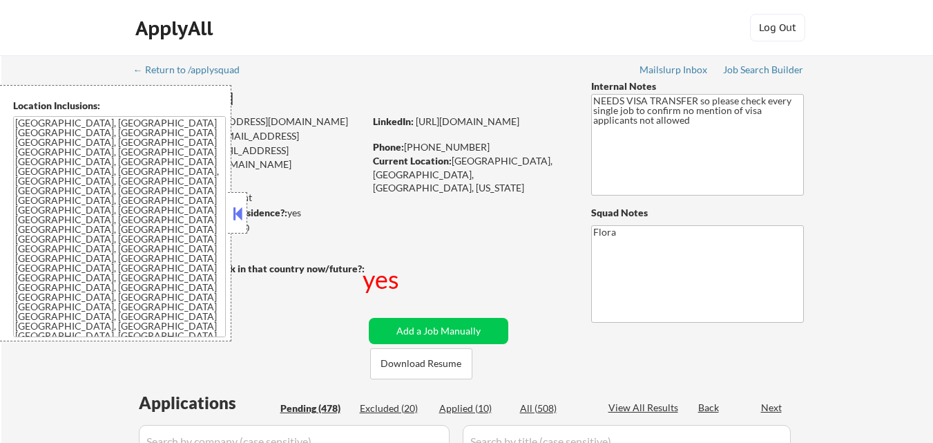
select select ""pending""
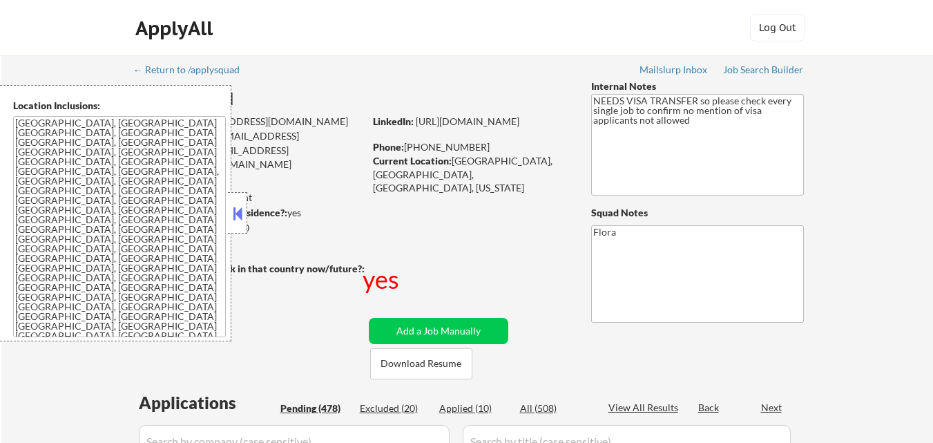
select select ""pending""
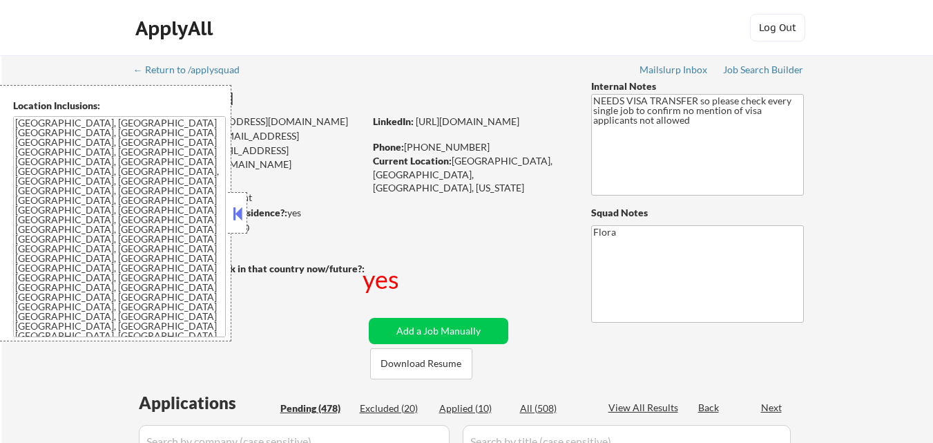
select select ""pending""
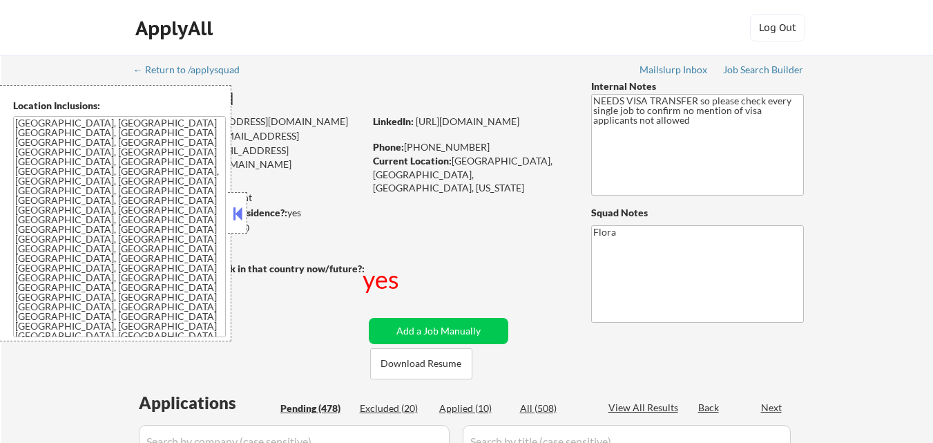
select select ""pending""
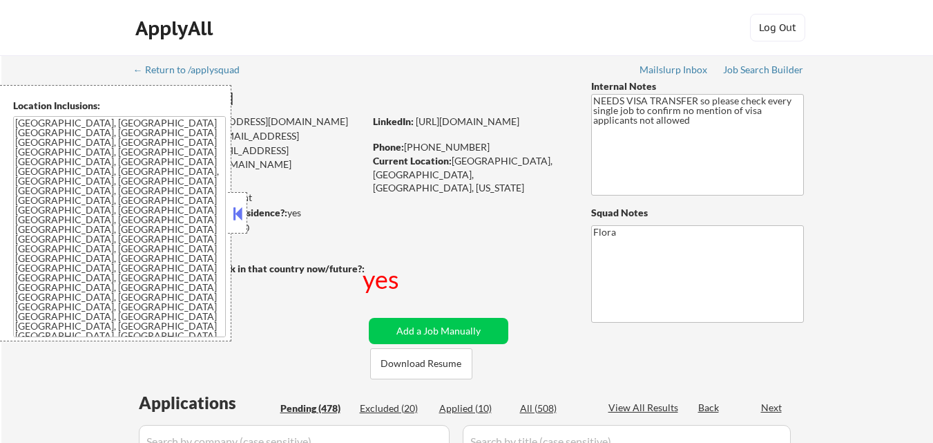
select select ""pending""
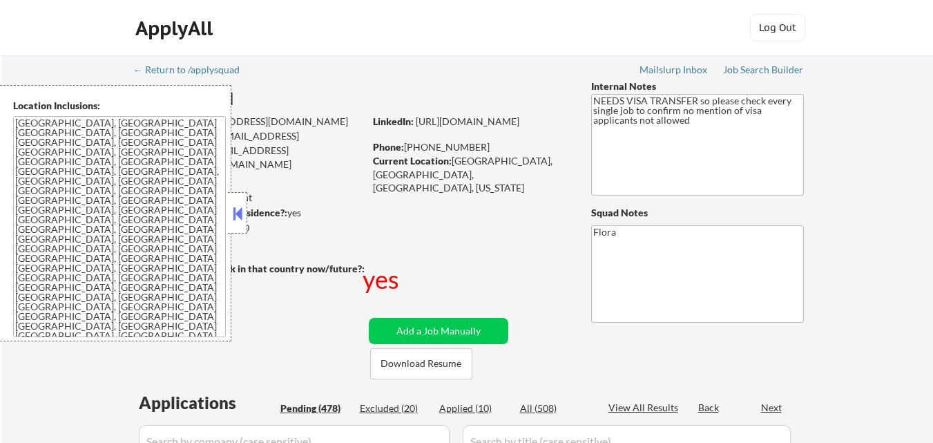
select select ""pending""
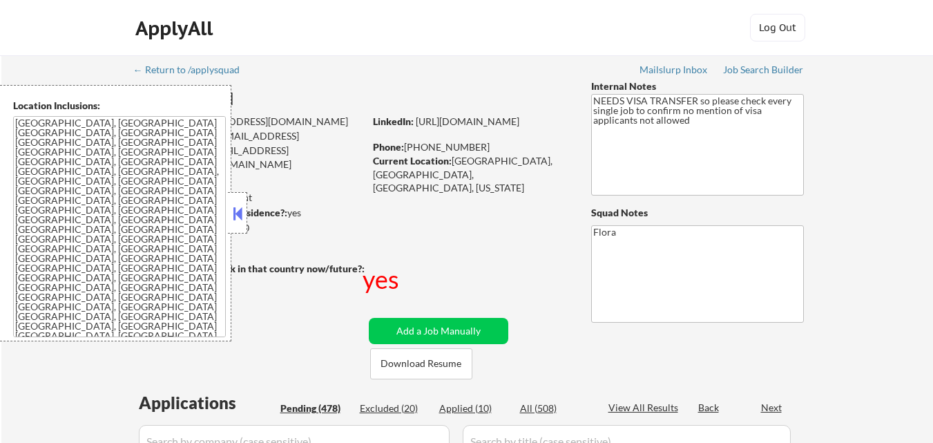
select select ""pending""
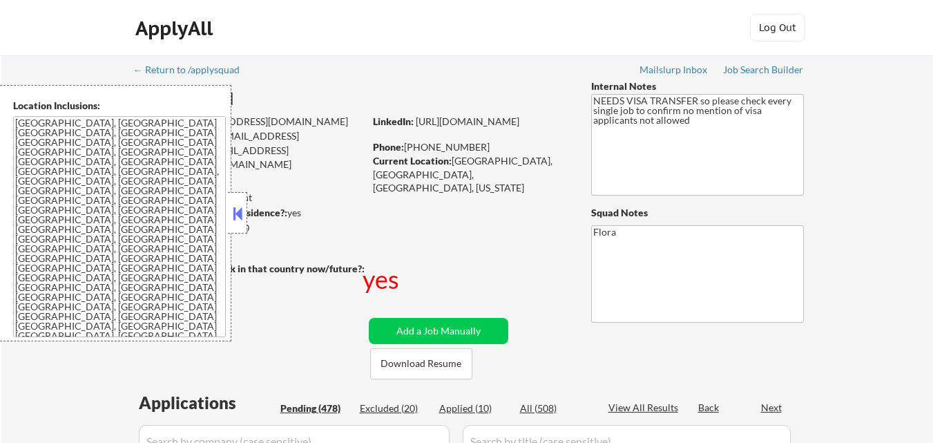
select select ""pending""
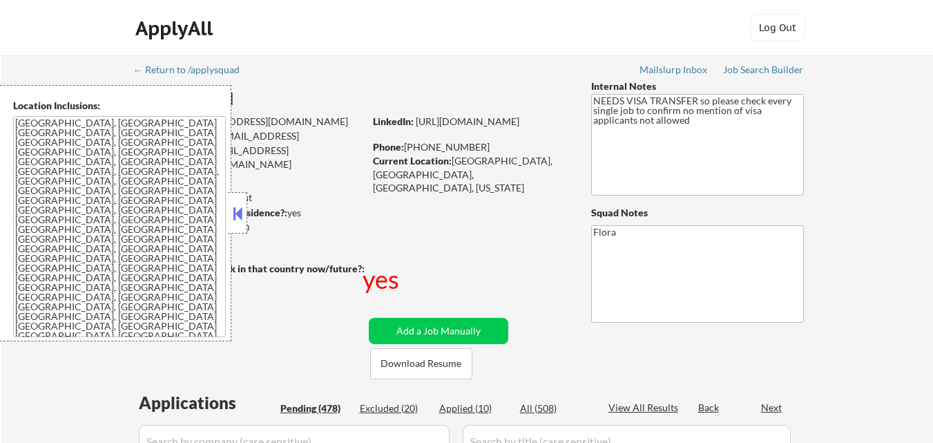
select select ""pending""
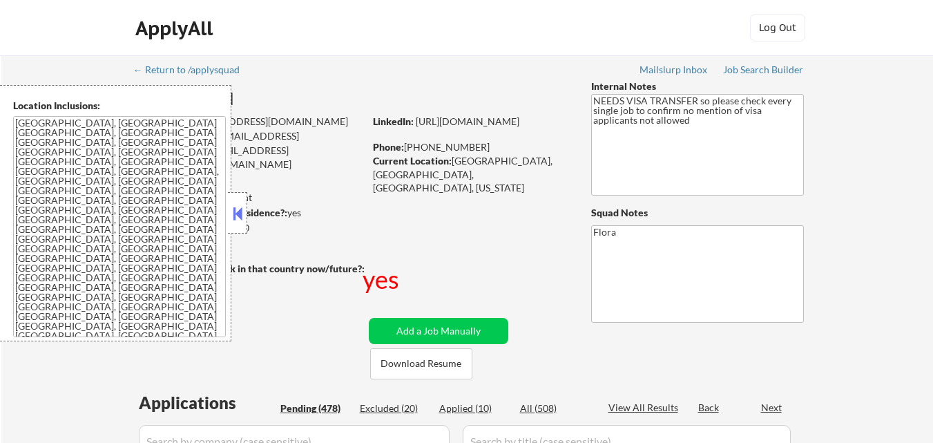
select select ""pending""
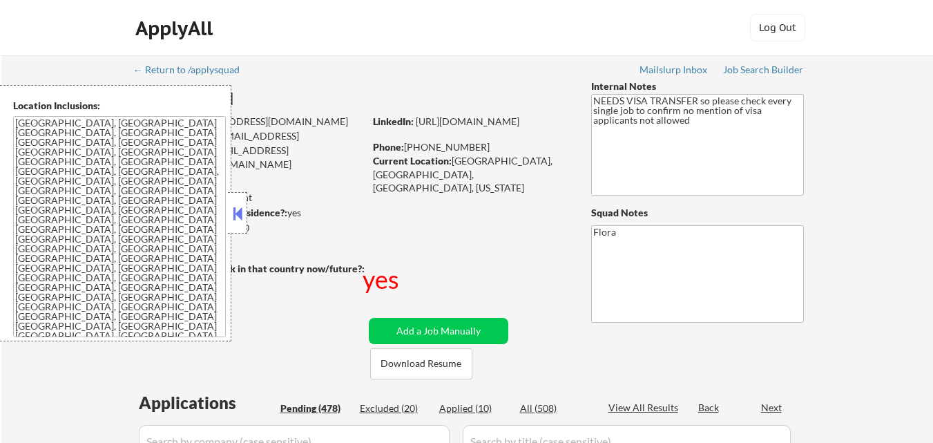
select select ""pending""
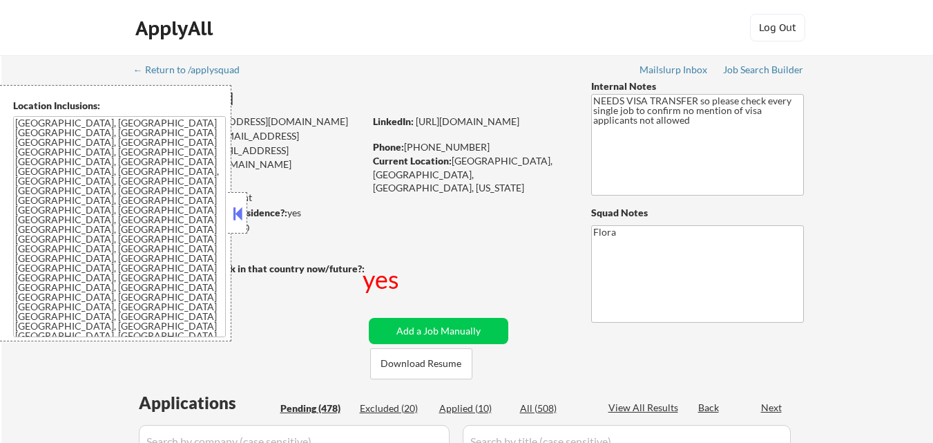
select select ""pending""
select select ""applied""
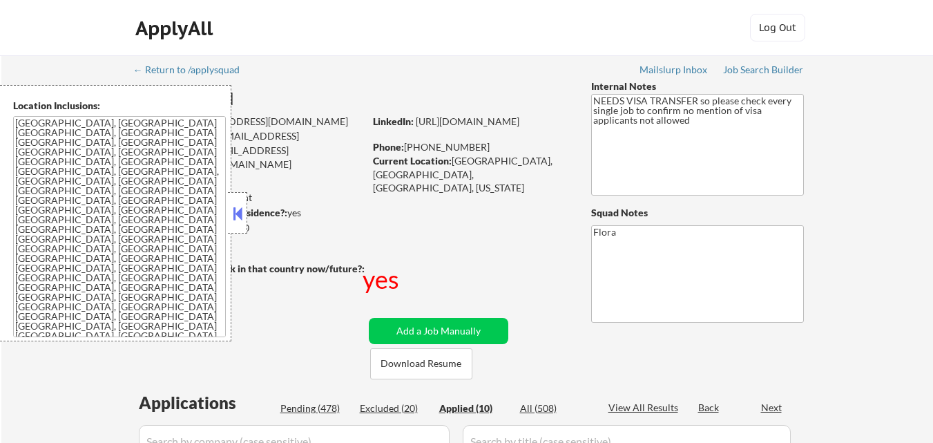
select select ""applied""
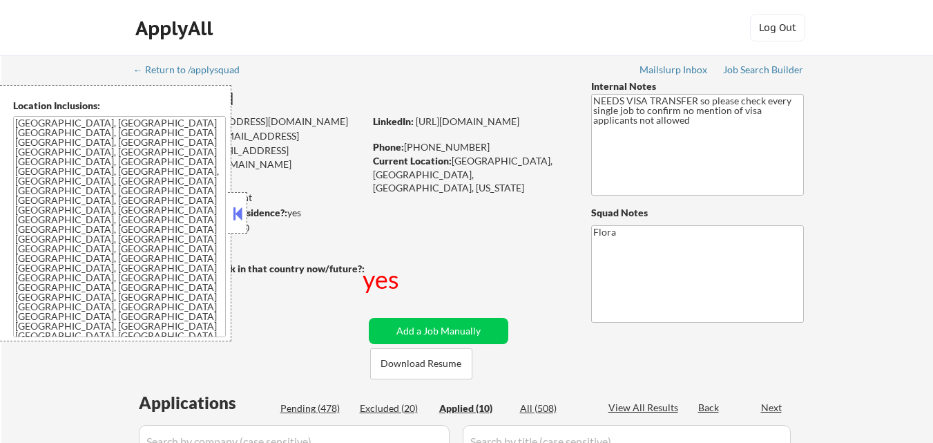
select select ""applied""
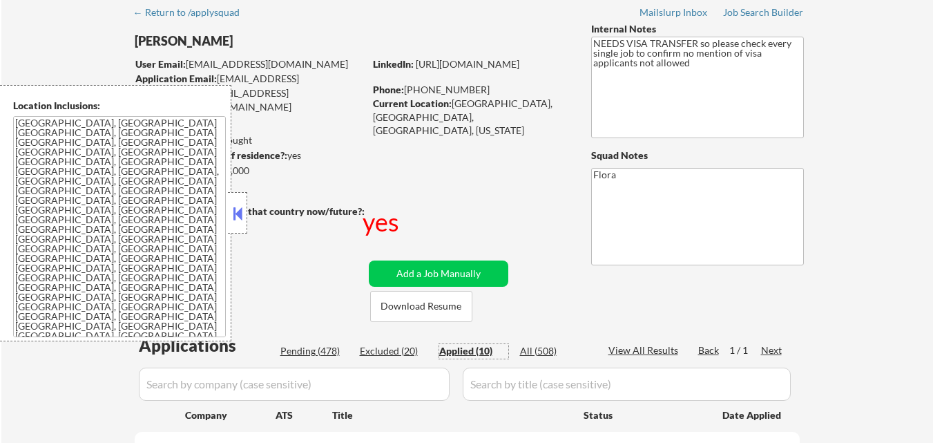
scroll to position [345, 0]
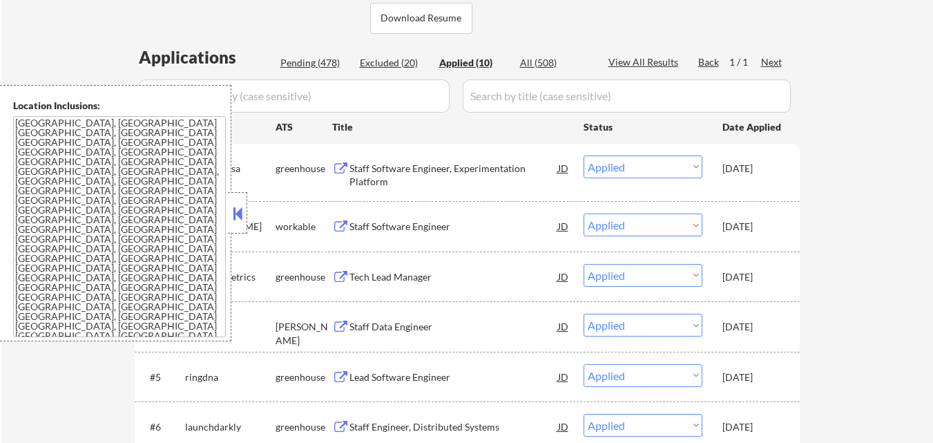
click at [237, 210] on button at bounding box center [237, 213] width 15 height 21
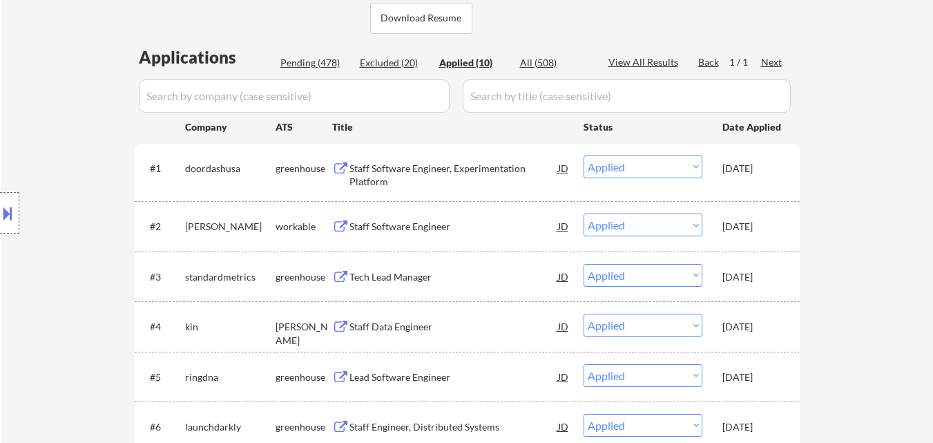
scroll to position [414, 0]
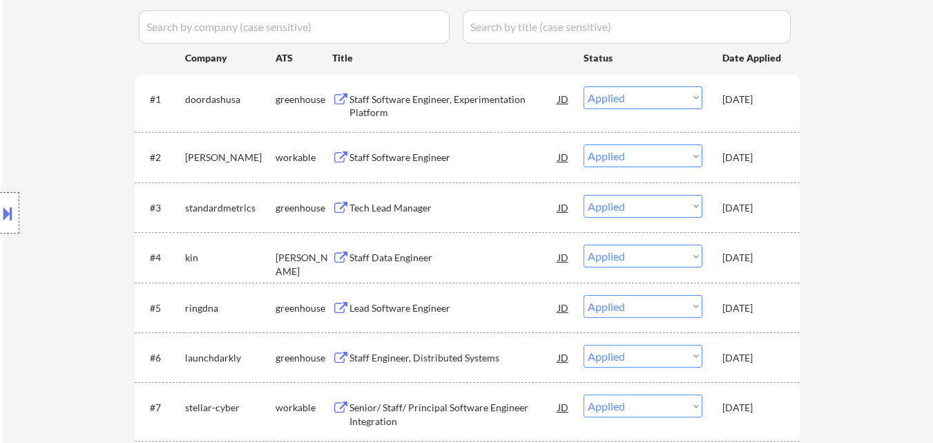
select select ""applied""
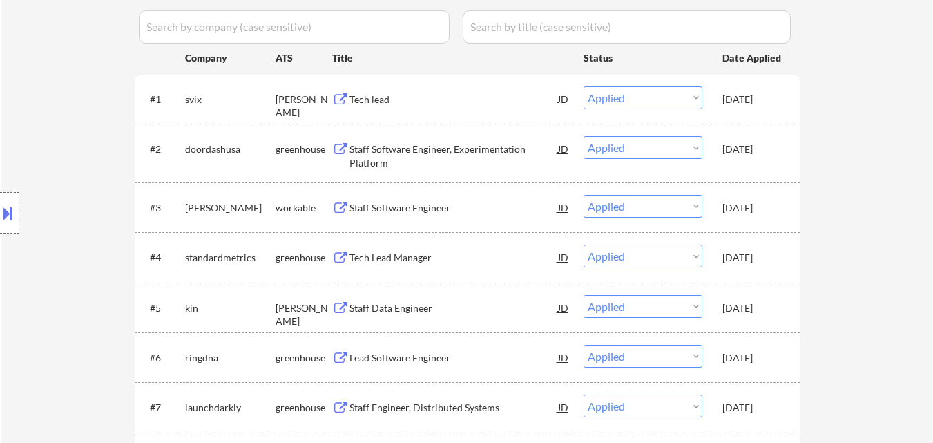
select select ""applied""
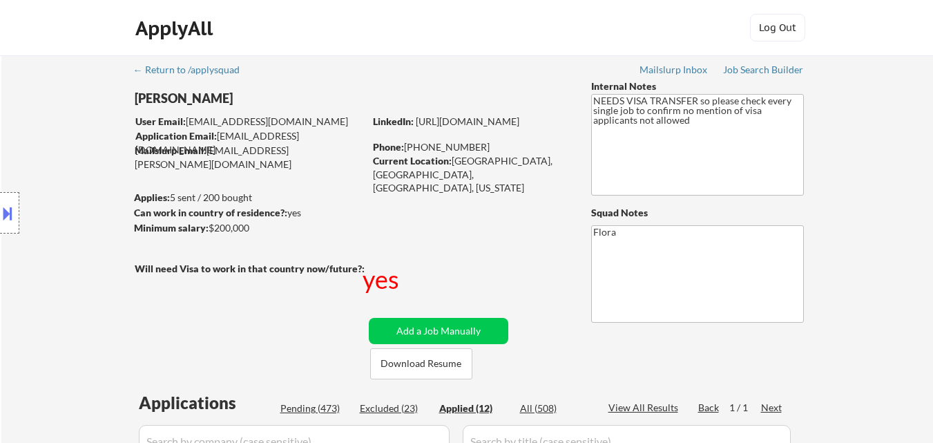
select select ""applied""
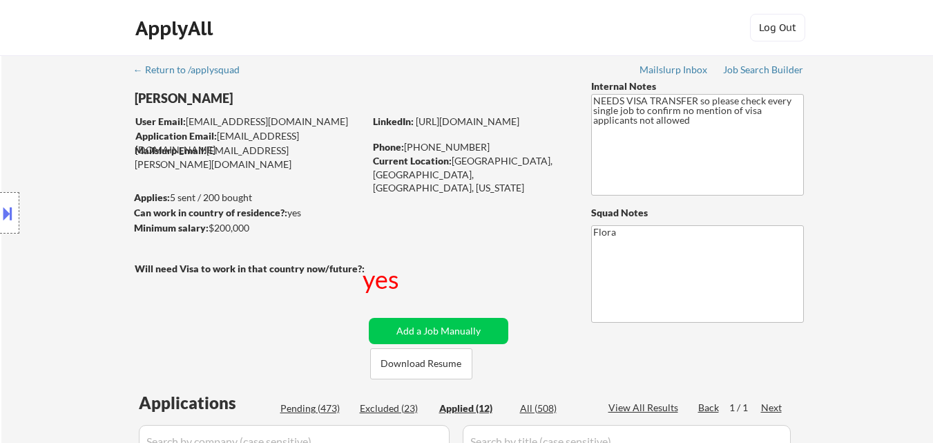
select select ""applied""
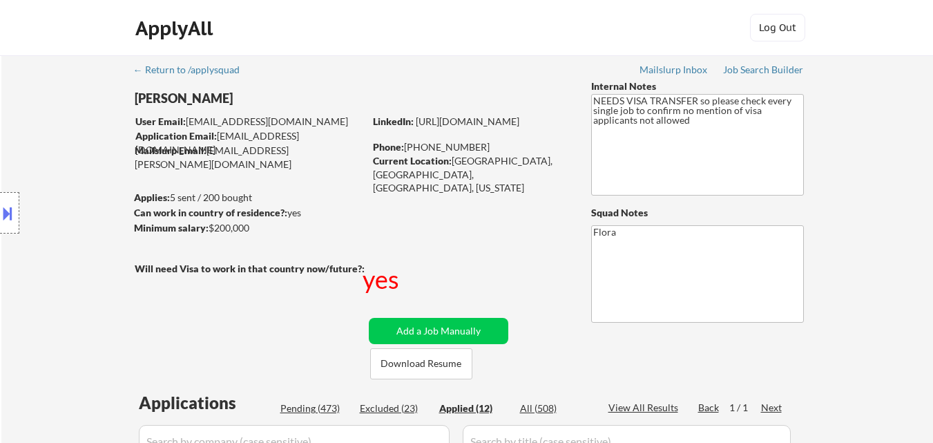
select select ""applied""
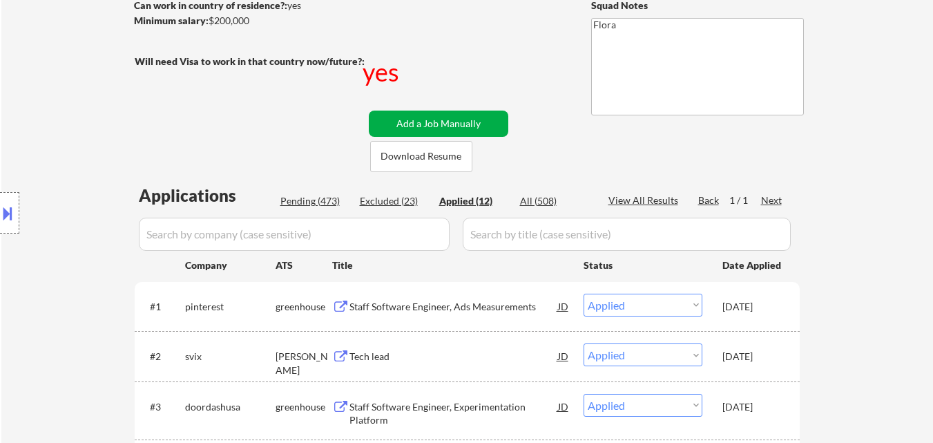
scroll to position [207, 0]
select select ""applied""
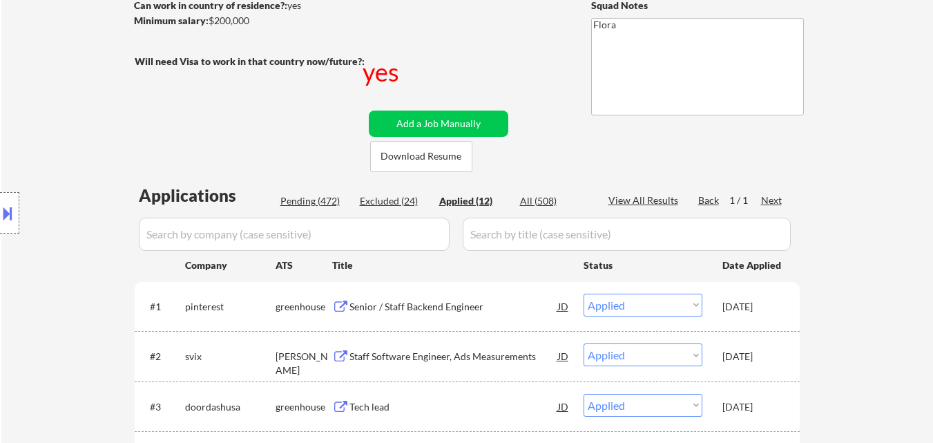
select select ""applied""
